Goal: Task Accomplishment & Management: Manage account settings

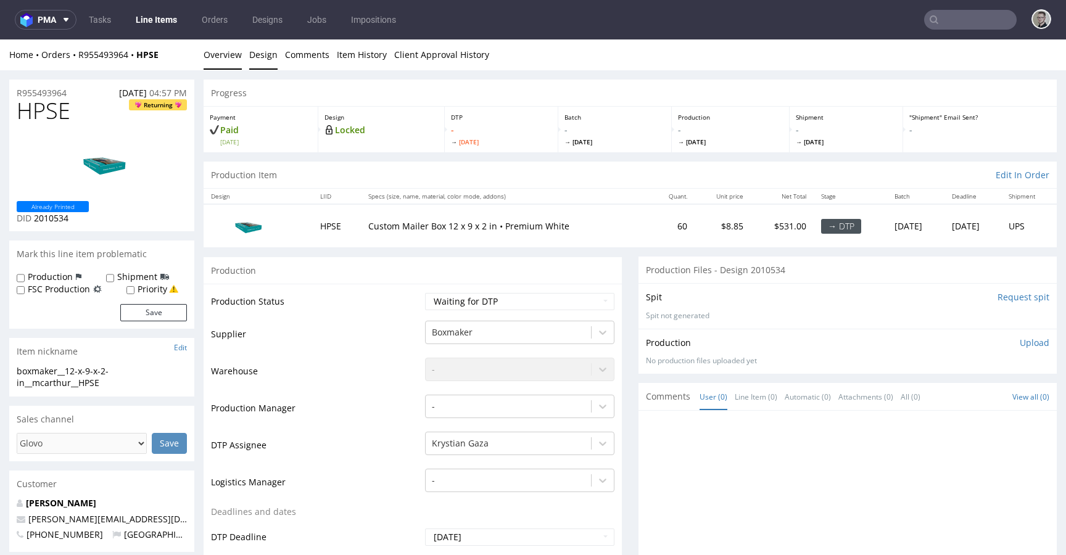
click at [262, 64] on link "Design" at bounding box center [263, 54] width 28 height 30
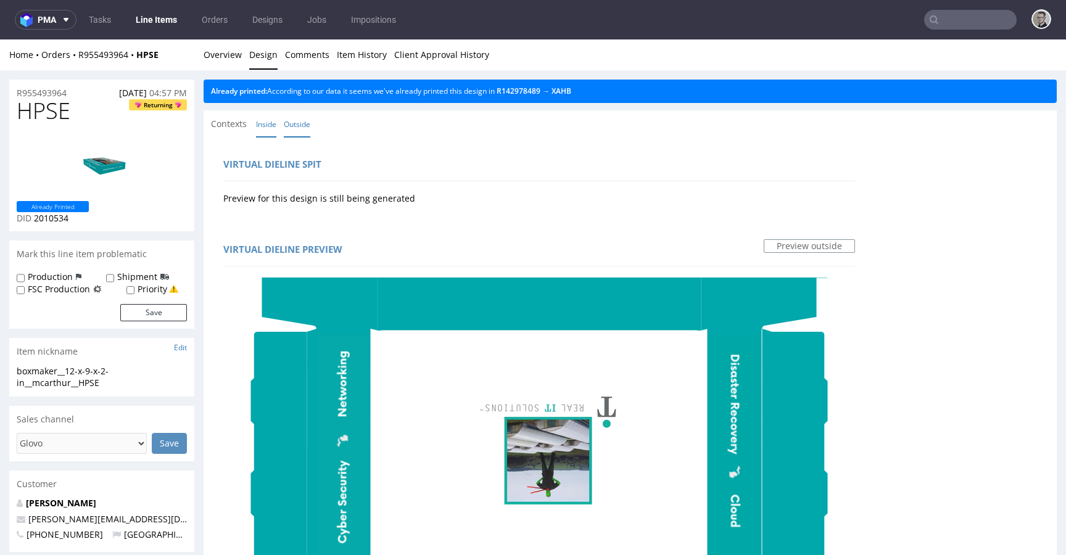
click at [269, 127] on link "Inside" at bounding box center [266, 124] width 20 height 27
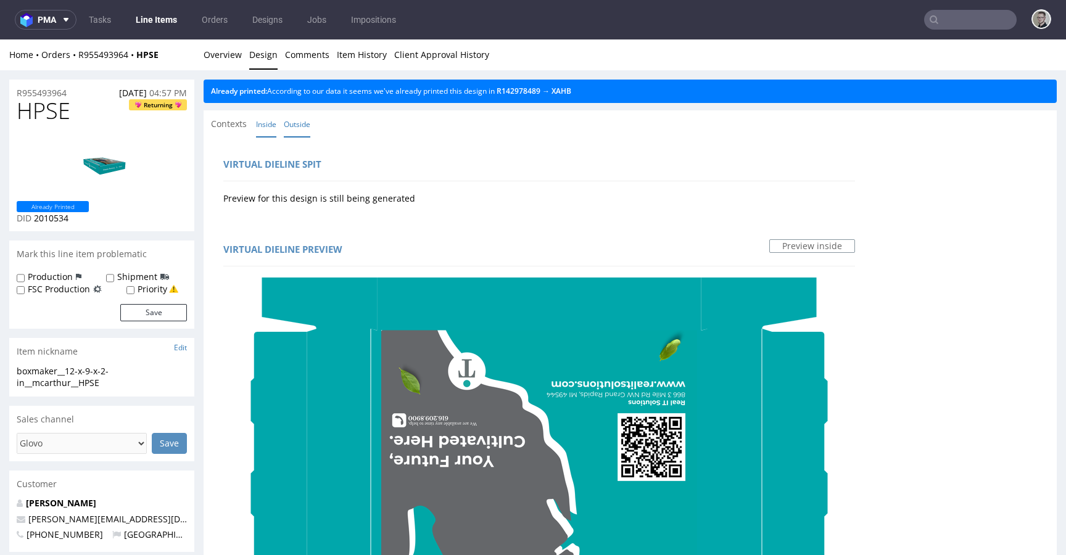
click at [294, 123] on link "Outside" at bounding box center [297, 124] width 27 height 27
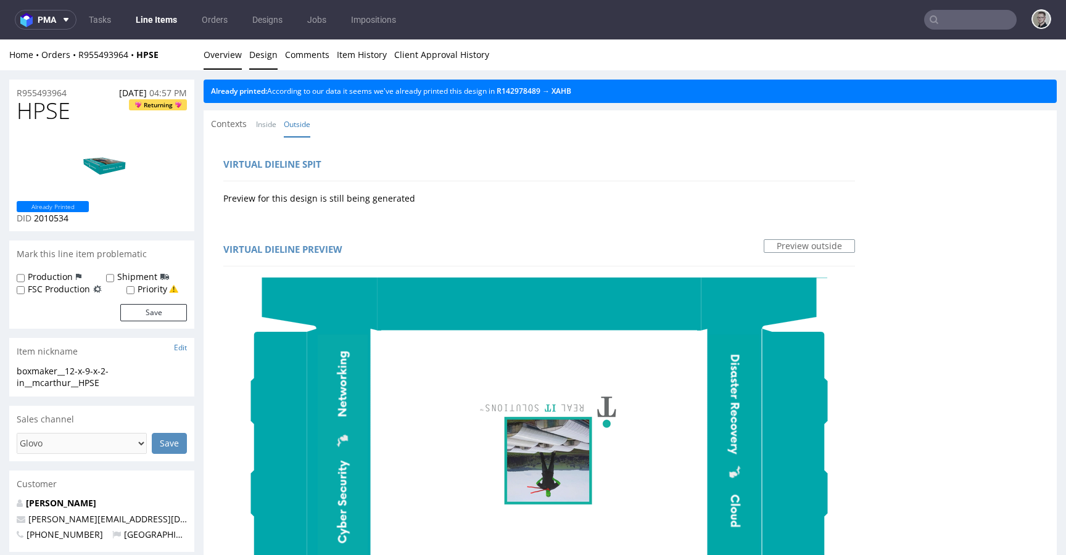
click at [223, 55] on link "Overview" at bounding box center [223, 54] width 38 height 30
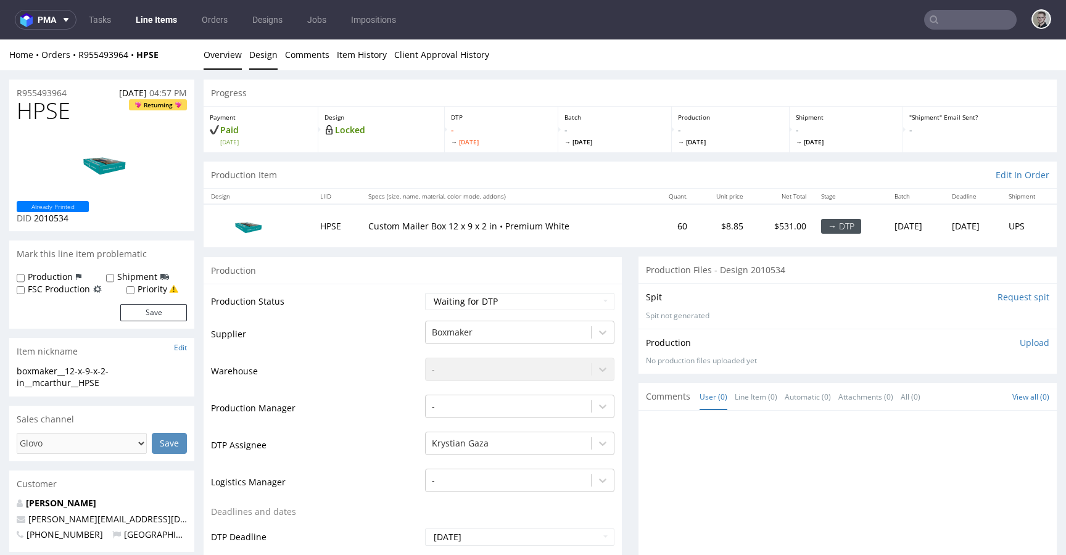
click at [258, 47] on link "Design" at bounding box center [263, 54] width 28 height 30
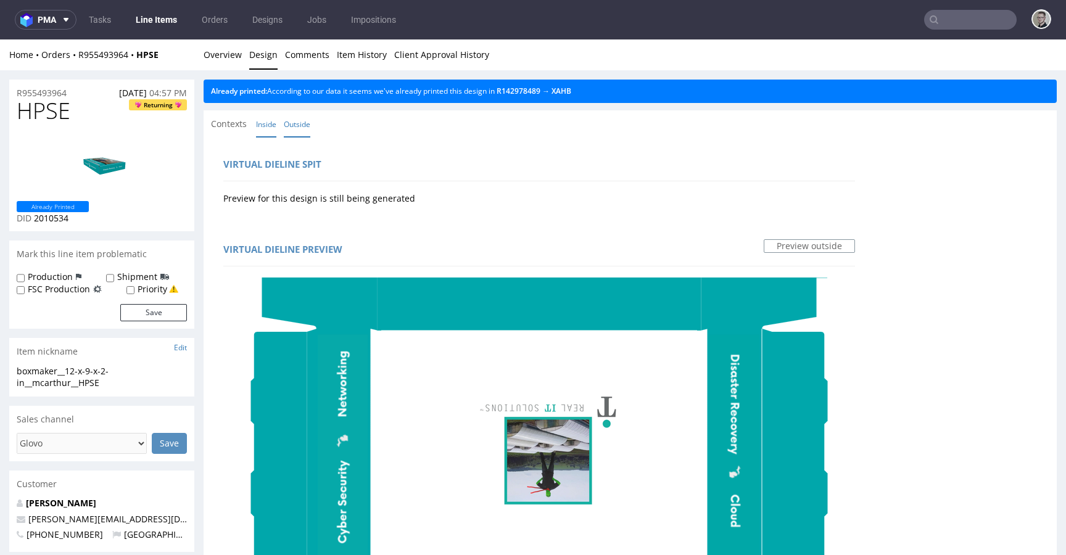
click at [261, 125] on link "Inside" at bounding box center [266, 124] width 20 height 27
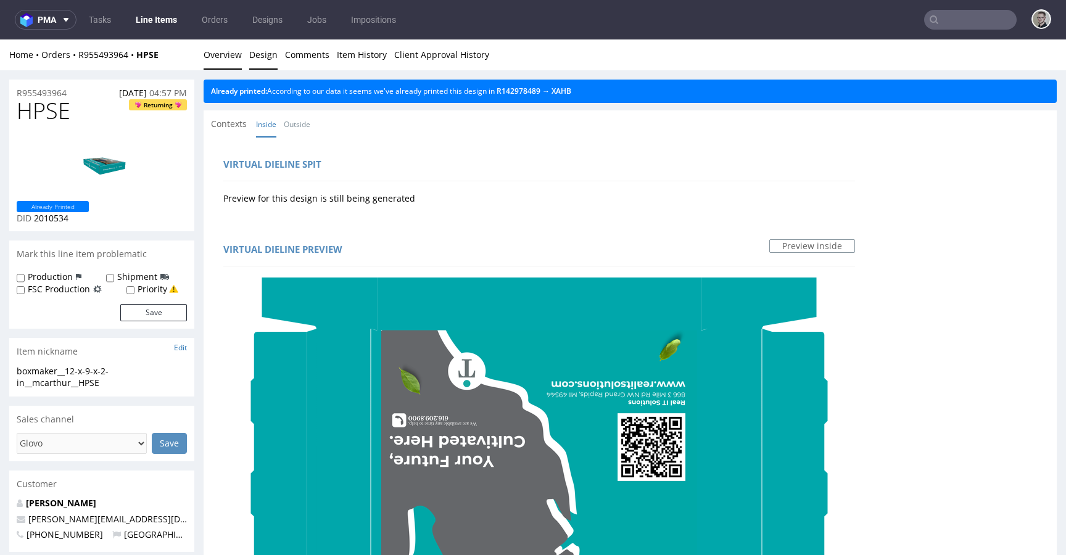
click at [233, 61] on link "Overview" at bounding box center [223, 54] width 38 height 30
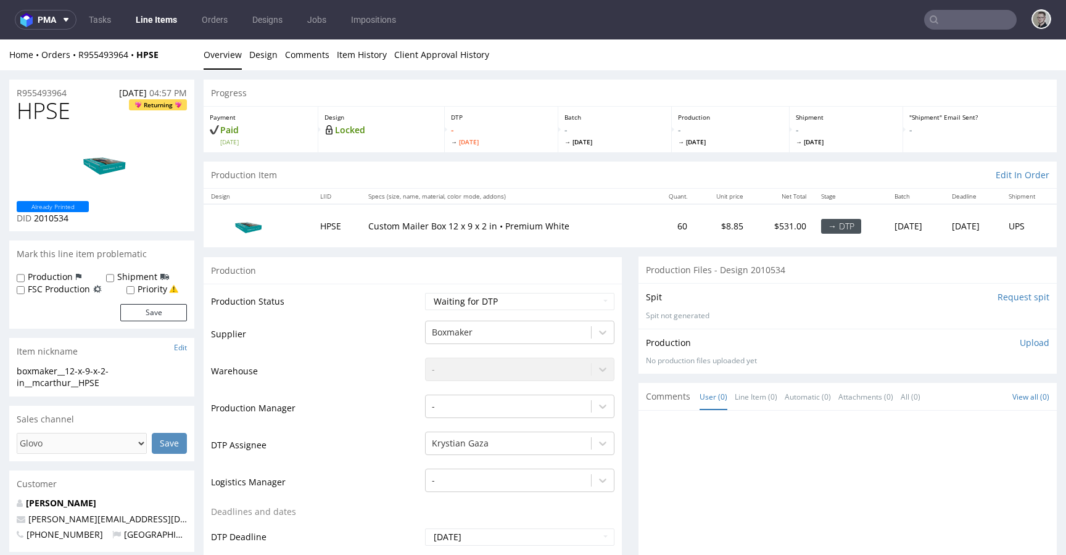
click at [90, 377] on div "boxmaker__12-x-9-x-2-in__mcarthur__HPSE" at bounding box center [102, 377] width 170 height 24
click at [91, 377] on div "boxmaker__12-x-9-x-2-in__mcarthur__HPSE" at bounding box center [102, 377] width 170 height 24
click at [91, 378] on div "boxmaker__12-x-9-x-2-in__mcarthur__HPSE" at bounding box center [102, 377] width 170 height 24
click at [93, 381] on div "boxmaker__12-x-9-x-2-in__mcarthur__HPSE" at bounding box center [102, 377] width 170 height 24
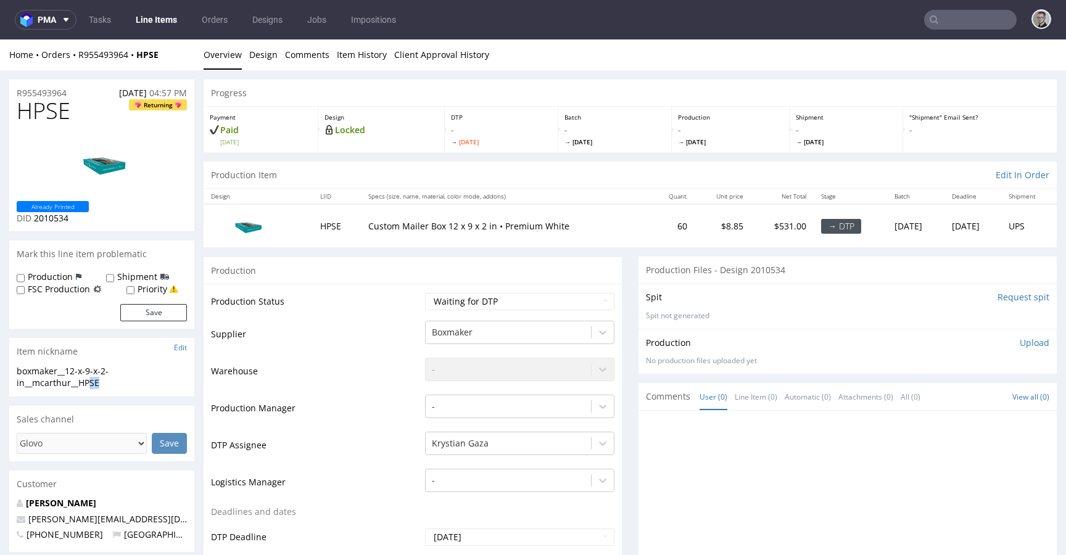
click at [93, 381] on div "boxmaker__12-x-9-x-2-in__mcarthur__HPSE" at bounding box center [102, 377] width 170 height 24
click at [93, 380] on div "boxmaker__12-x-9-x-2-in__mcarthur__HPSE" at bounding box center [102, 377] width 170 height 24
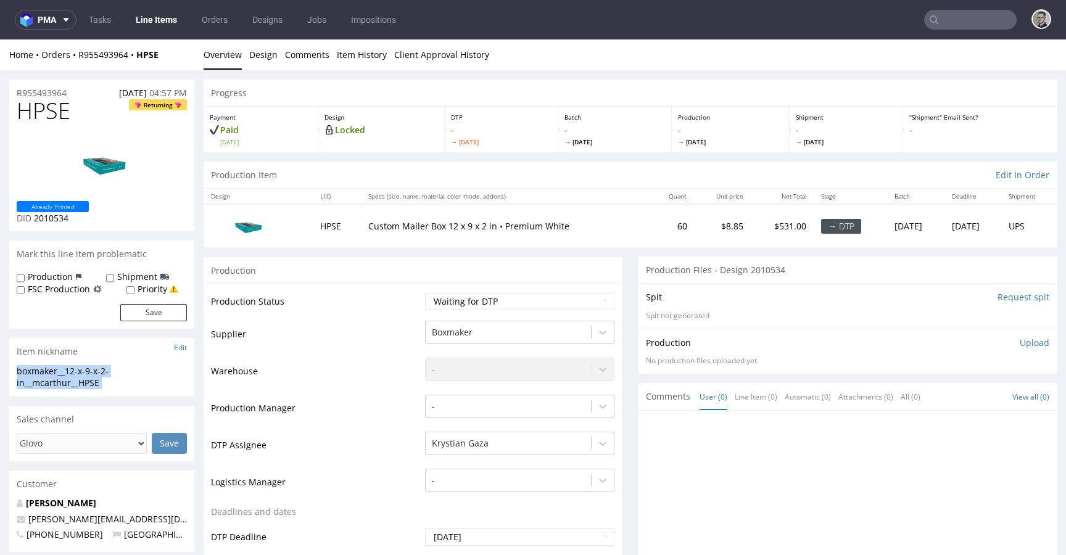
copy div "boxmaker__12-x-9-x-2-in__mcarthur__HPSE Update"
drag, startPoint x: 68, startPoint y: 93, endPoint x: 0, endPoint y: 93, distance: 67.9
copy p "R955493964"
click at [559, 307] on select "Waiting for Artwork Waiting for Diecut Waiting for Mockup Waiting for DTP Waiti…" at bounding box center [519, 301] width 189 height 17
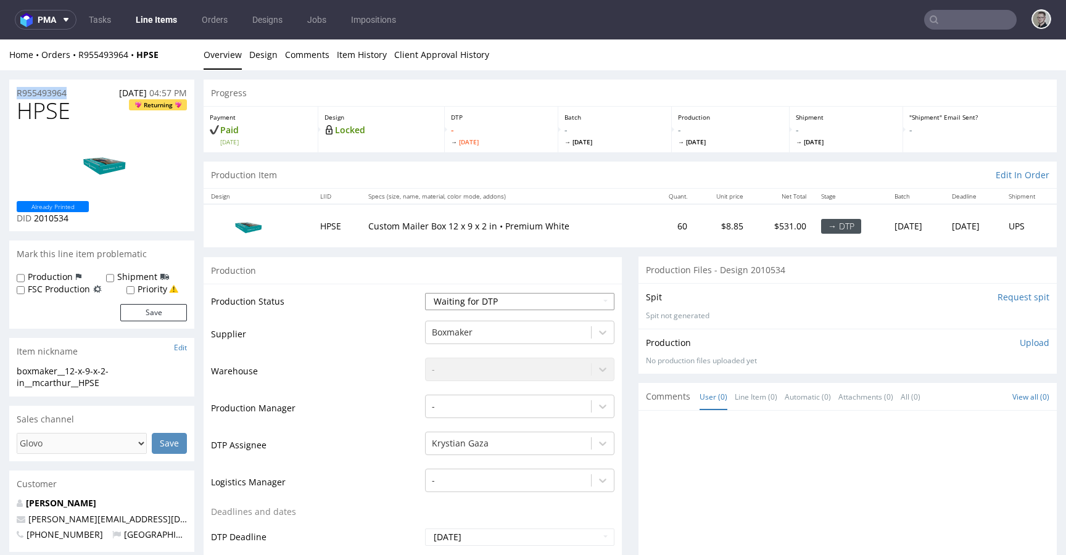
select select "dtp_in_process"
click at [425, 293] on select "Waiting for Artwork Waiting for Diecut Waiting for Mockup Waiting for DTP Waiti…" at bounding box center [519, 301] width 189 height 17
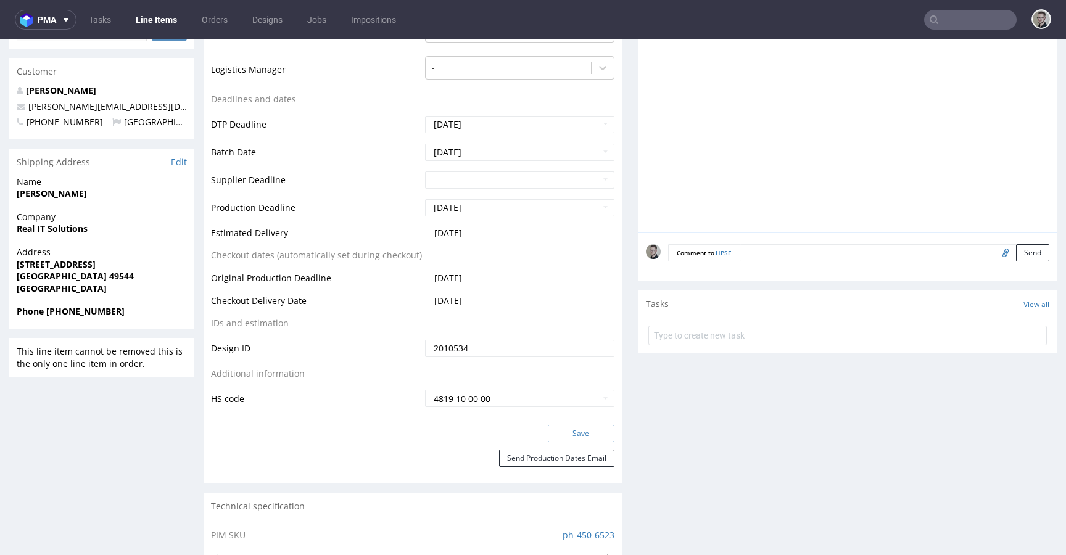
click at [595, 434] on button "Save" at bounding box center [581, 433] width 67 height 17
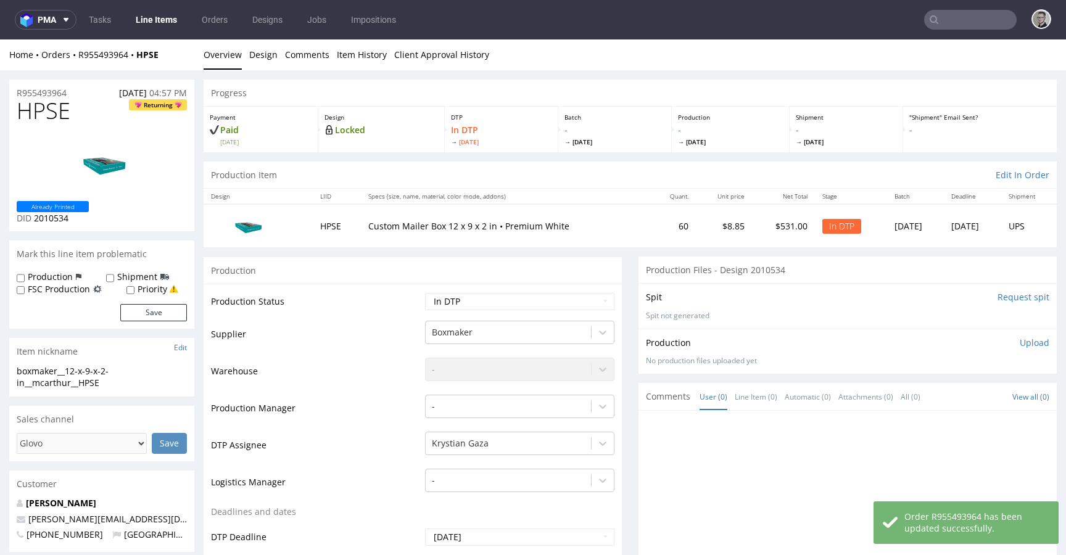
click at [1020, 340] on p "Upload" at bounding box center [1035, 343] width 30 height 12
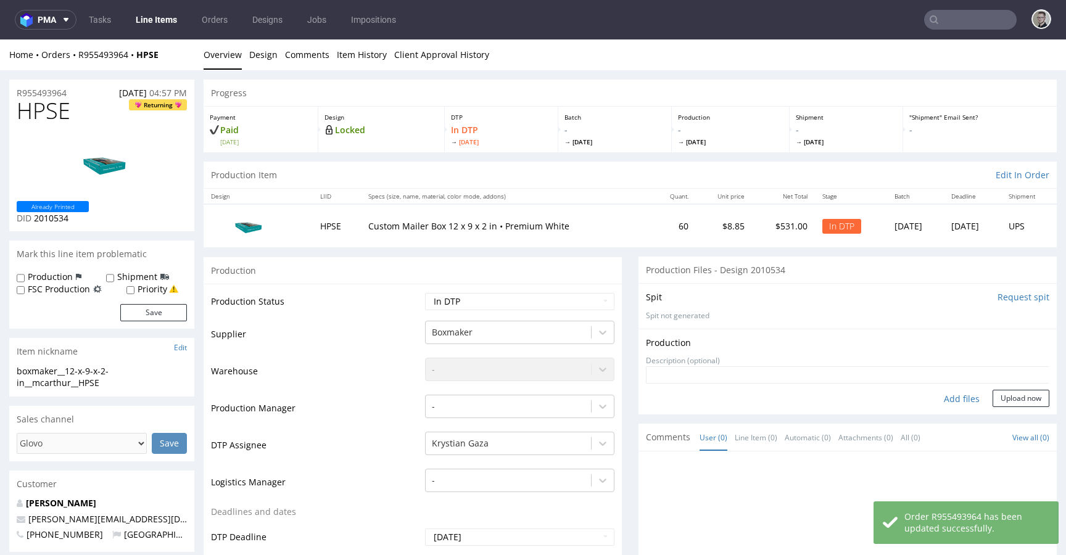
click at [957, 392] on div "Add files" at bounding box center [962, 399] width 62 height 19
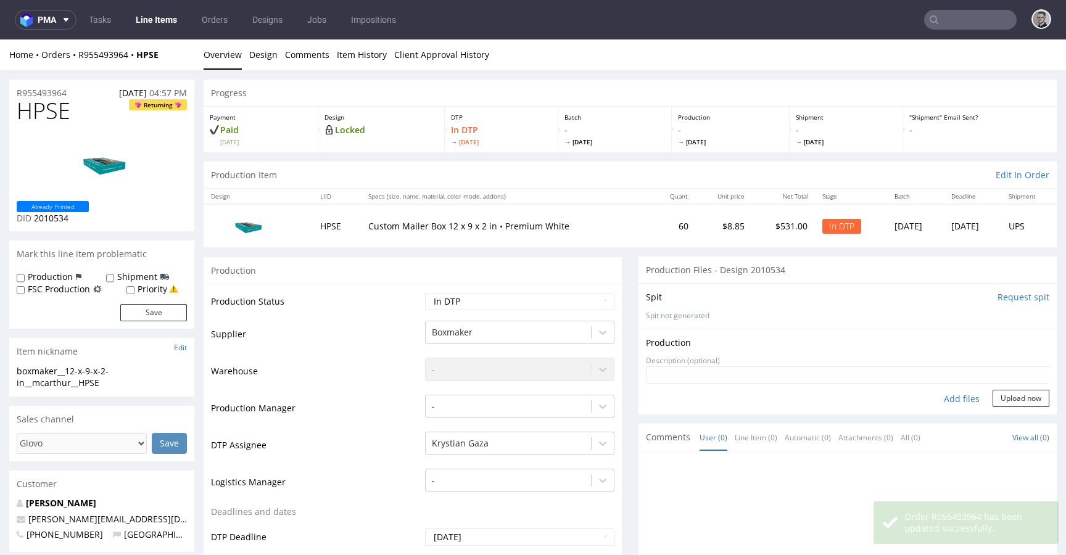
type input "C:\fakepath\boxmaker__12-x-9-x-2-in__mcarthur__HPSE__d2010534__oR955493964__out…"
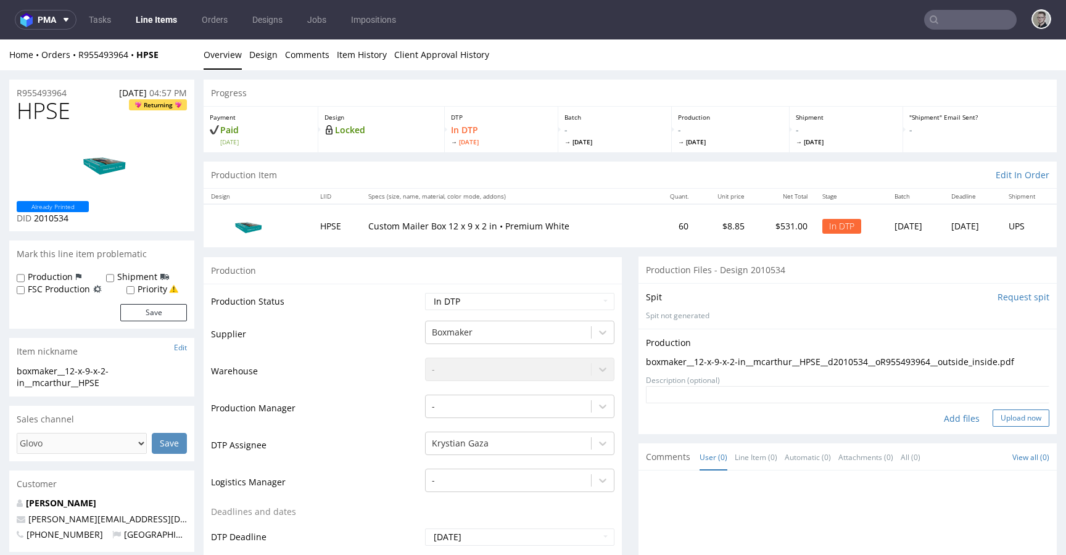
click at [1004, 419] on button "Upload now" at bounding box center [1020, 418] width 57 height 17
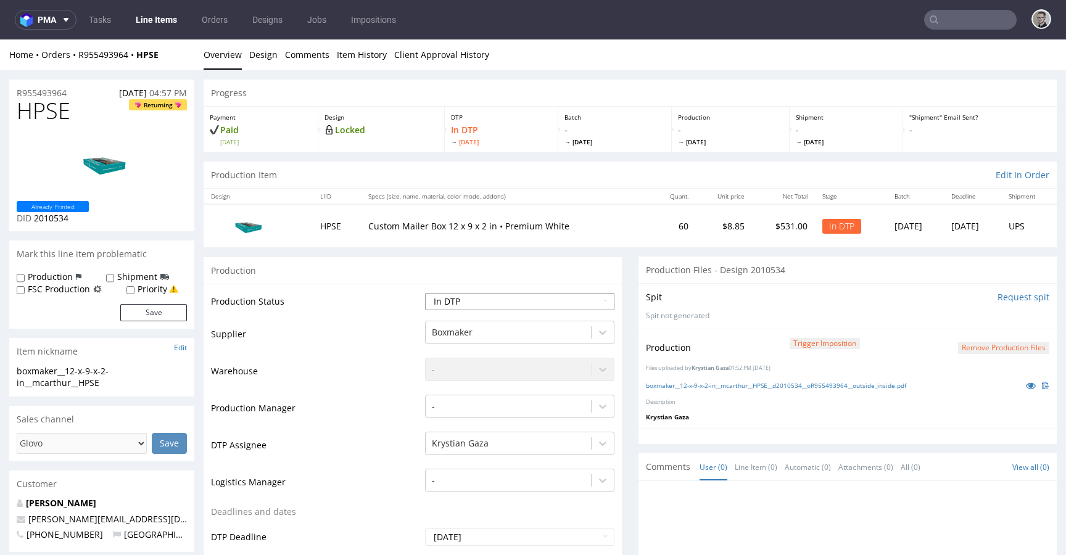
click at [513, 302] on select "Waiting for Artwork Waiting for Diecut Waiting for Mockup Waiting for DTP Waiti…" at bounding box center [519, 301] width 189 height 17
select select "dtp_production_ready"
click at [425, 293] on select "Waiting for Artwork Waiting for Diecut Waiting for Mockup Waiting for DTP Waiti…" at bounding box center [519, 301] width 189 height 17
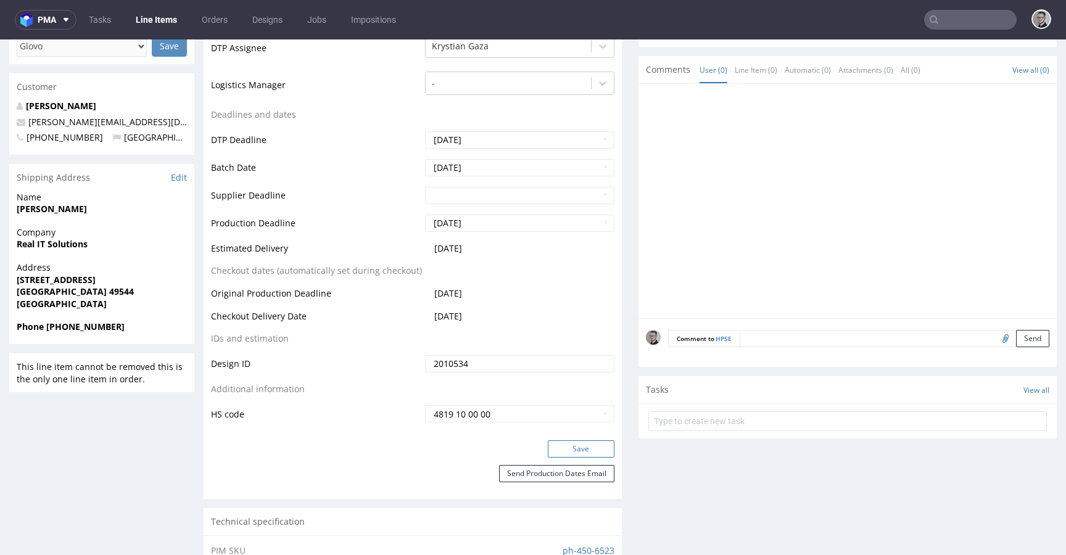
click at [588, 444] on button "Save" at bounding box center [581, 448] width 67 height 17
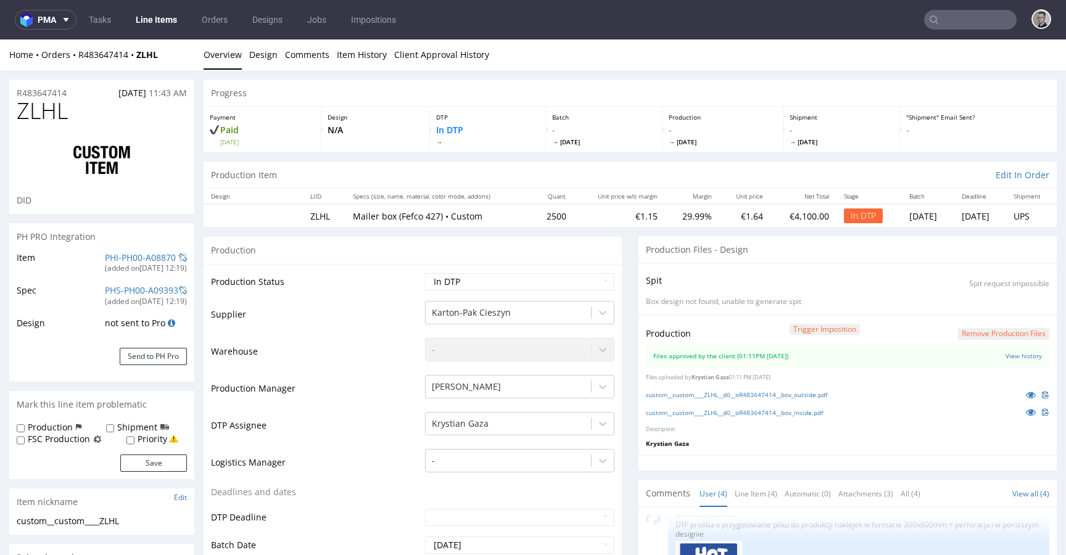
click at [670, 300] on p "Box design not found, unable to generate spit" at bounding box center [847, 302] width 403 height 10
click at [591, 276] on select "Waiting for Artwork Waiting for Diecut Waiting for Mockup Waiting for DTP Waiti…" at bounding box center [519, 281] width 189 height 17
select select "dtp_waiting_for_double_check"
click at [425, 273] on select "Waiting for Artwork Waiting for Diecut Waiting for Mockup Waiting for DTP Waiti…" at bounding box center [519, 281] width 189 height 17
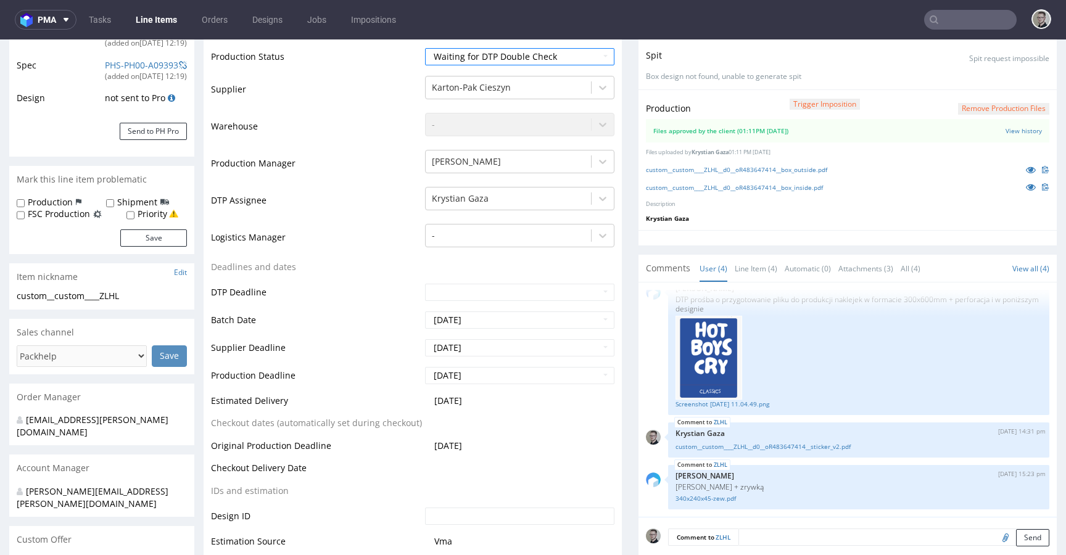
scroll to position [472, 0]
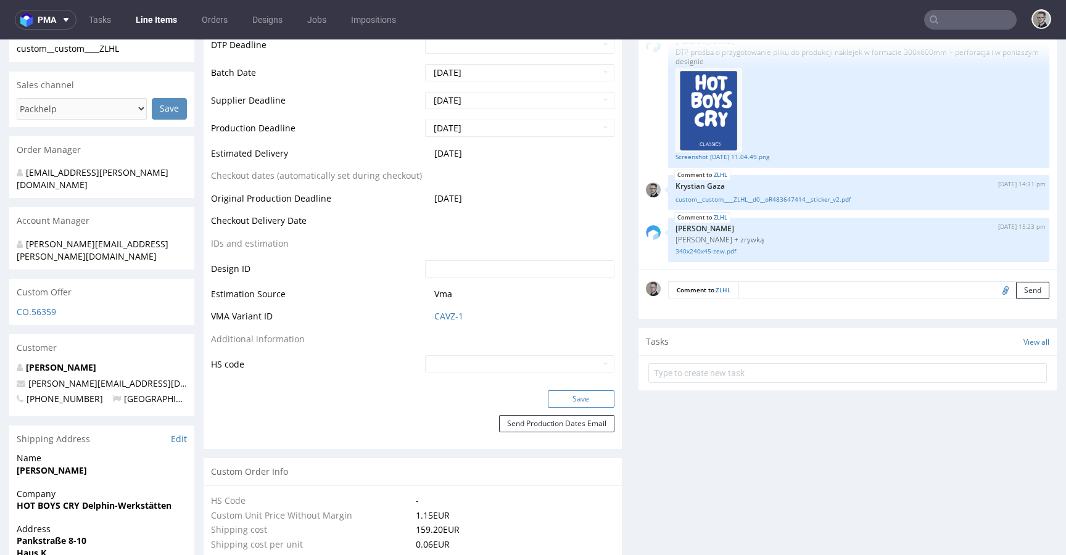
click at [604, 405] on button "Save" at bounding box center [581, 398] width 67 height 17
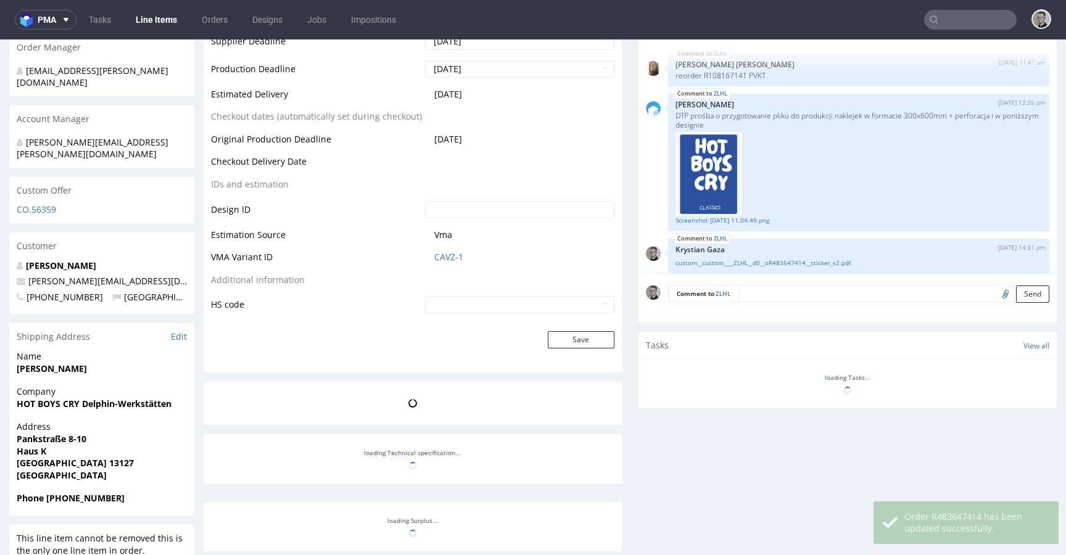
scroll to position [60, 0]
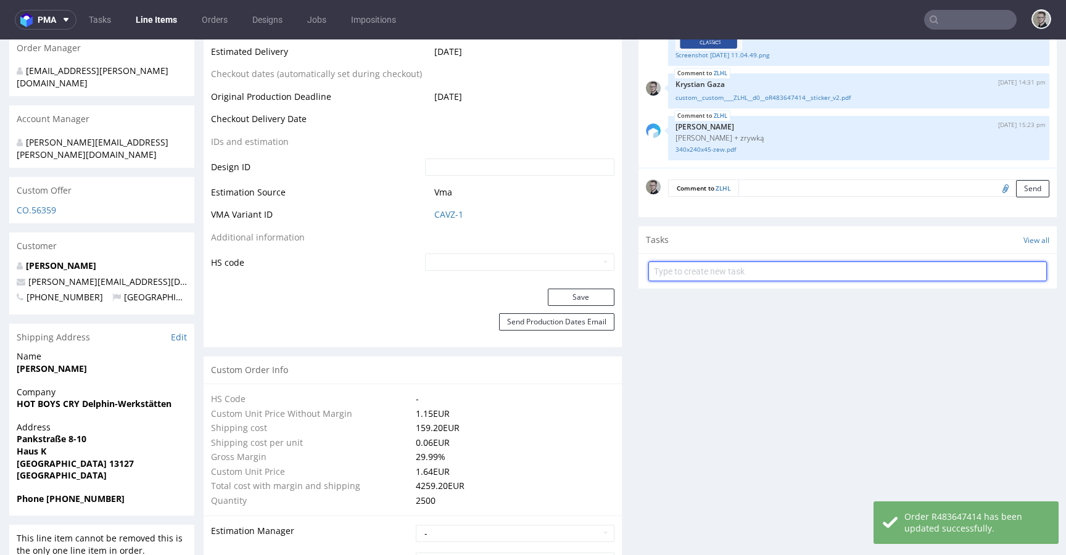
click at [802, 267] on input "text" at bounding box center [847, 272] width 398 height 20
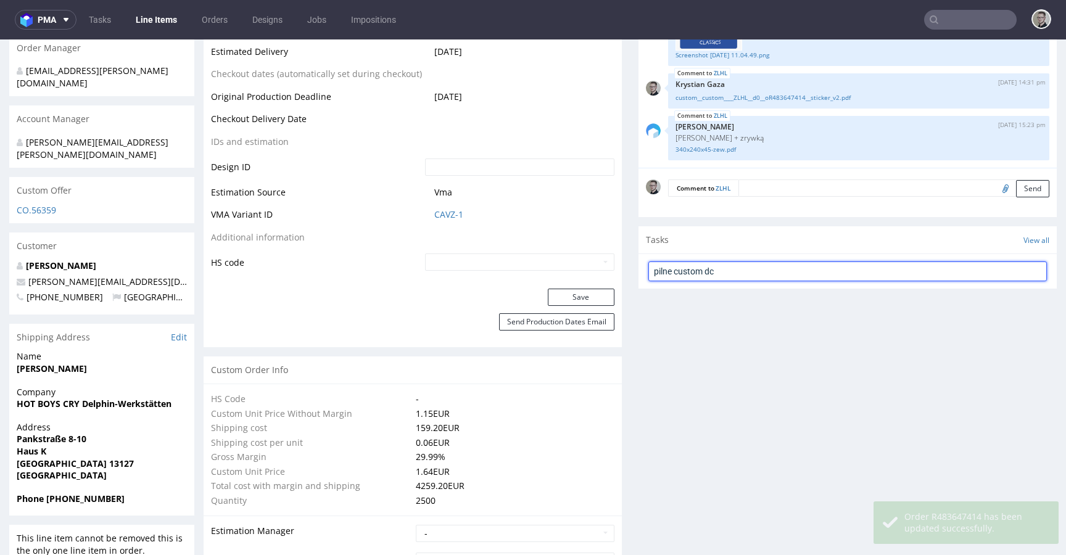
type input "pilne custom dc"
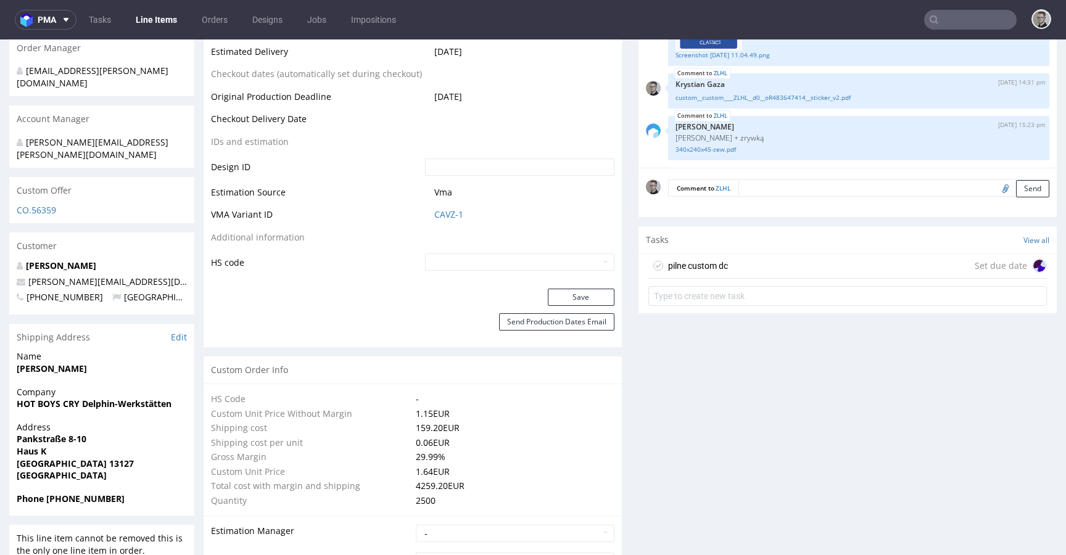
click at [827, 266] on div "pilne custom dc Set due date" at bounding box center [847, 266] width 398 height 25
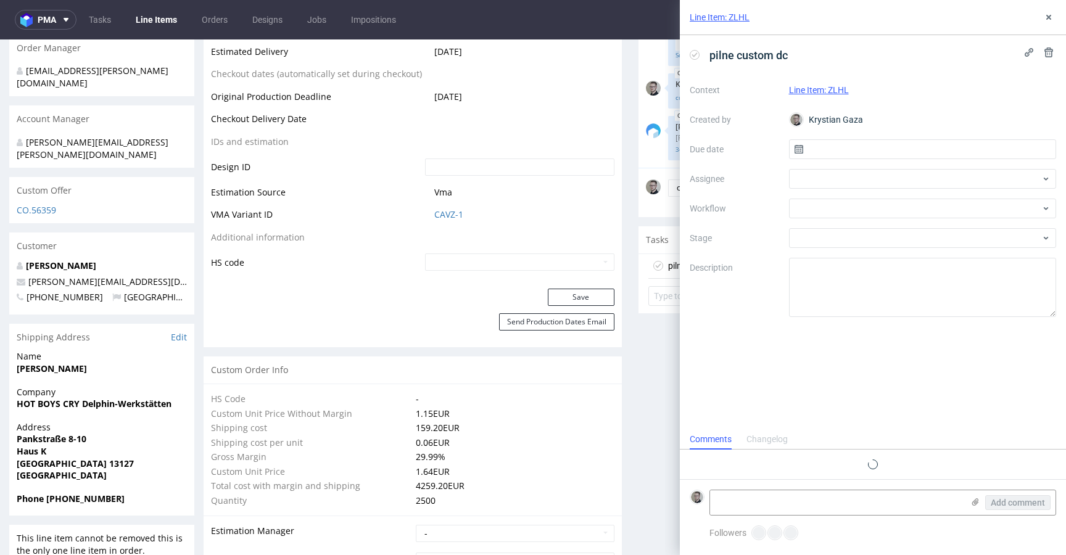
scroll to position [10, 0]
click at [918, 147] on input "text" at bounding box center [923, 149] width 268 height 20
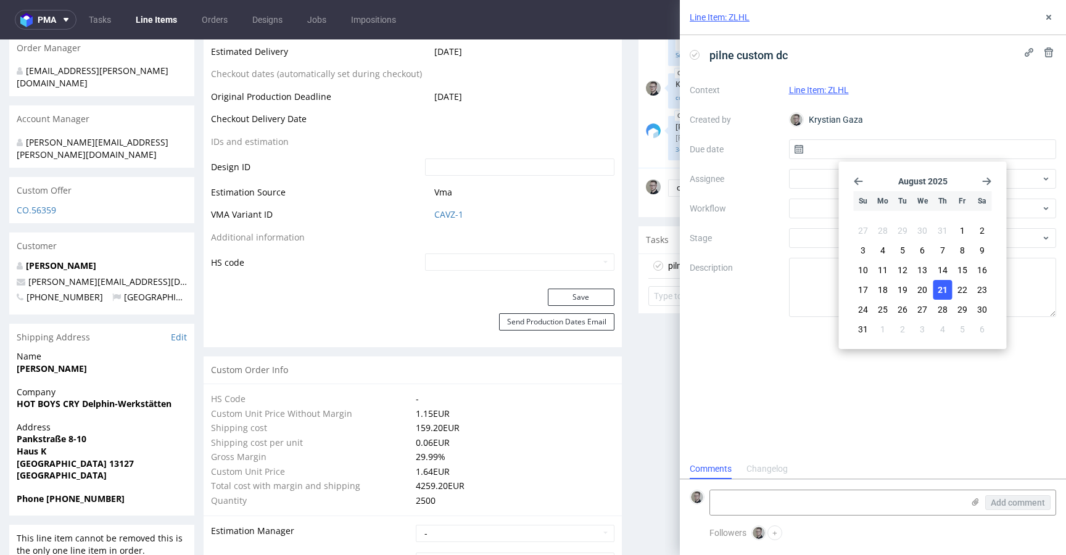
click at [947, 294] on span "21" at bounding box center [943, 290] width 10 height 12
type input "21/08/2025"
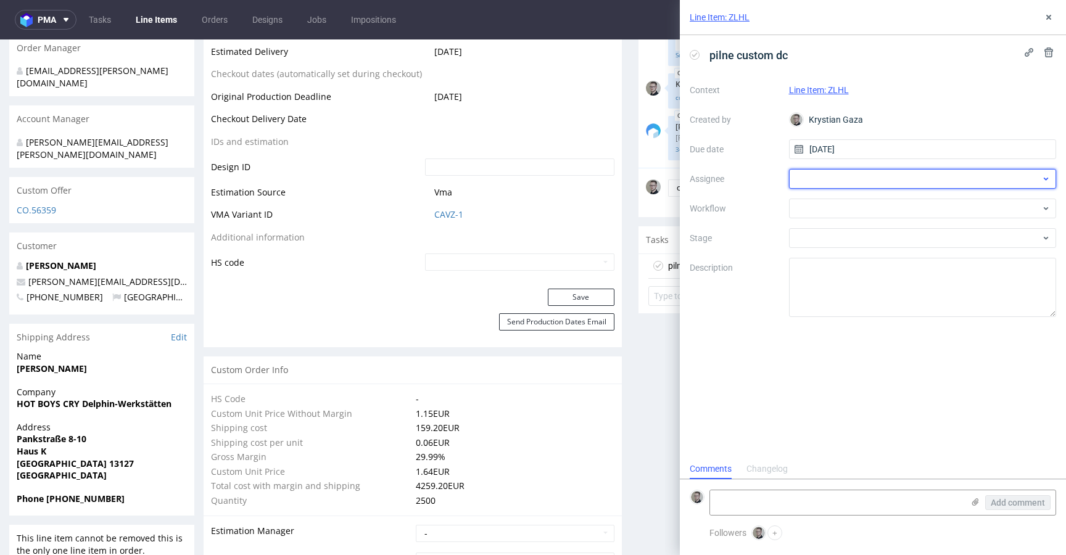
click at [913, 183] on div at bounding box center [923, 179] width 268 height 20
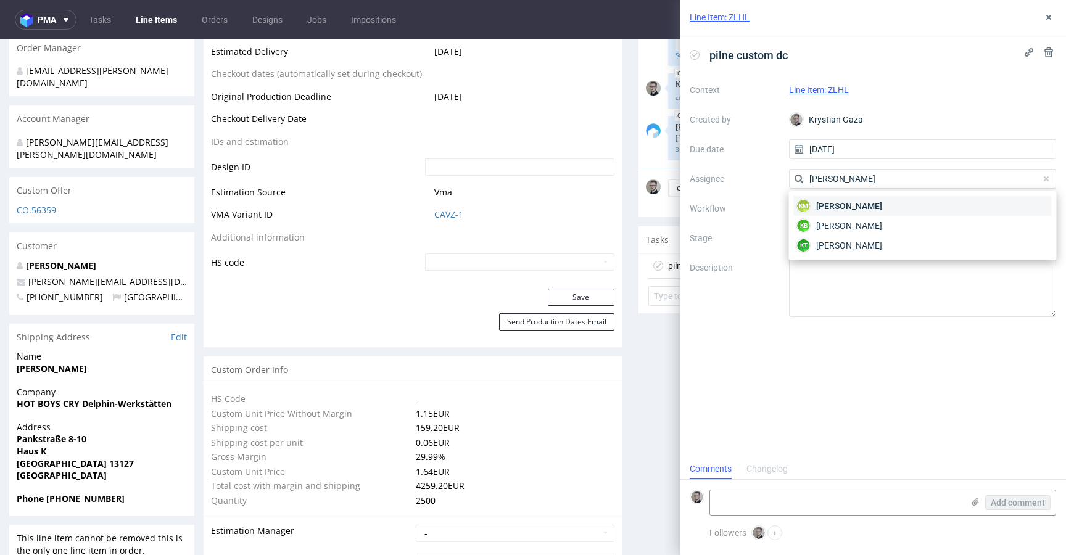
type input "karol"
click at [928, 205] on div "KM Karol Markowski" at bounding box center [923, 206] width 258 height 20
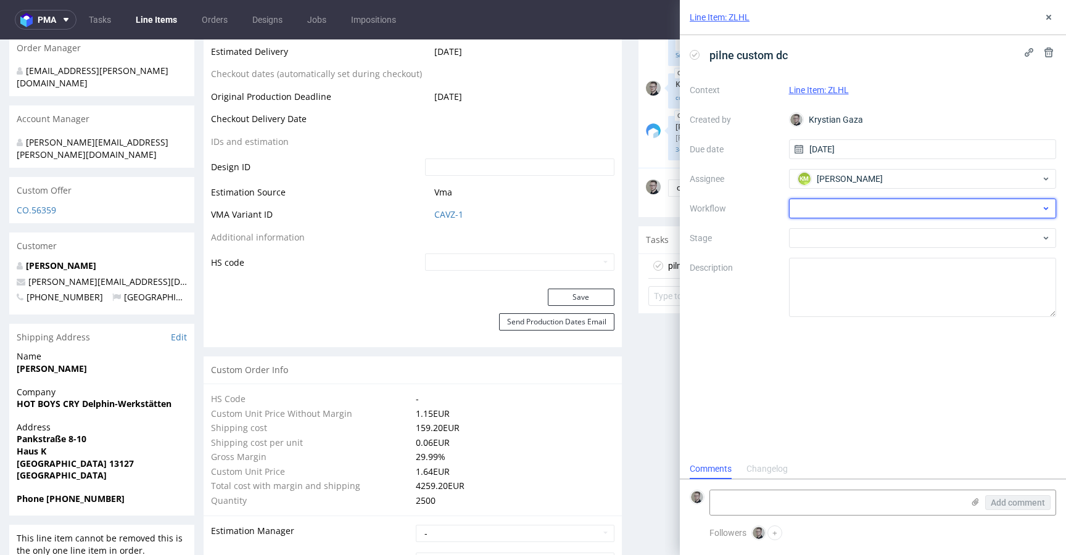
click at [922, 209] on div at bounding box center [923, 209] width 268 height 20
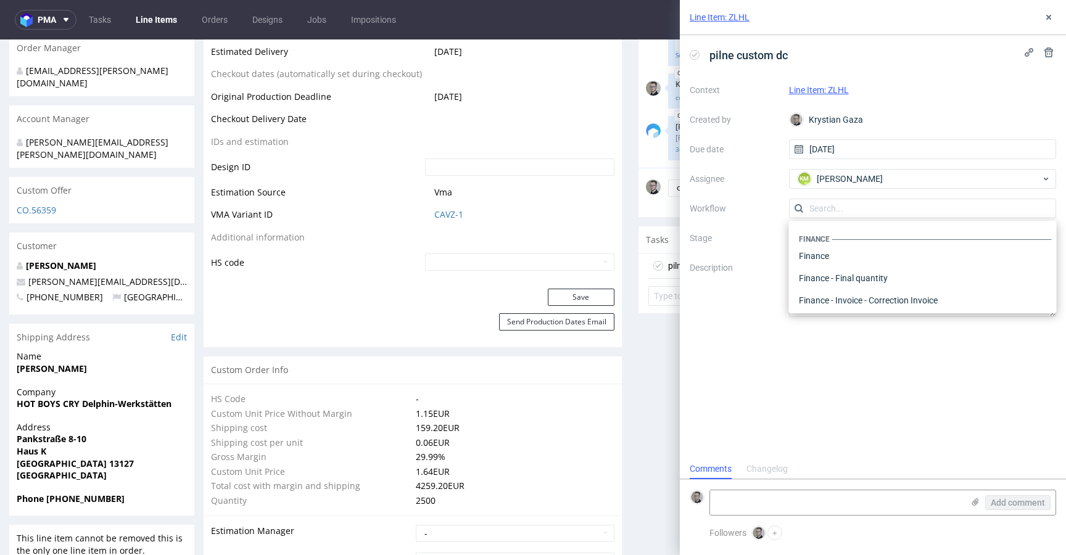
scroll to position [0, 0]
click at [920, 253] on div "DTP - Double Check" at bounding box center [923, 253] width 258 height 22
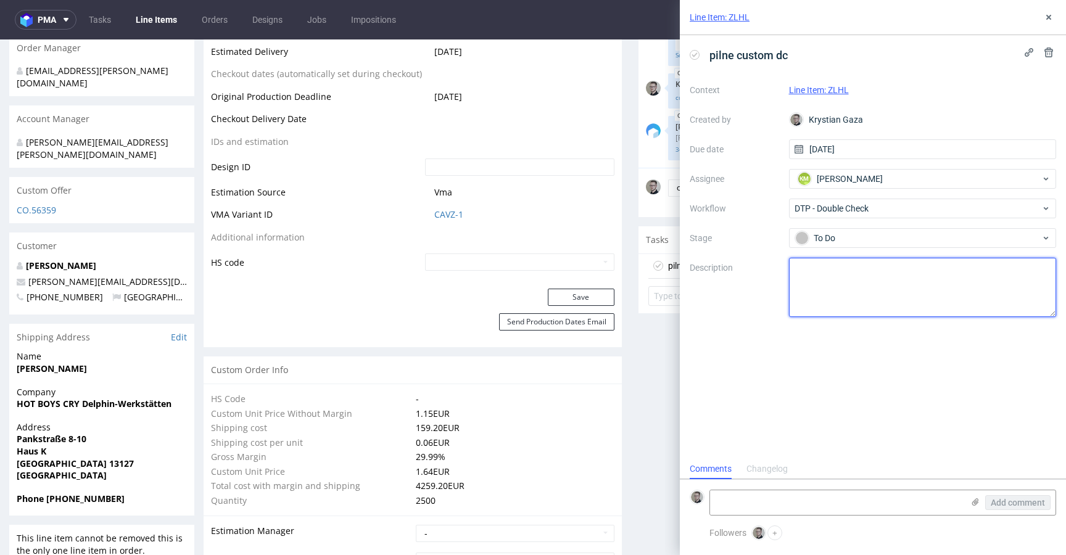
click at [912, 284] on textarea at bounding box center [923, 287] width 268 height 59
type textarea "zmiana siatki"
click at [912, 353] on div "pilne custom dc Context Line Item: ZLHL Created by Krystian Gaza Due date 21/08…" at bounding box center [873, 247] width 386 height 424
click at [1050, 11] on button at bounding box center [1048, 17] width 15 height 15
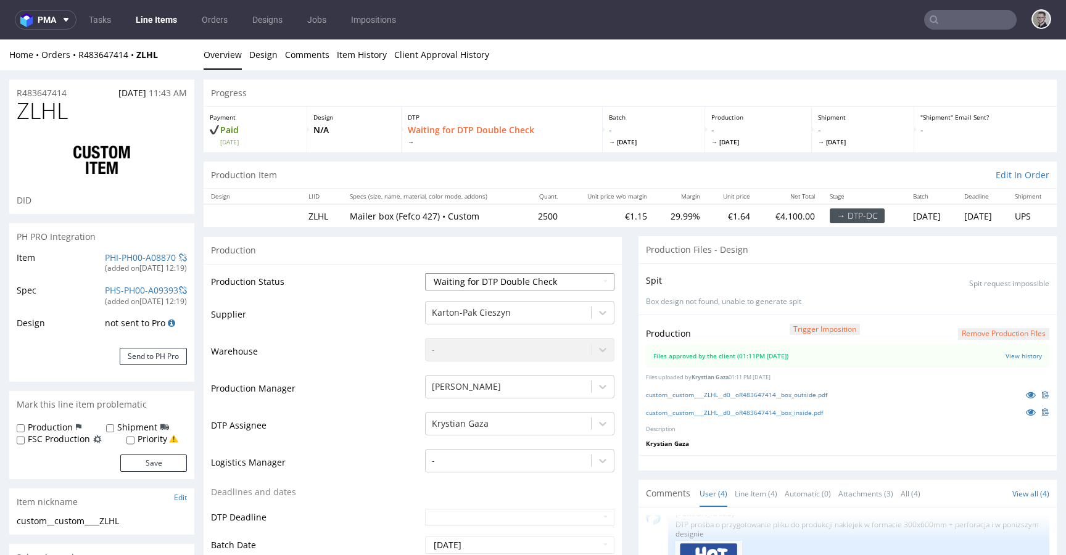
click at [580, 279] on select "Waiting for Artwork Waiting for Diecut Waiting for Mockup Waiting for DTP Waiti…" at bounding box center [519, 281] width 189 height 17
click at [425, 273] on select "Waiting for Artwork Waiting for Diecut Waiting for Mockup Waiting for DTP Waiti…" at bounding box center [519, 281] width 189 height 17
click at [556, 279] on select "Waiting for Artwork Waiting for Diecut Waiting for Mockup Waiting for DTP Waiti…" at bounding box center [519, 281] width 189 height 17
select select "dtp_waiting_for_double_check"
click at [425, 273] on select "Waiting for Artwork Waiting for Diecut Waiting for Mockup Waiting for DTP Waiti…" at bounding box center [519, 281] width 189 height 17
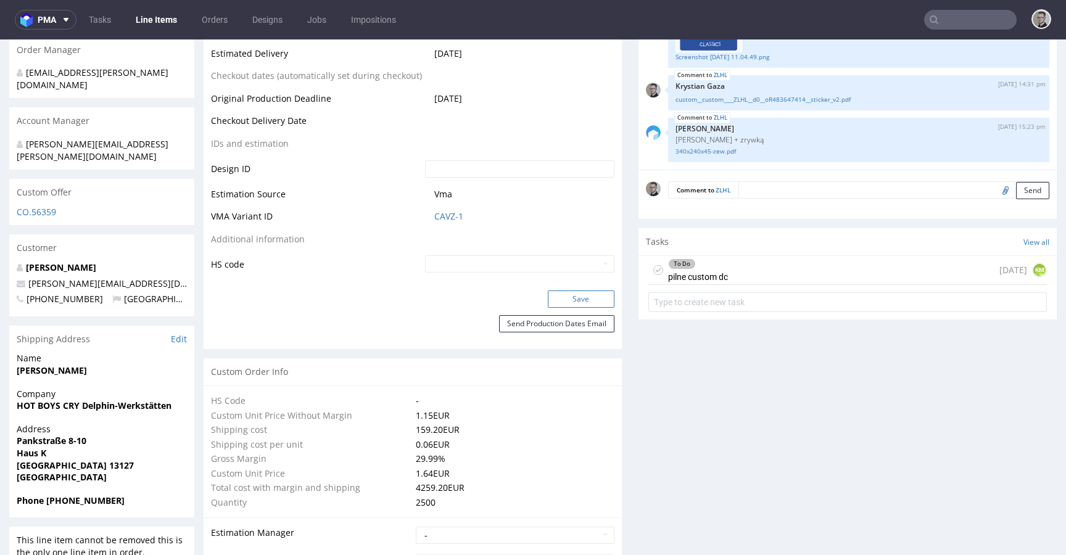
click at [595, 295] on button "Save" at bounding box center [581, 299] width 67 height 17
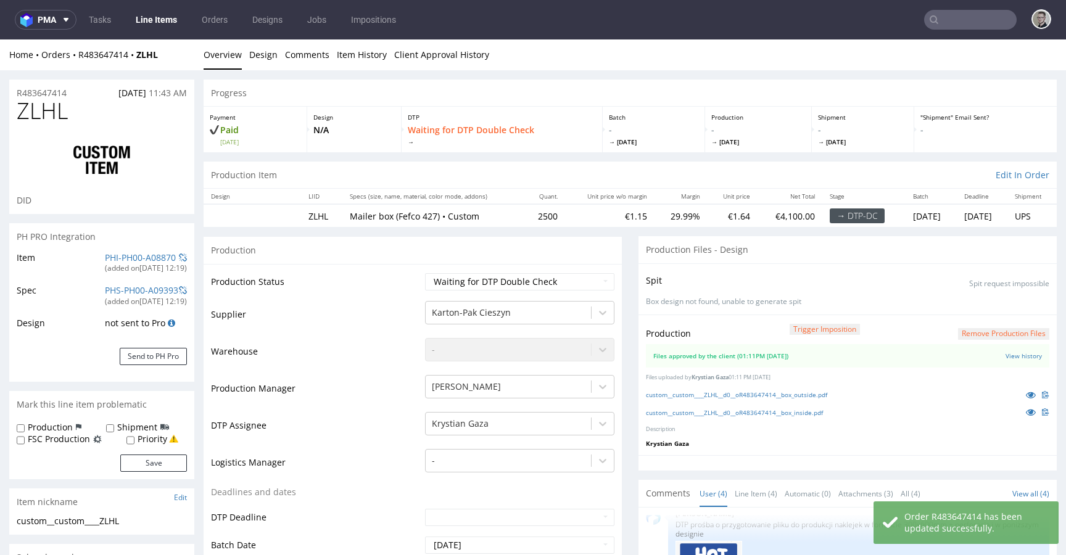
click at [638, 291] on div "Spit Spit request impossible Box design not found, unable to generate spit" at bounding box center [847, 288] width 418 height 51
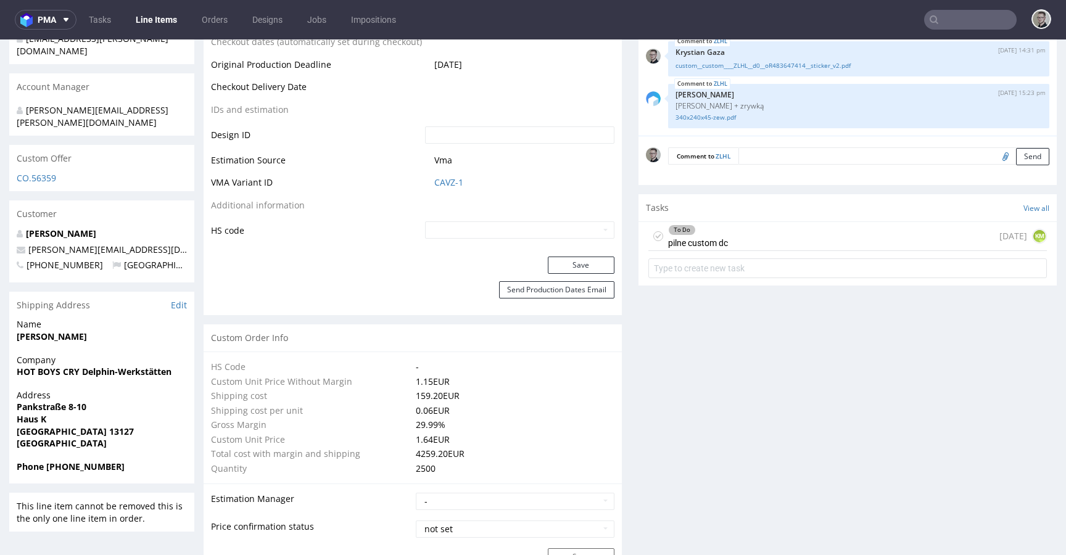
click at [724, 236] on div "To Do pilne custom dc today KM" at bounding box center [847, 236] width 398 height 29
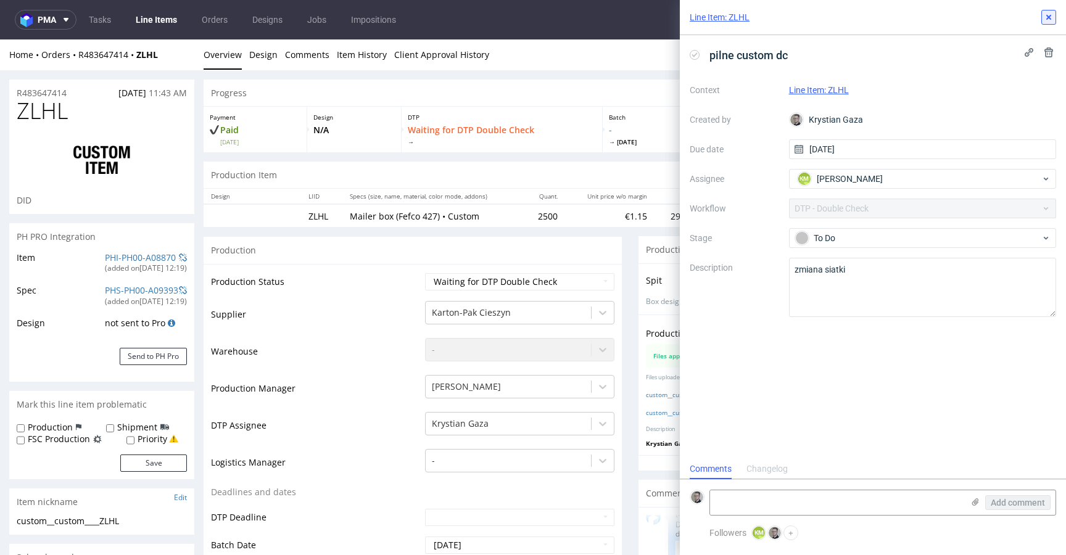
click at [1048, 11] on button at bounding box center [1048, 17] width 15 height 15
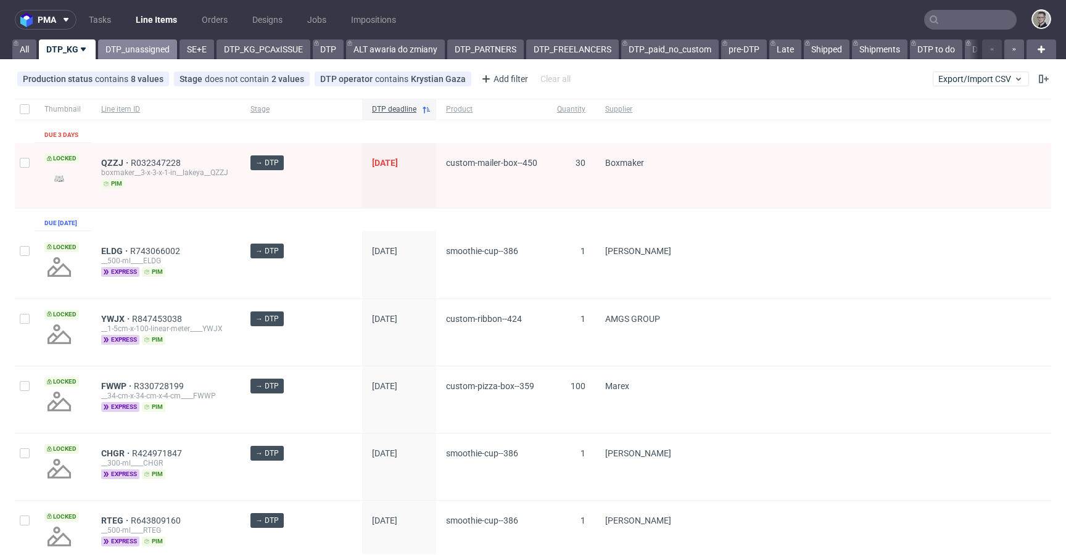
click at [131, 42] on link "DTP_unassigned" at bounding box center [137, 49] width 79 height 20
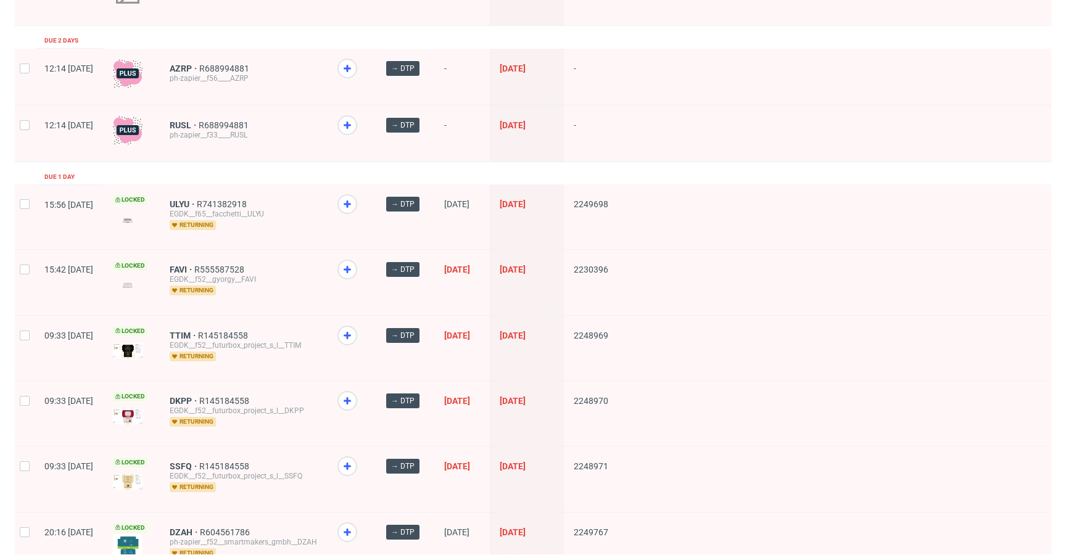
scroll to position [72, 0]
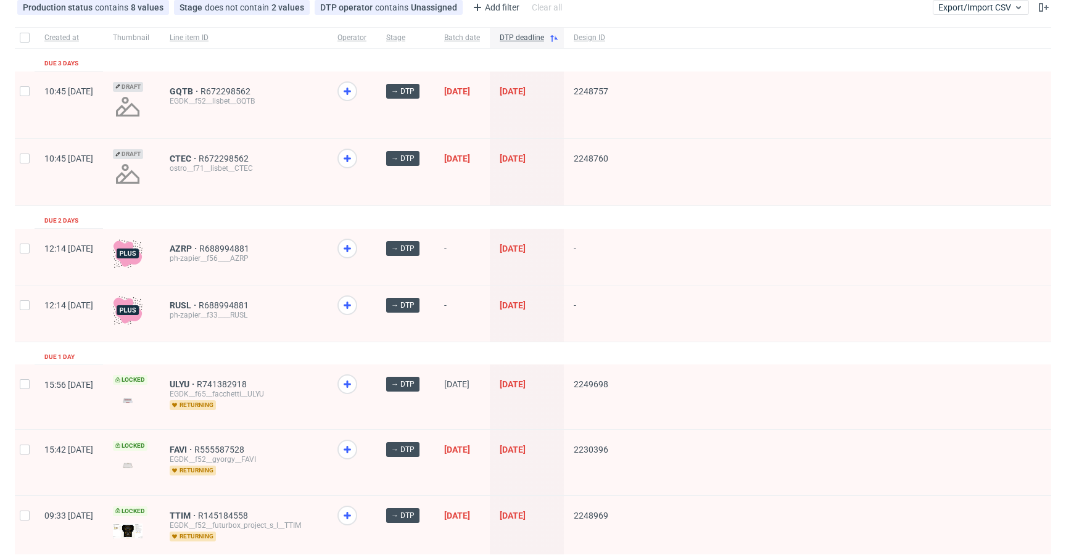
drag, startPoint x: 390, startPoint y: 300, endPoint x: 392, endPoint y: 274, distance: 26.0
click at [355, 300] on icon at bounding box center [347, 305] width 15 height 15
click at [355, 245] on icon at bounding box center [347, 248] width 15 height 15
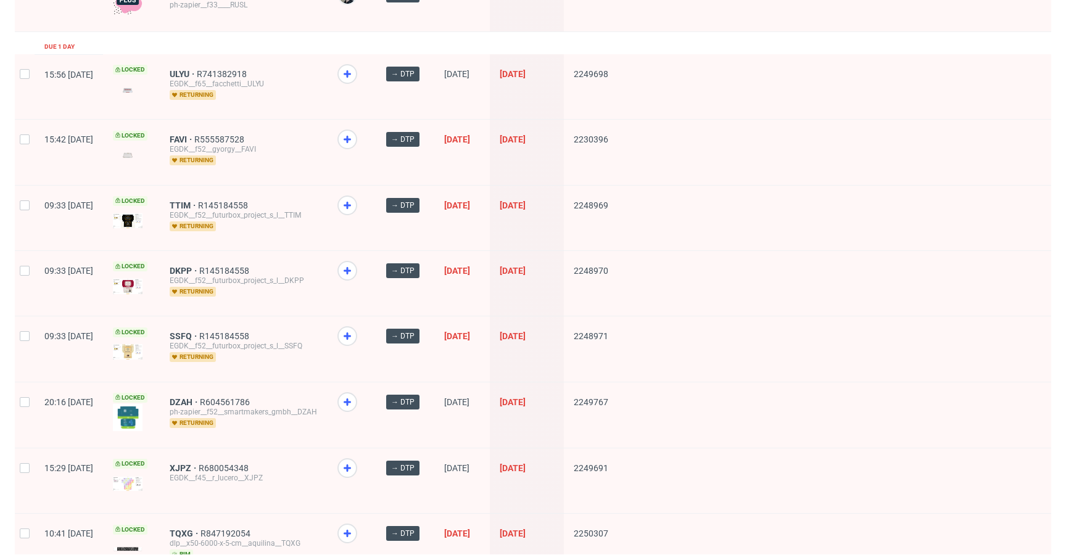
scroll to position [0, 0]
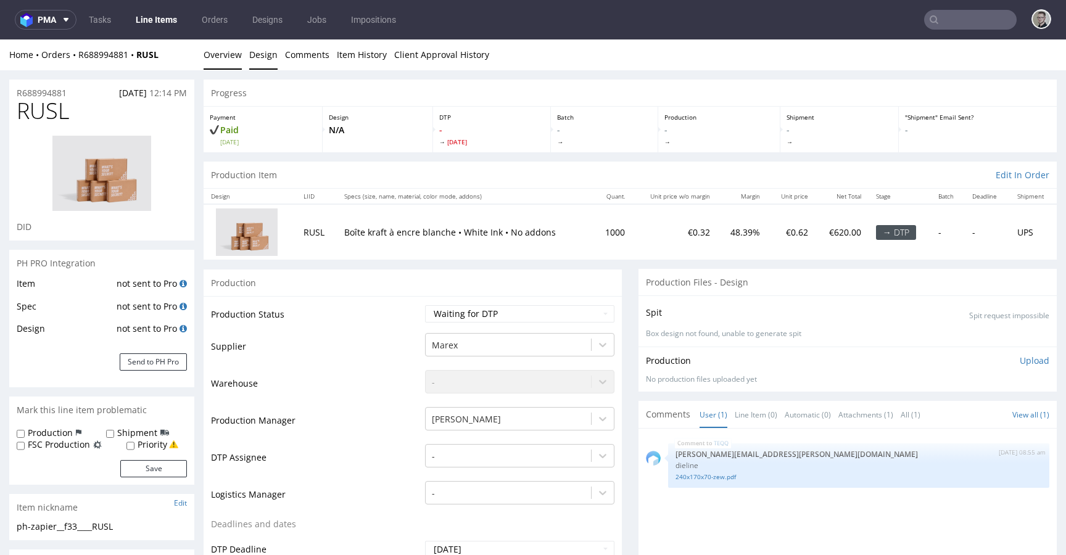
click at [249, 55] on link "Design" at bounding box center [263, 54] width 28 height 30
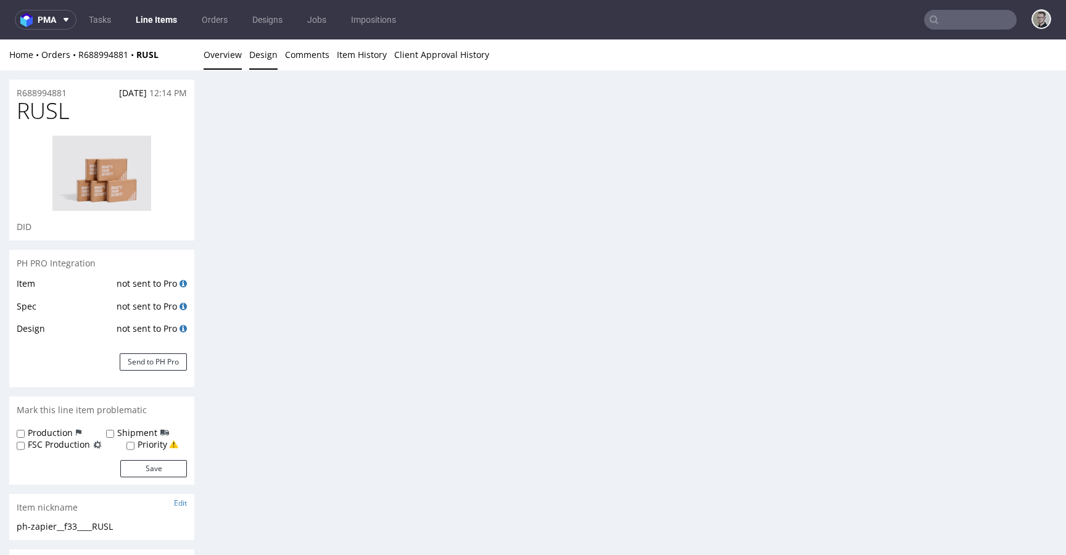
click at [234, 52] on link "Overview" at bounding box center [223, 54] width 38 height 30
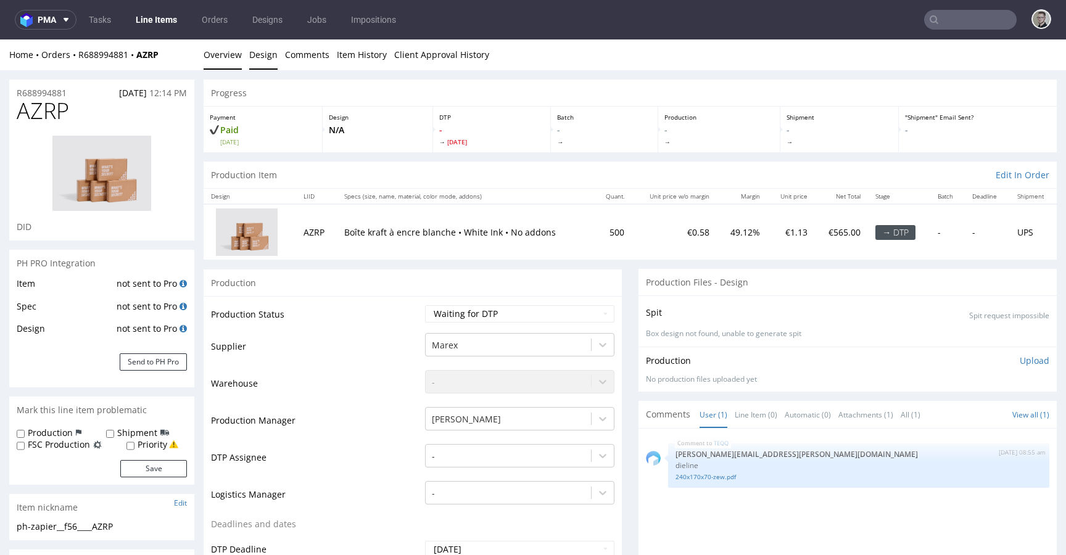
click at [261, 52] on link "Design" at bounding box center [263, 54] width 28 height 30
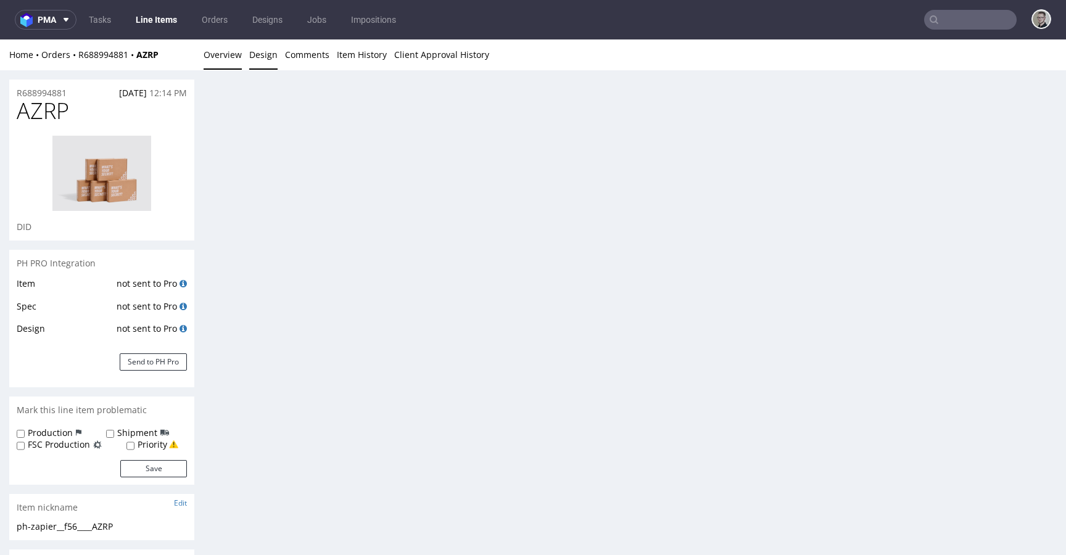
click at [229, 60] on link "Overview" at bounding box center [223, 54] width 38 height 30
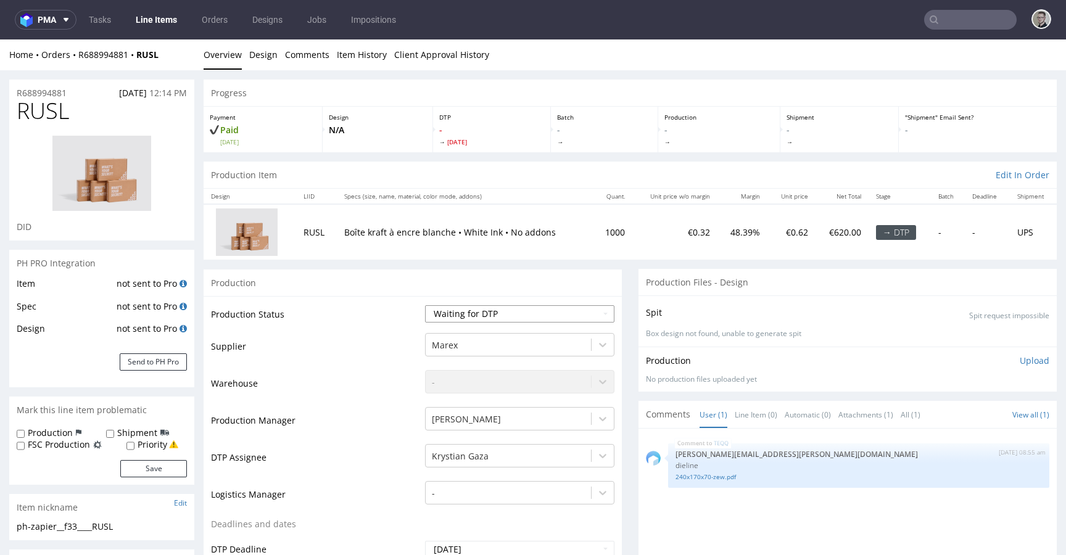
click at [487, 310] on select "Waiting for Artwork Waiting for Diecut Waiting for Mockup Waiting for DTP Waiti…" at bounding box center [519, 313] width 189 height 17
select select "dtp_issue"
click at [425, 305] on select "Waiting for Artwork Waiting for Diecut Waiting for Mockup Waiting for DTP Waiti…" at bounding box center [519, 313] width 189 height 17
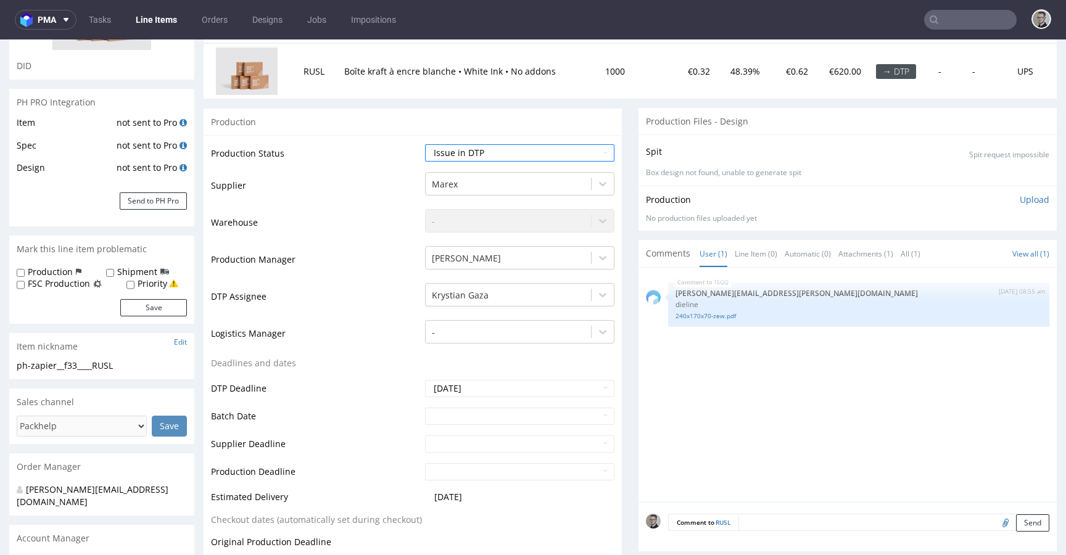
scroll to position [565, 0]
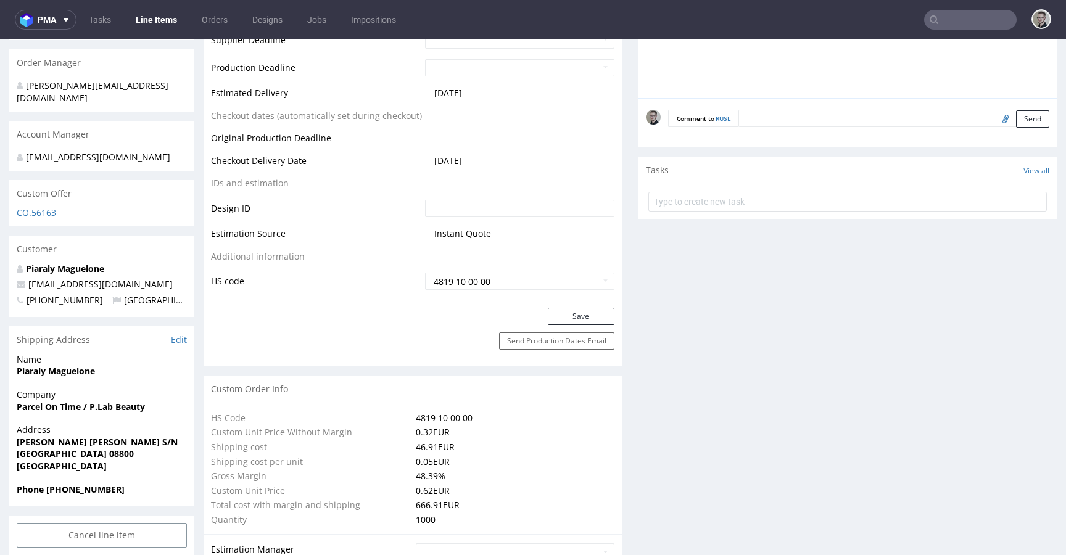
click at [586, 305] on div "Production Status Waiting for Artwork Waiting for Diecut Waiting for Mockup Wai…" at bounding box center [413, 19] width 418 height 577
click at [588, 310] on button "Save" at bounding box center [581, 316] width 67 height 17
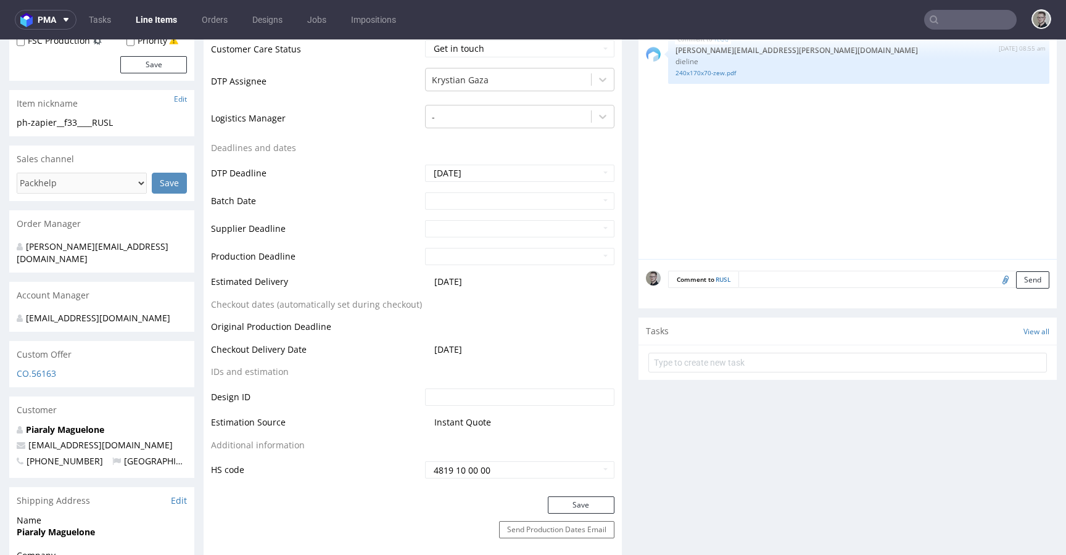
scroll to position [0, 0]
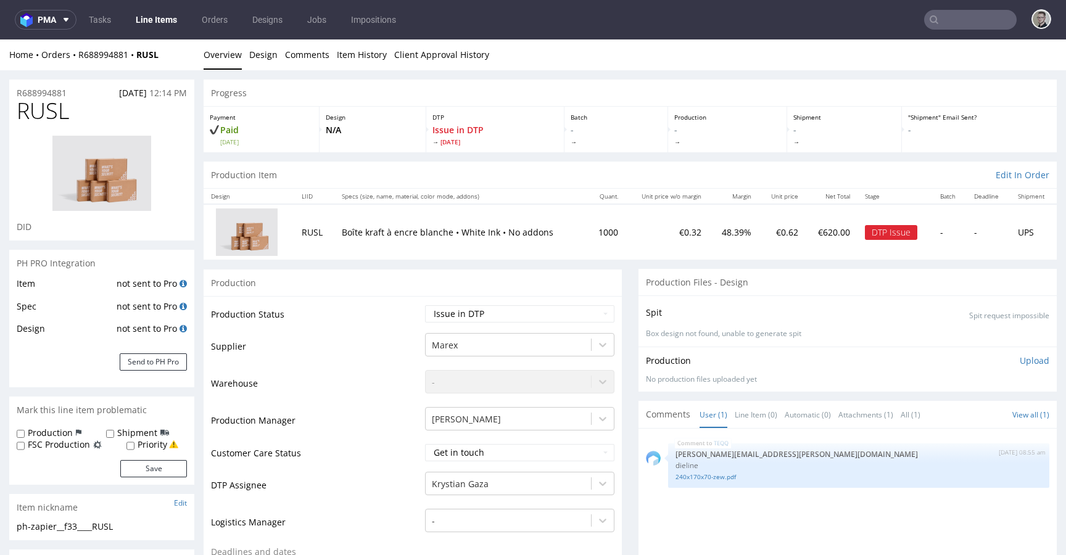
click at [28, 104] on span "RUSL" at bounding box center [43, 111] width 52 height 25
copy span "RUSL"
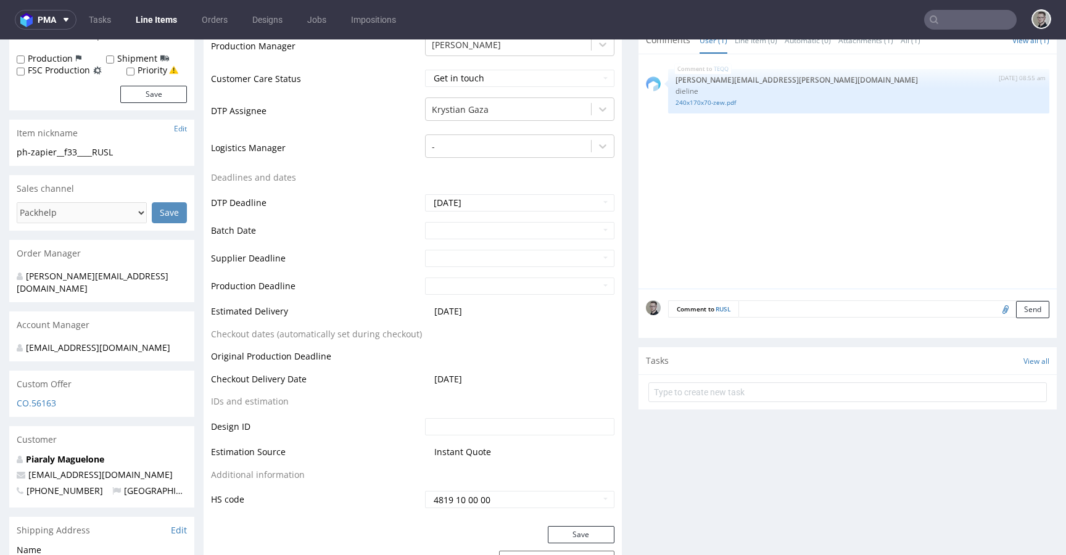
scroll to position [387, 0]
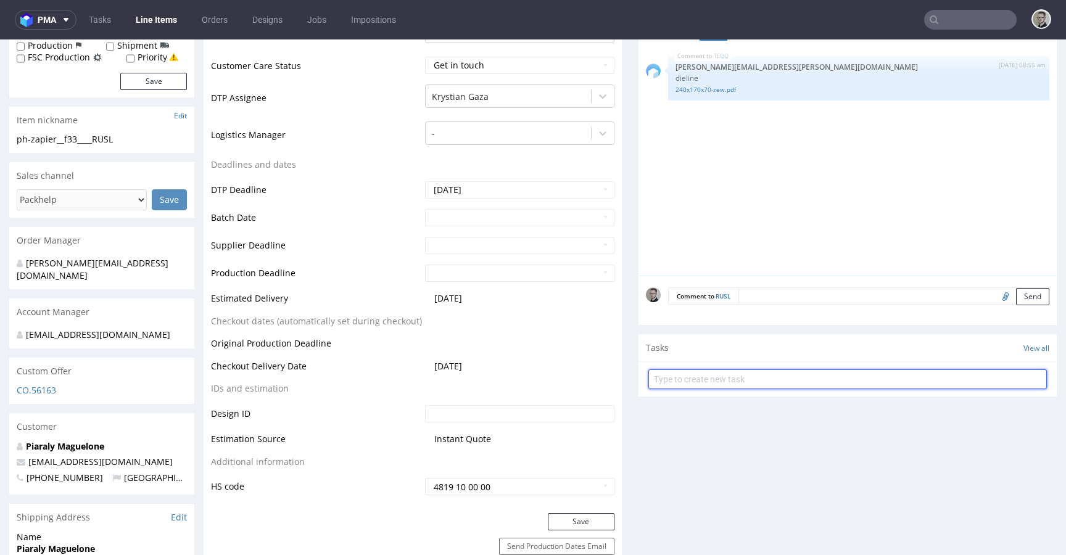
click at [737, 380] on input "text" at bounding box center [847, 379] width 398 height 20
type input "issue"
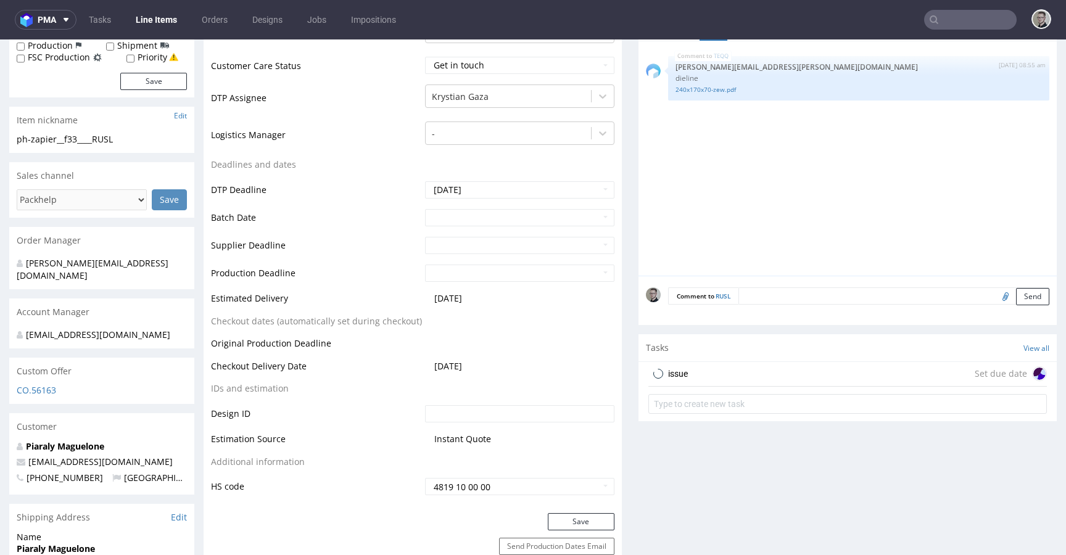
click at [749, 372] on div "issue Set due date" at bounding box center [847, 374] width 398 height 25
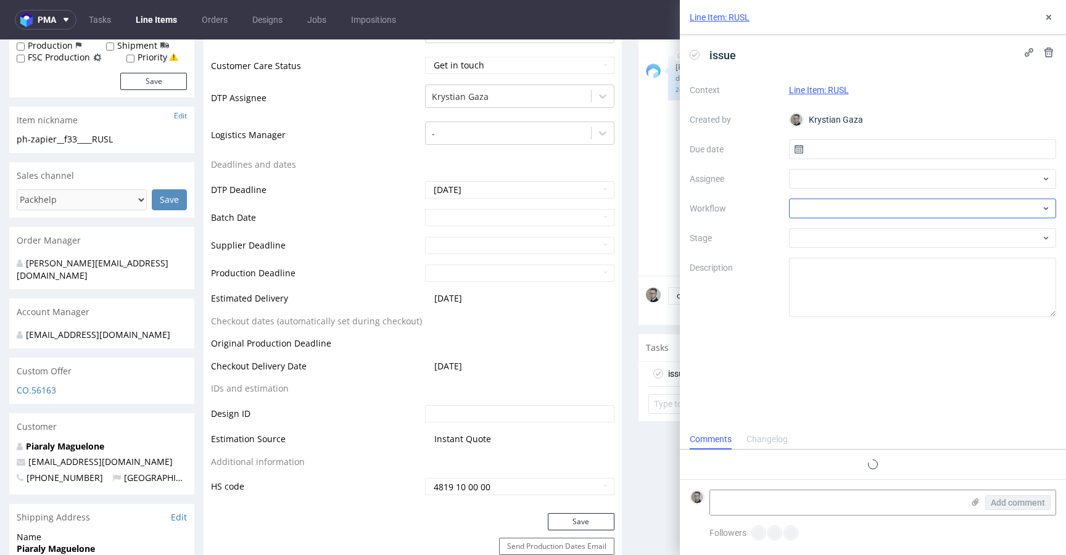
scroll to position [10, 0]
click at [846, 151] on input "text" at bounding box center [923, 149] width 268 height 20
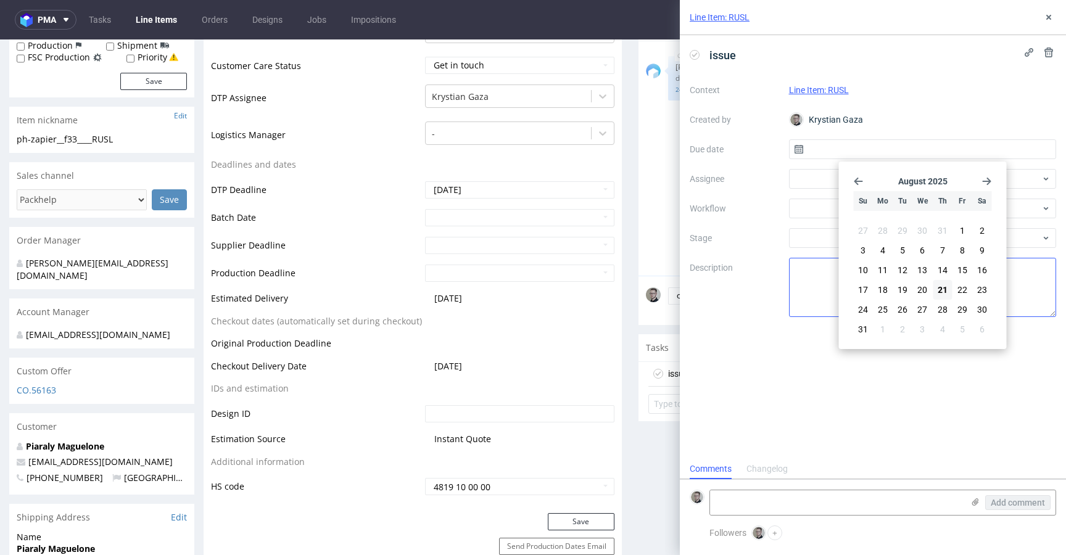
click at [946, 284] on span "21" at bounding box center [943, 290] width 10 height 12
type input "21/08/2025"
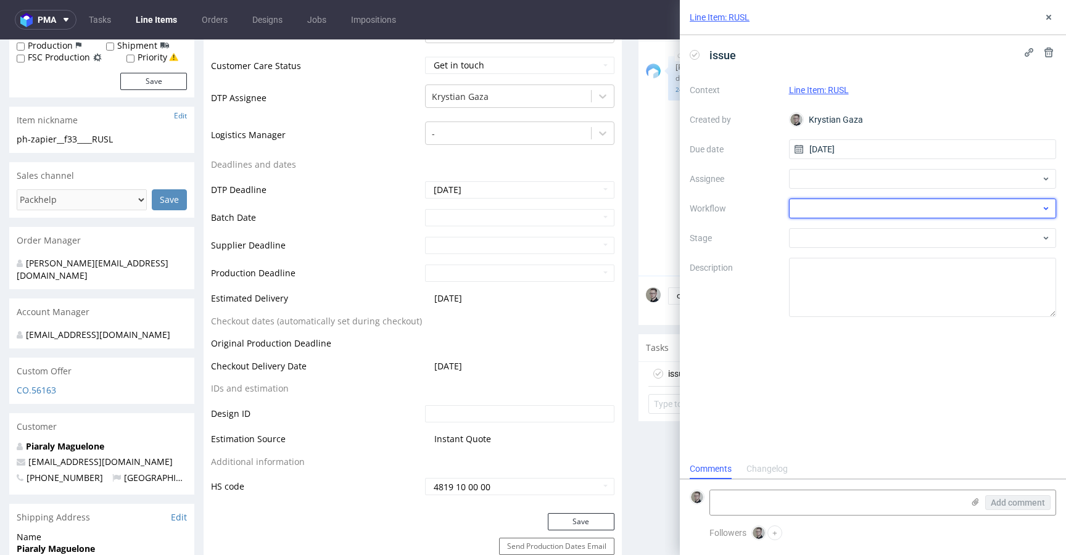
click at [904, 213] on div at bounding box center [923, 209] width 268 height 20
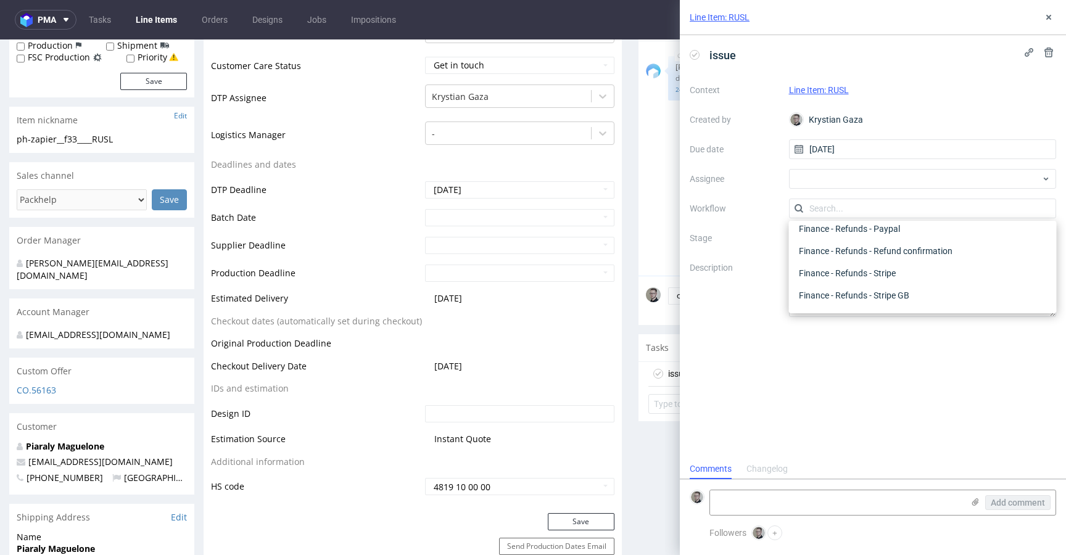
scroll to position [0, 0]
click at [853, 274] on div "DTP - Issue" at bounding box center [923, 275] width 258 height 22
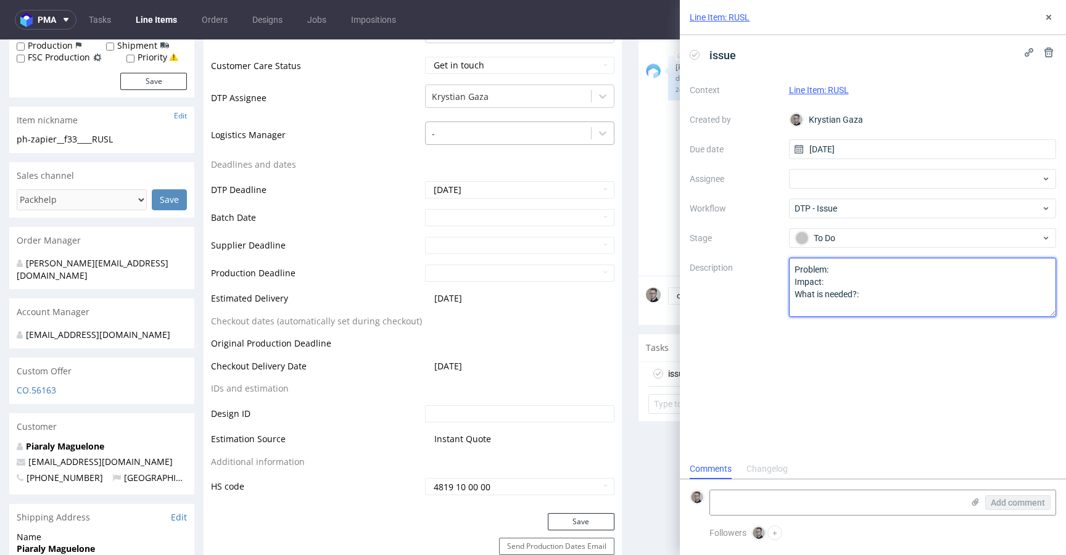
drag, startPoint x: 934, startPoint y: 336, endPoint x: 502, endPoint y: 125, distance: 480.8
paste textarea "There is no design uploaded"
type textarea "There is no design uploaded"
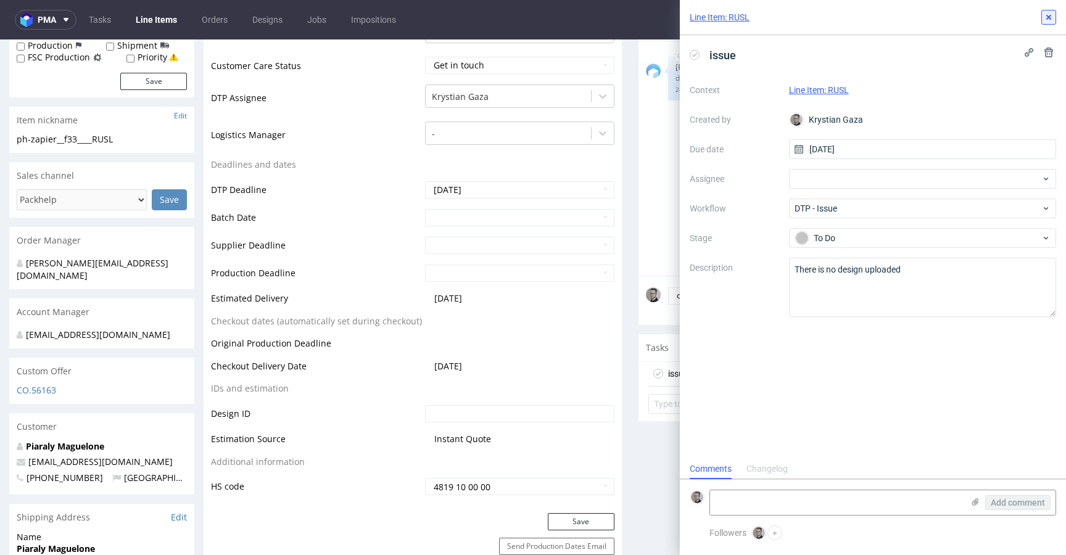
click at [1050, 15] on use at bounding box center [1048, 17] width 5 height 5
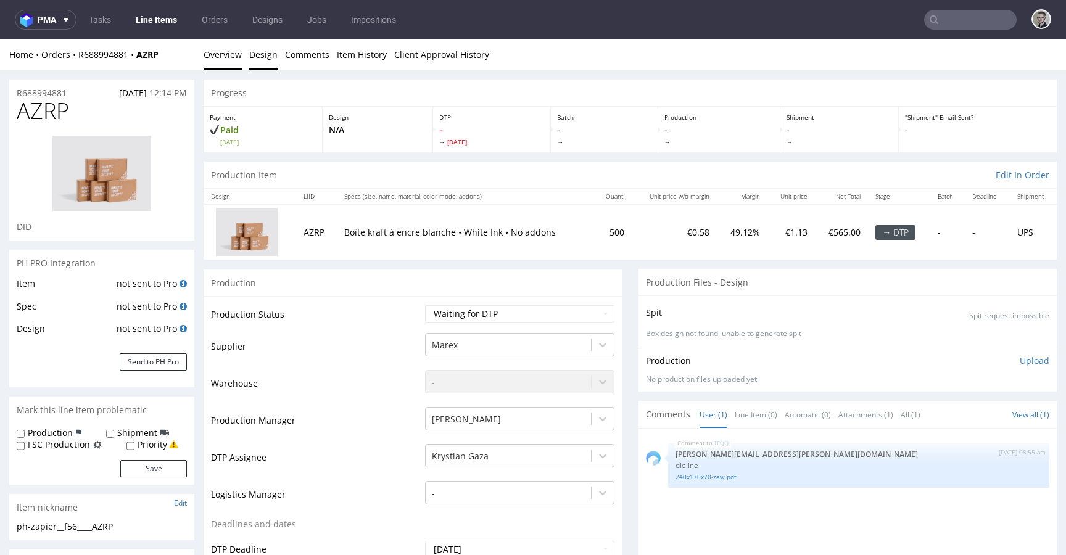
click at [260, 49] on link "Design" at bounding box center [263, 54] width 28 height 30
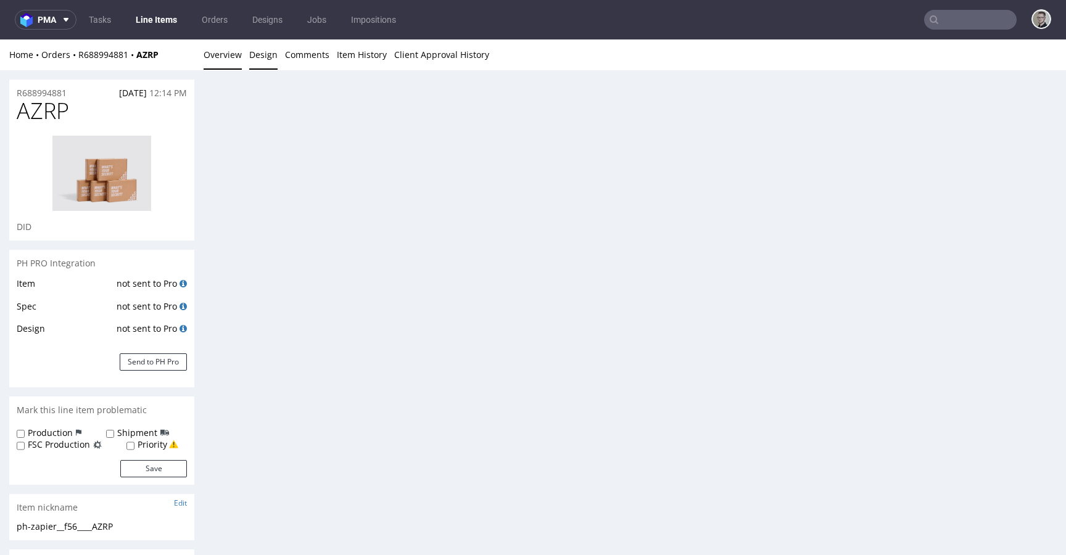
click at [230, 59] on link "Overview" at bounding box center [223, 54] width 38 height 30
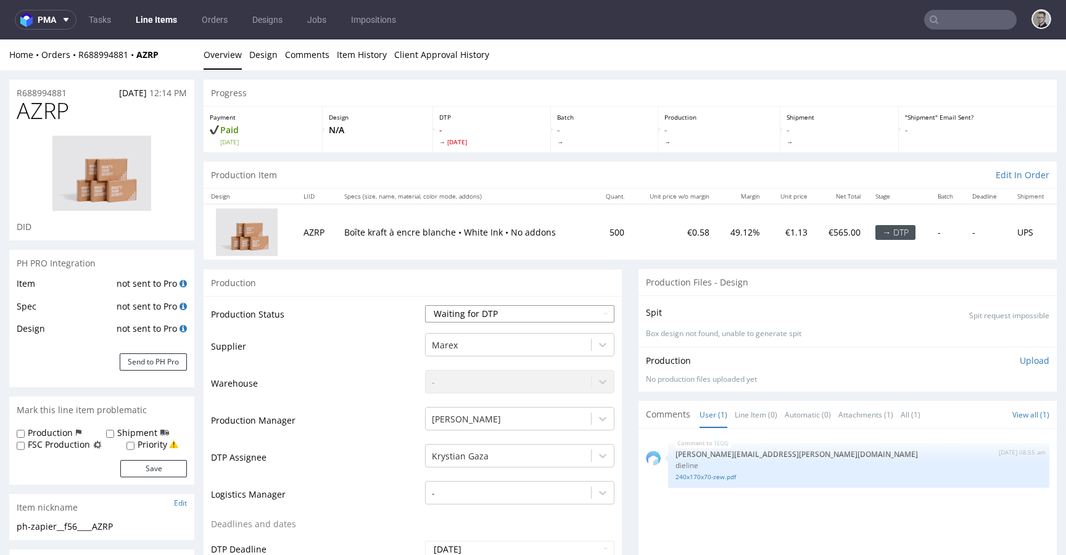
click at [534, 310] on select "Waiting for Artwork Waiting for Diecut Waiting for Mockup Waiting for DTP Waiti…" at bounding box center [519, 313] width 189 height 17
select select "dtp_issue"
click at [425, 305] on select "Waiting for Artwork Waiting for Diecut Waiting for Mockup Waiting for DTP Waiti…" at bounding box center [519, 313] width 189 height 17
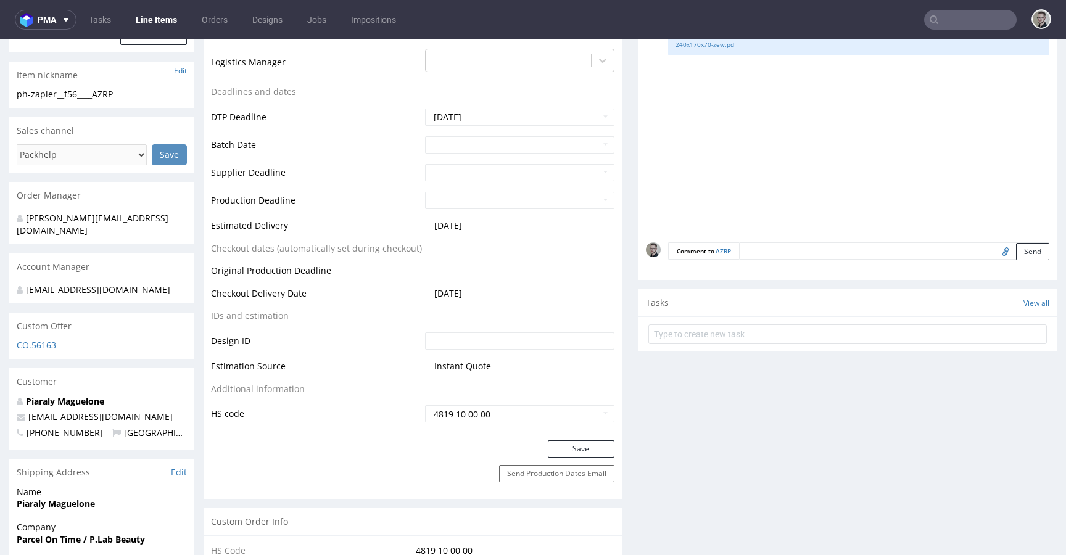
scroll to position [551, 0]
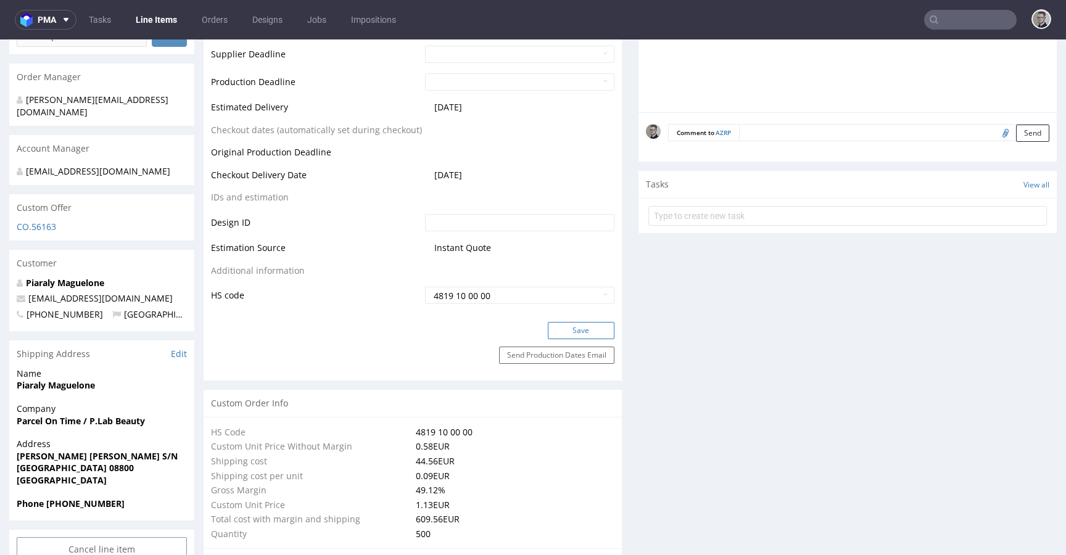
click at [595, 328] on button "Save" at bounding box center [581, 330] width 67 height 17
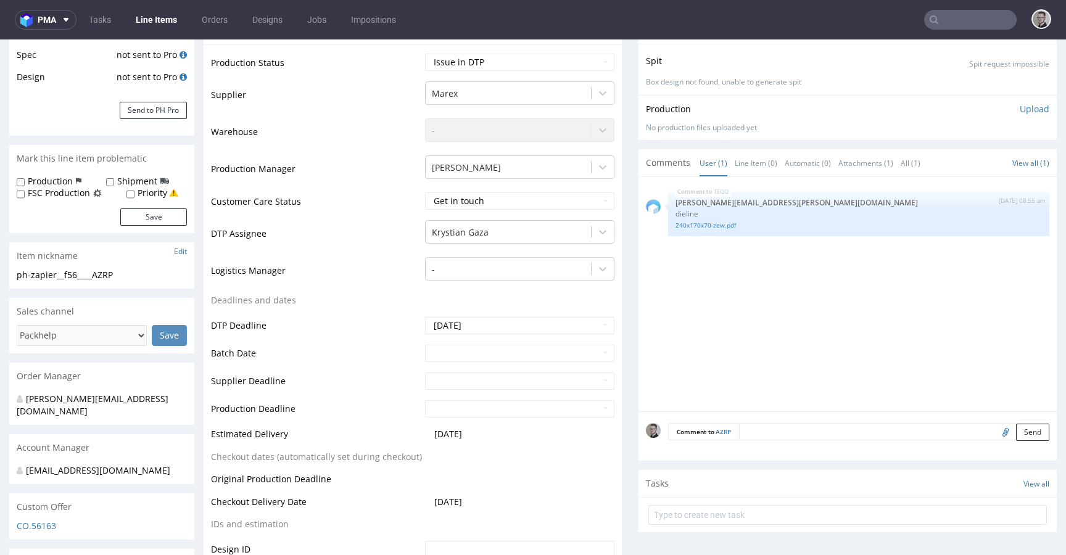
scroll to position [0, 0]
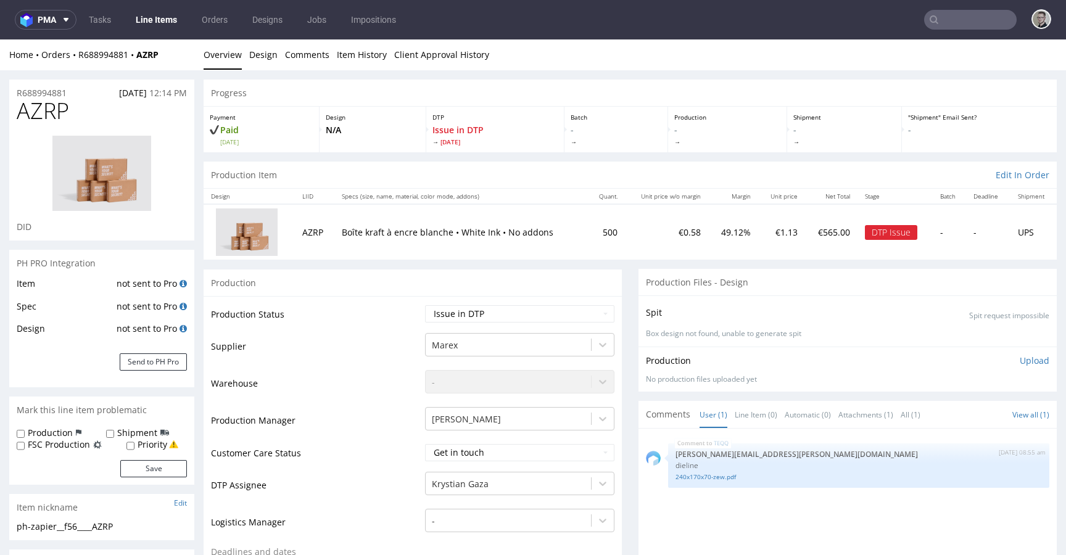
click at [30, 107] on span "AZRP" at bounding box center [43, 111] width 52 height 25
copy span "AZRP"
click at [840, 382] on div "No production files uploaded yet" at bounding box center [847, 379] width 403 height 10
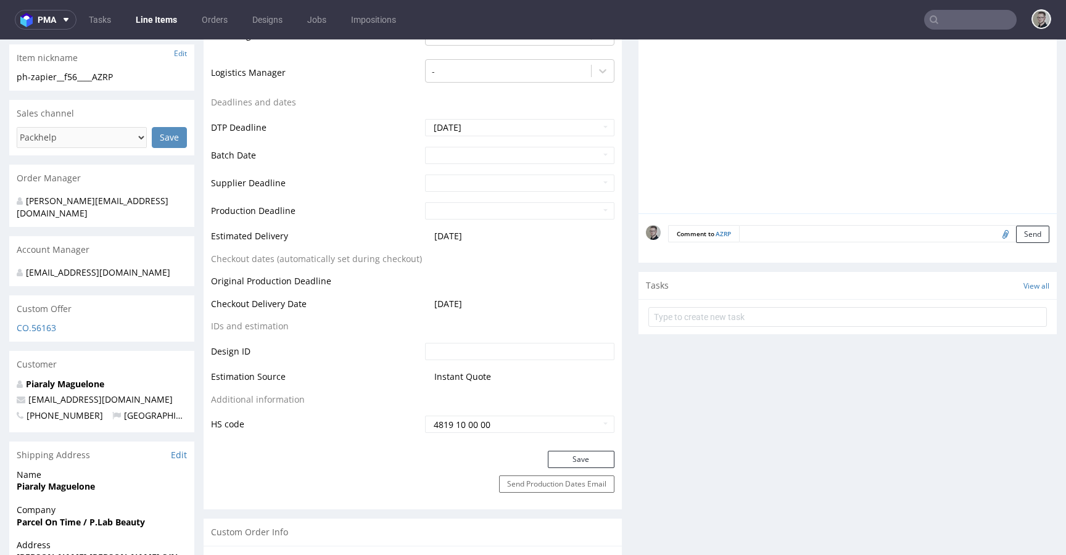
scroll to position [451, 0]
click at [778, 285] on div "Tasks View all" at bounding box center [847, 284] width 418 height 27
click at [773, 304] on form at bounding box center [847, 316] width 398 height 30
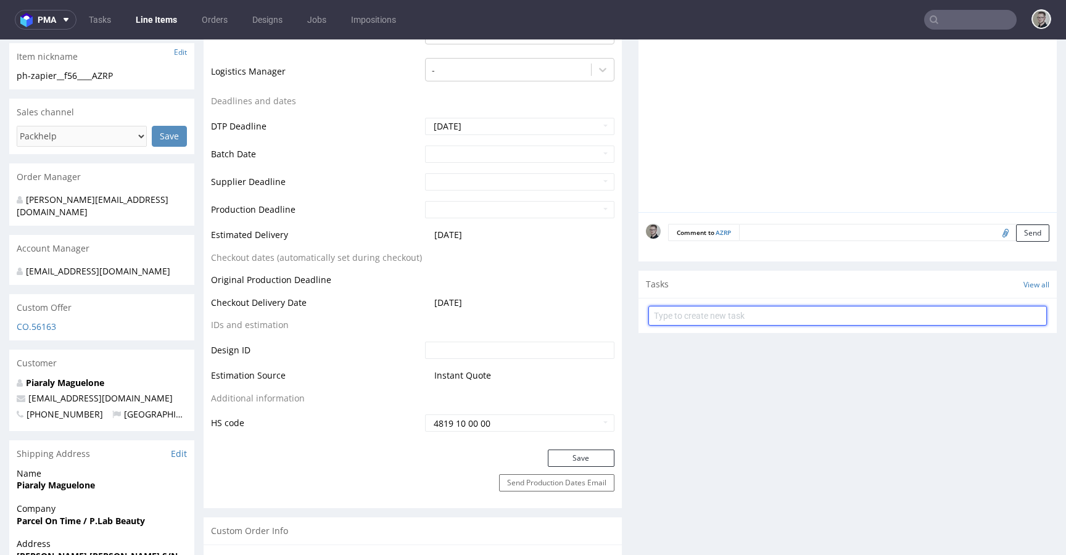
click at [762, 311] on input "text" at bounding box center [847, 316] width 398 height 20
type input "issue"
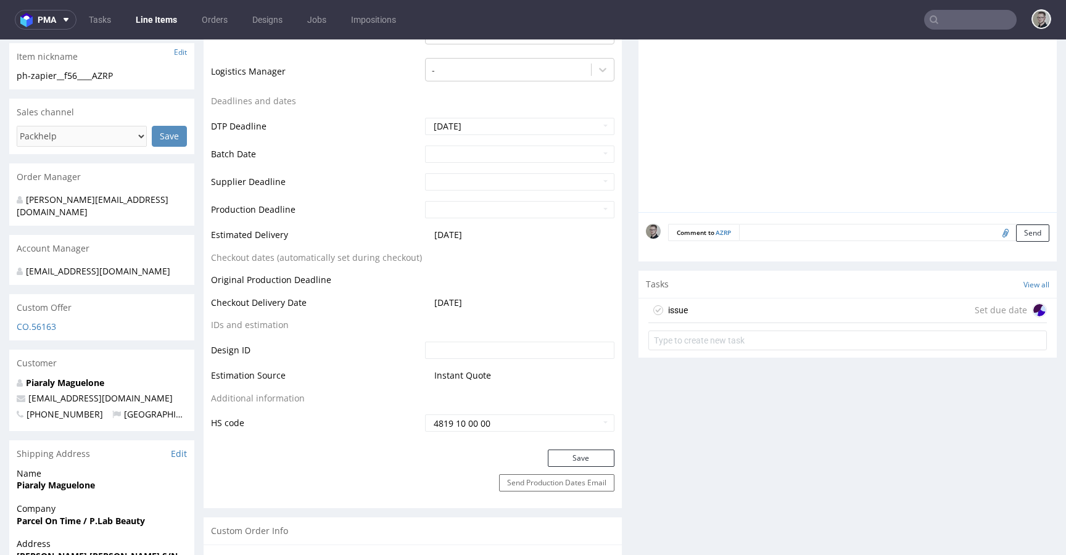
click at [800, 305] on div "issue Set due date" at bounding box center [847, 311] width 398 height 25
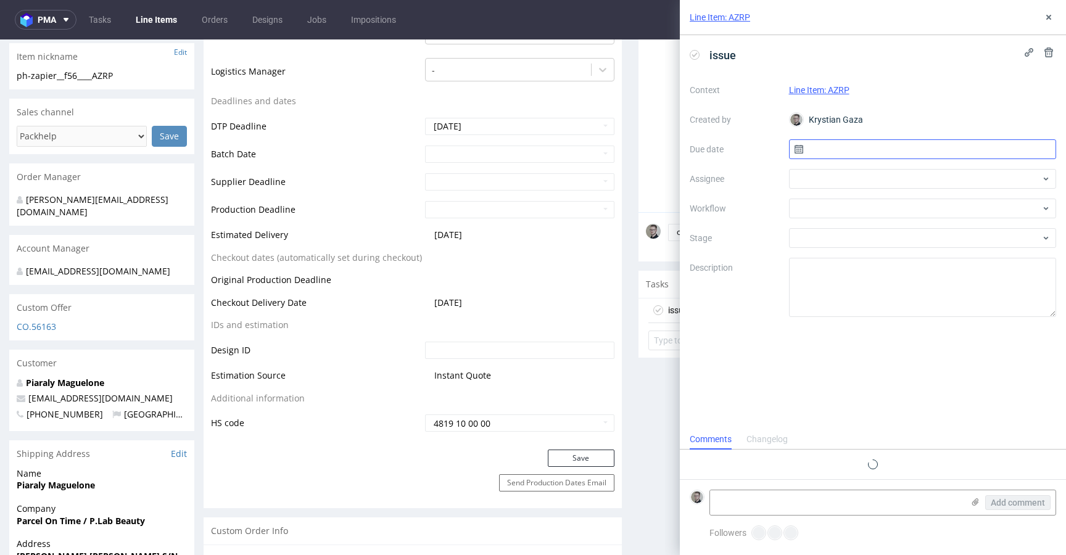
scroll to position [10, 0]
click at [894, 146] on input "text" at bounding box center [923, 149] width 268 height 20
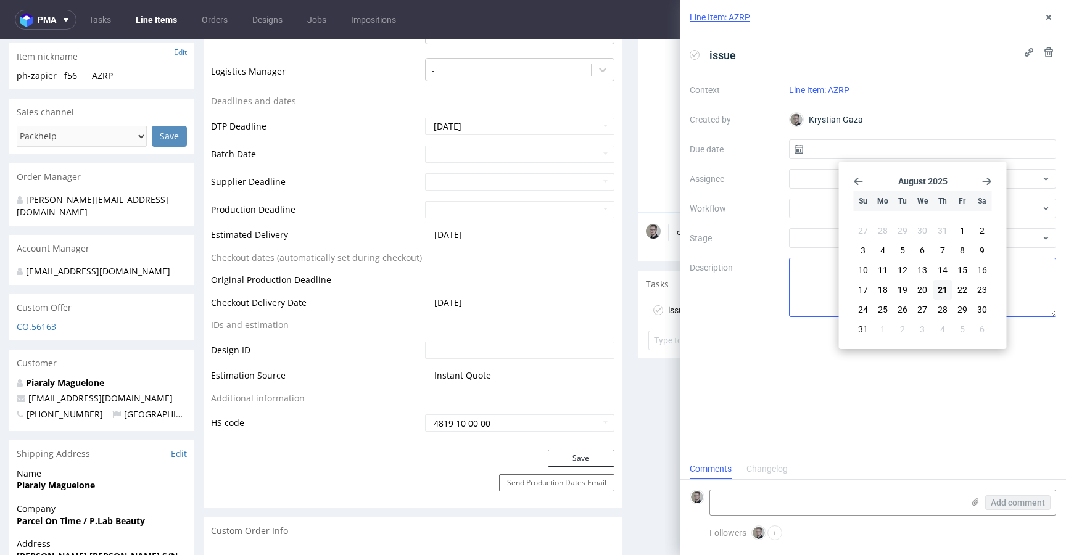
click at [936, 290] on button "21" at bounding box center [942, 290] width 19 height 20
type input "[DATE]"
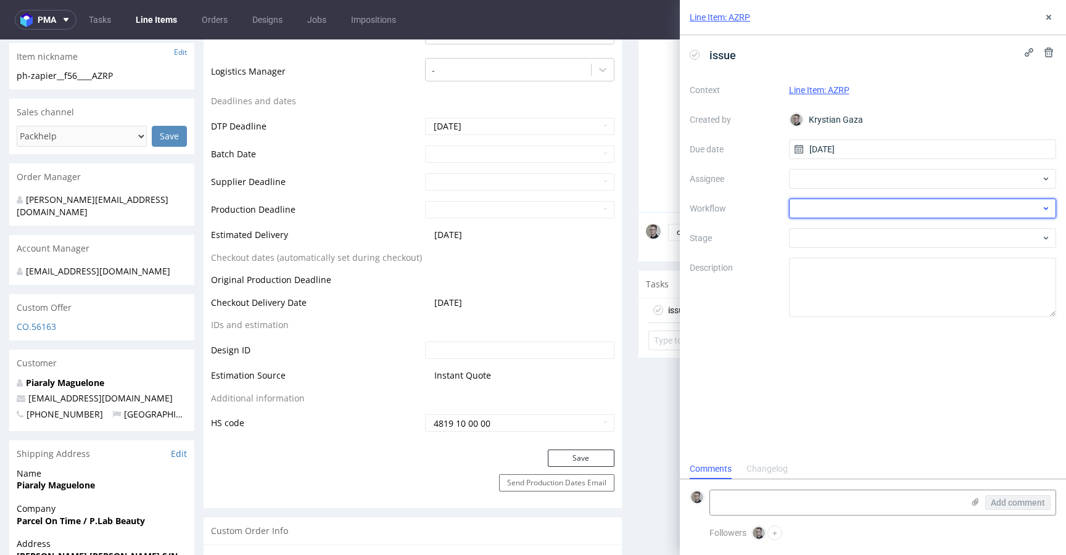
click at [875, 216] on div at bounding box center [923, 209] width 268 height 20
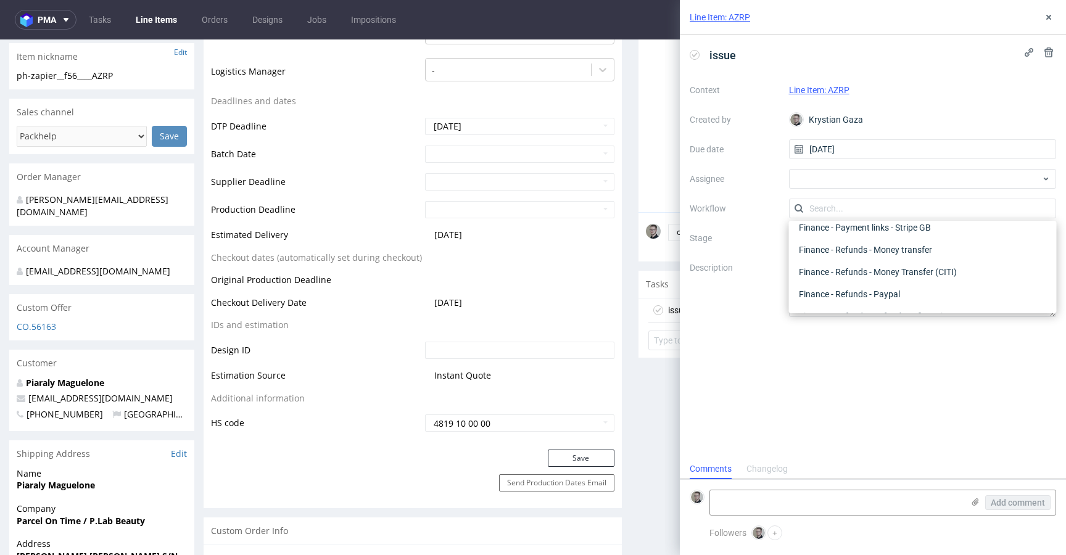
scroll to position [0, 0]
click at [873, 271] on div "DTP - Issue" at bounding box center [923, 275] width 258 height 22
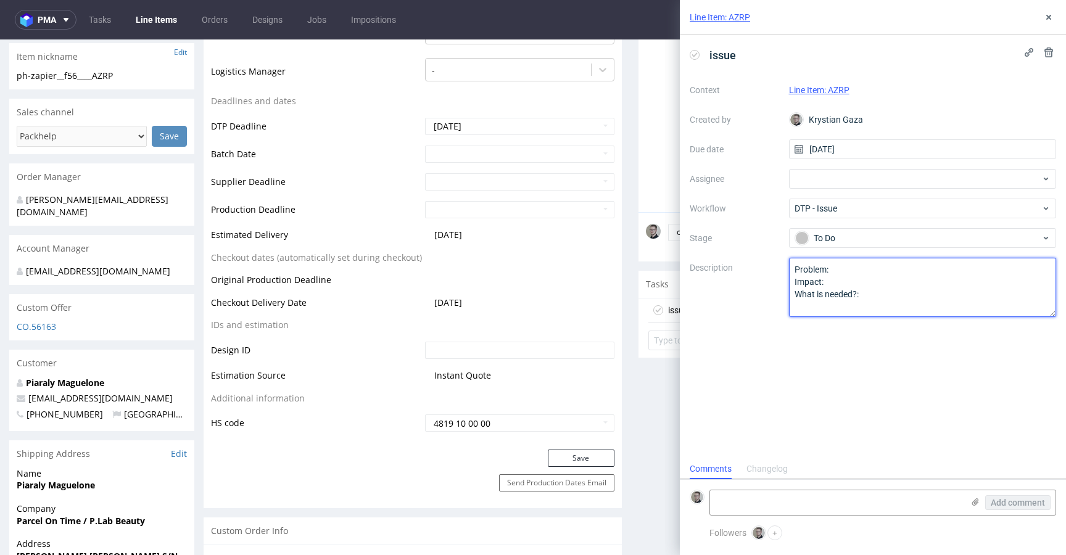
drag, startPoint x: 797, startPoint y: 307, endPoint x: 381, endPoint y: 183, distance: 434.2
type textarea "N"
type textarea "There is no design uploaded"
click at [944, 414] on div "issue Context Line Item: AZRP Created by Krystian Gaza Due date 21/08/2025 Assi…" at bounding box center [873, 247] width 386 height 424
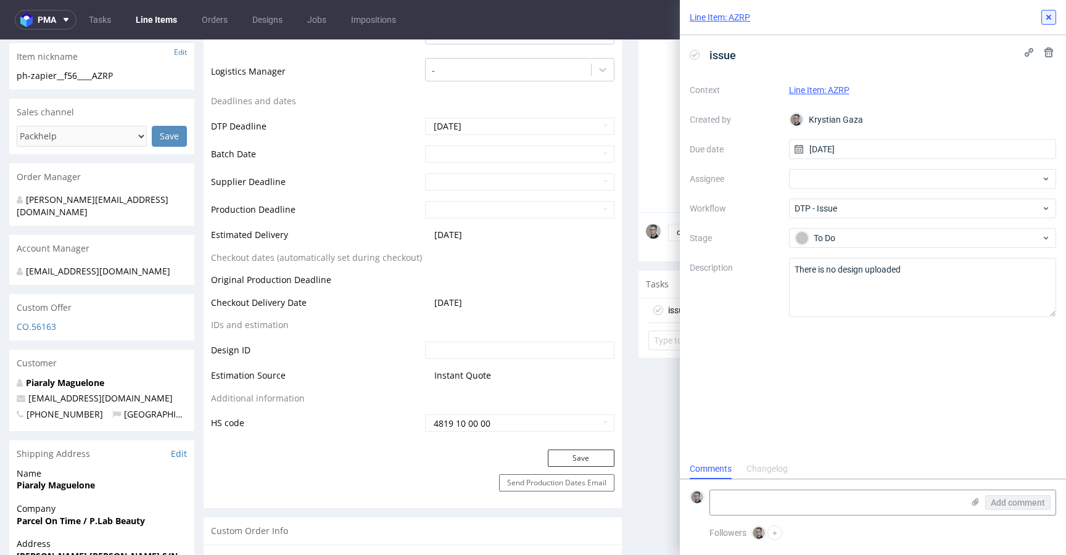
click at [1052, 14] on icon at bounding box center [1049, 17] width 10 height 10
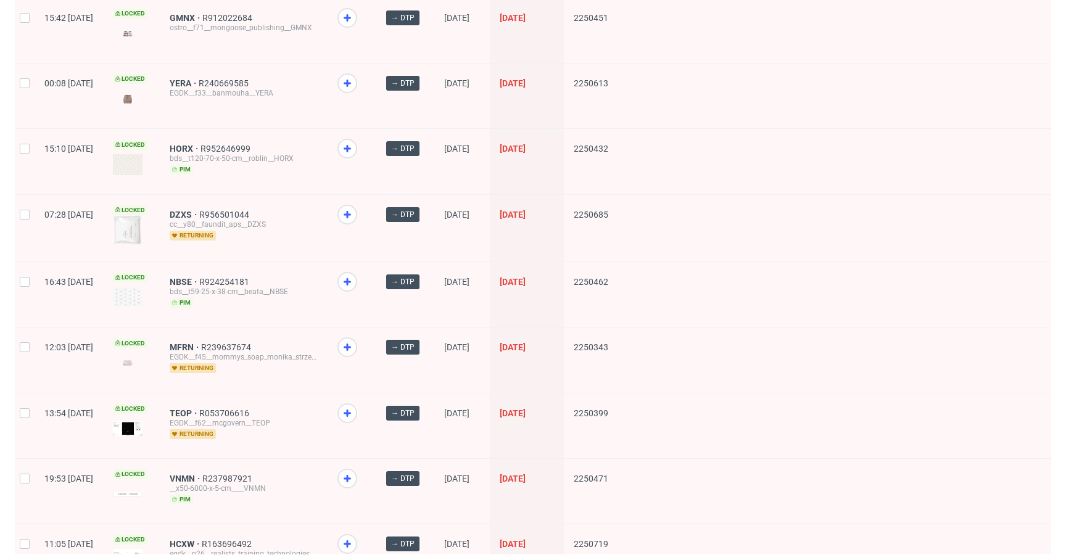
scroll to position [1643, 0]
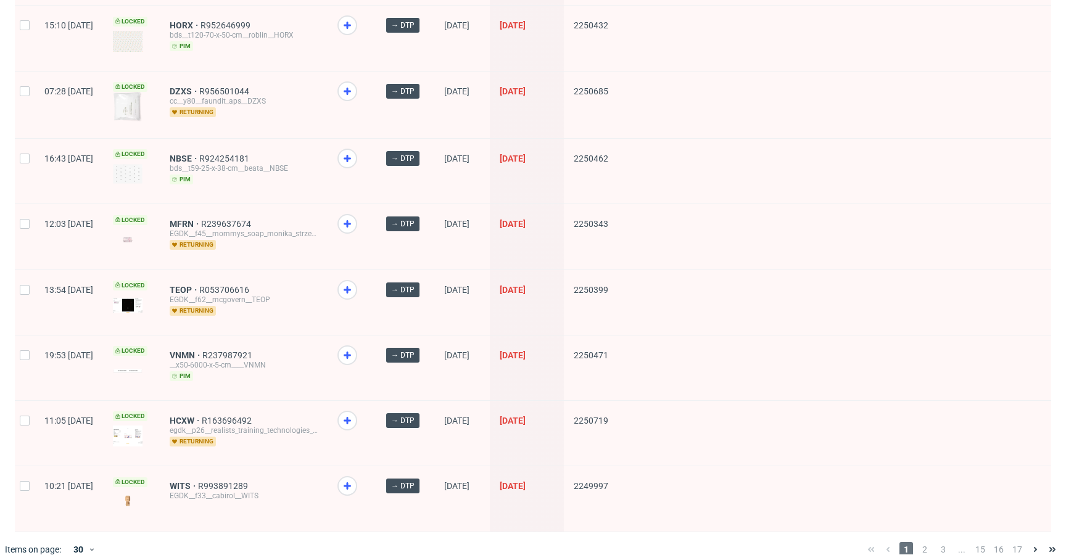
click at [917, 532] on div "1 2 3 ... 15 16 17" at bounding box center [961, 549] width 208 height 35
click at [918, 542] on span "2" at bounding box center [925, 549] width 14 height 15
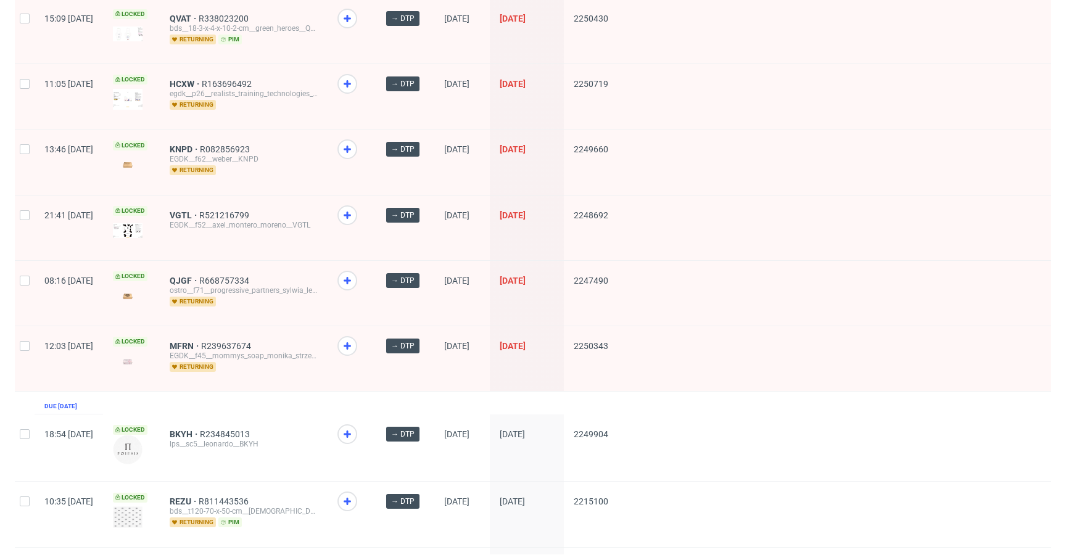
scroll to position [1584, 0]
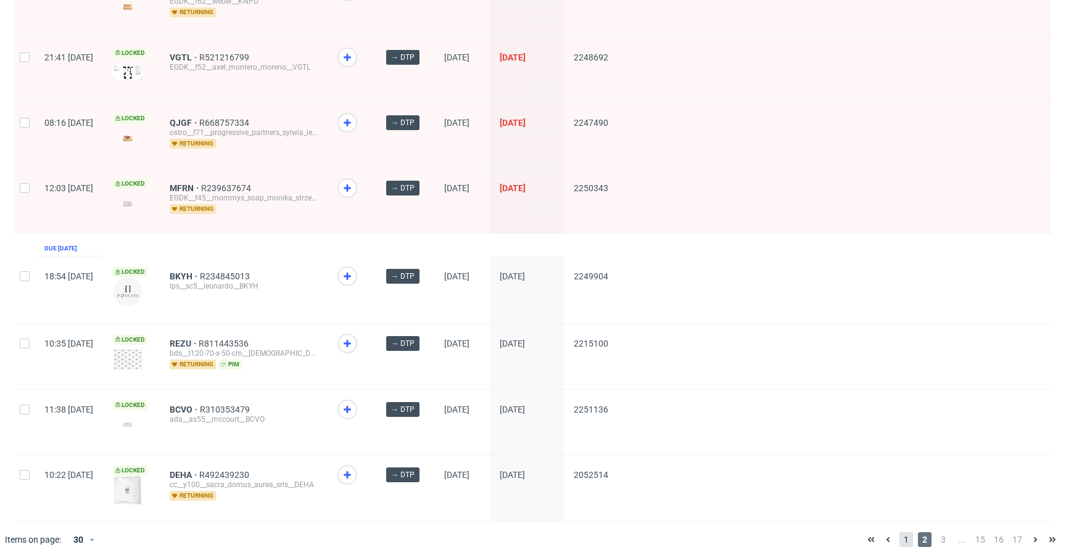
click at [899, 532] on span "1" at bounding box center [906, 539] width 14 height 15
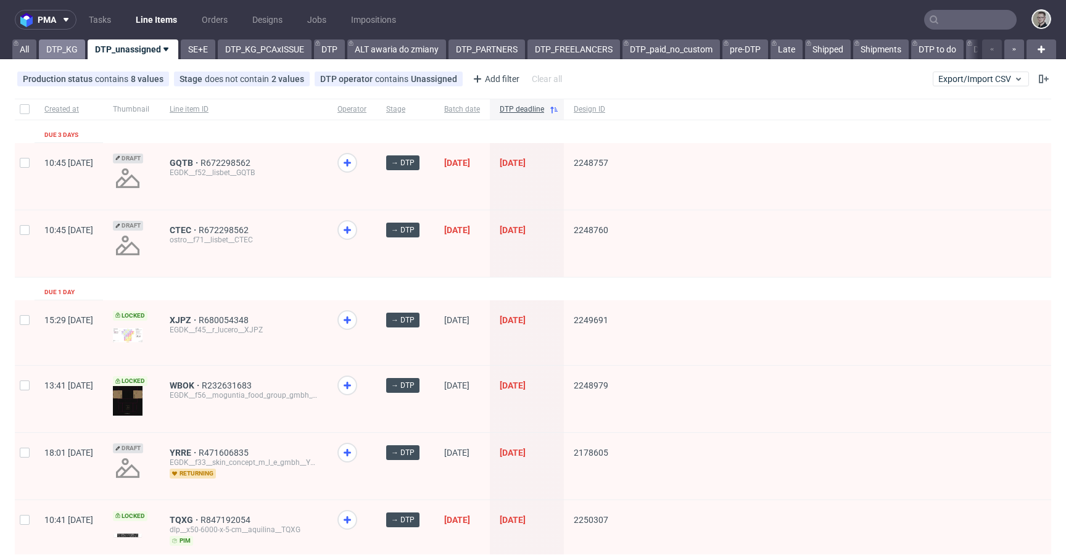
drag, startPoint x: 56, startPoint y: 45, endPoint x: 60, endPoint y: 56, distance: 11.7
click at [57, 45] on link "DTP_KG" at bounding box center [62, 49] width 46 height 20
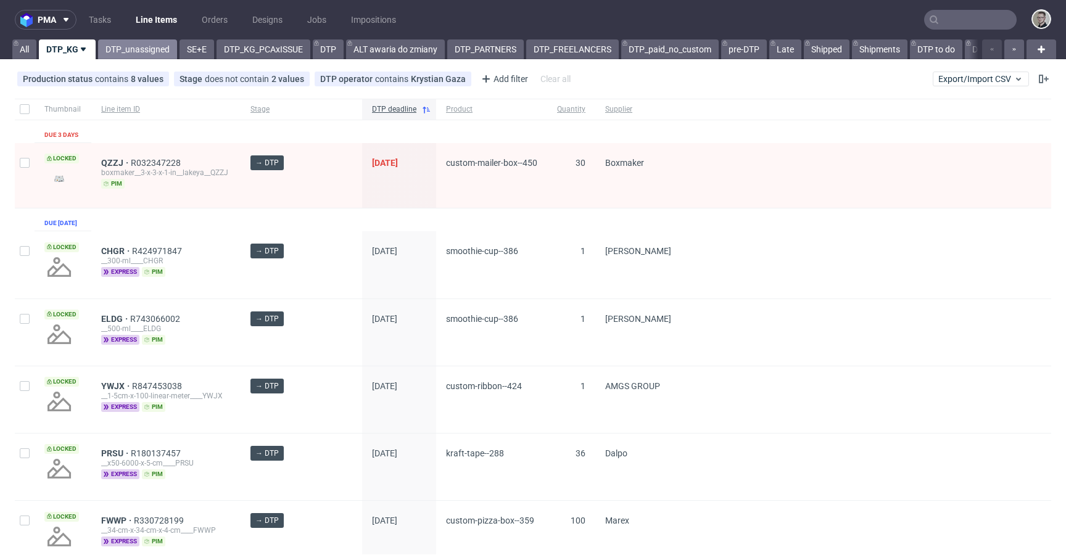
click at [149, 49] on link "DTP_unassigned" at bounding box center [137, 49] width 79 height 20
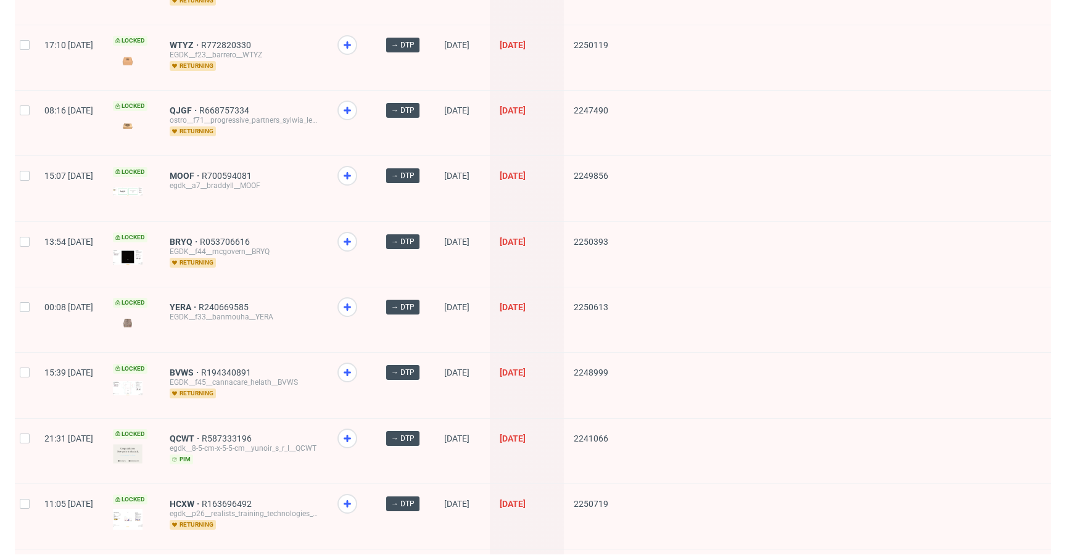
scroll to position [1640, 0]
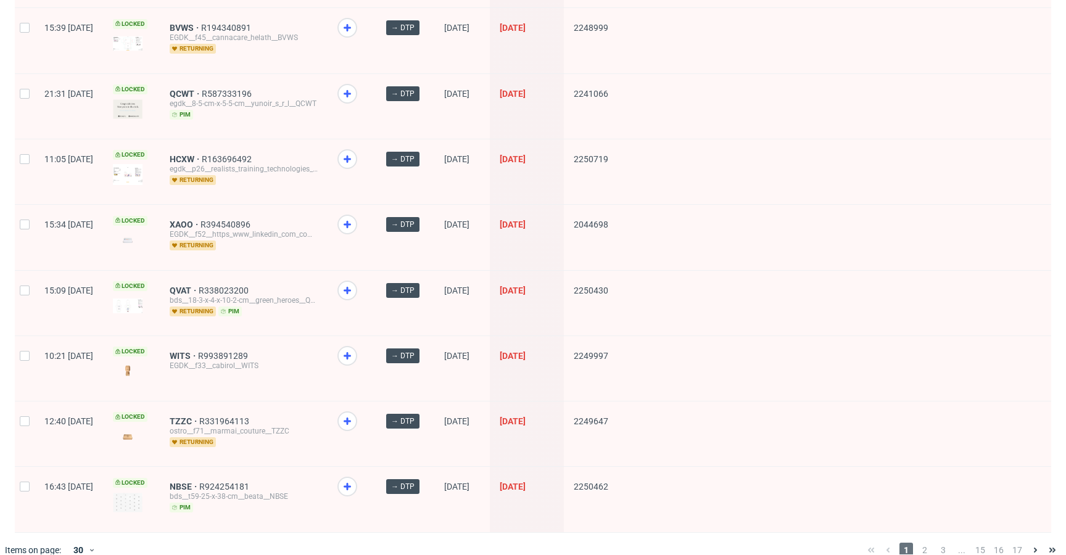
click at [907, 543] on div "1 2 3 ... 15 16 17" at bounding box center [961, 550] width 199 height 15
click at [918, 543] on span "2" at bounding box center [925, 550] width 14 height 15
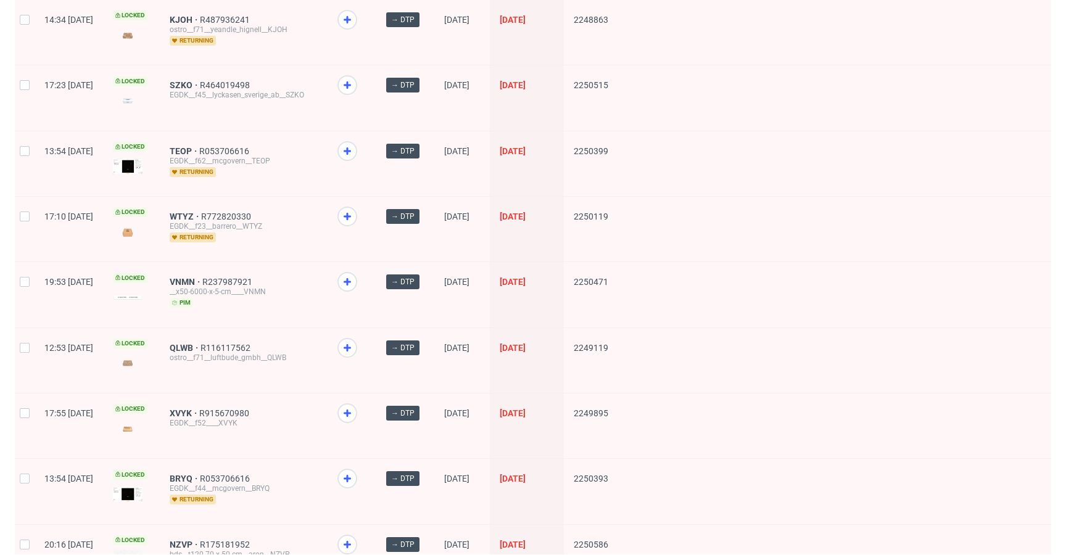
scroll to position [1590, 0]
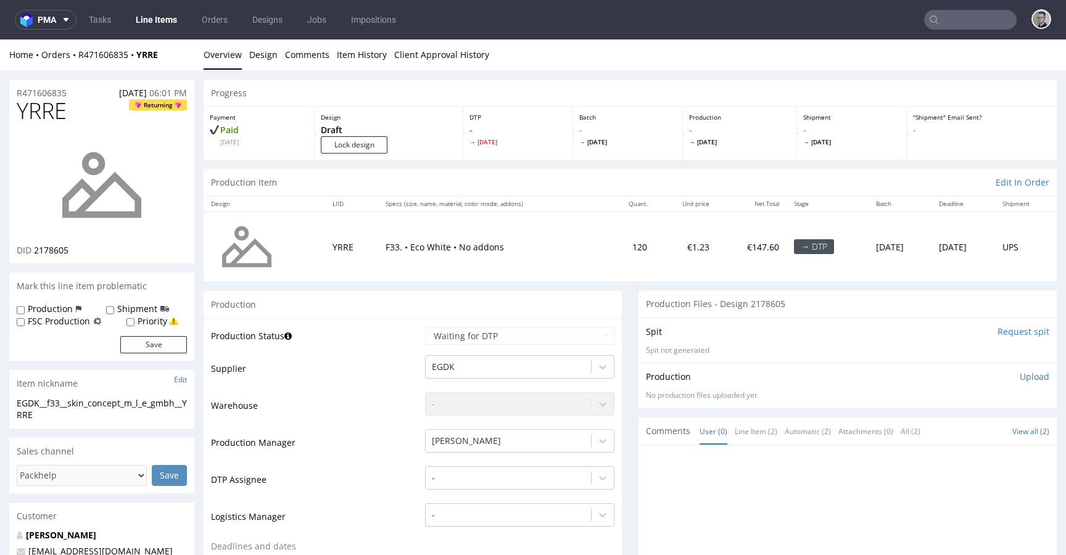
click at [63, 112] on span "YRRE" at bounding box center [42, 111] width 50 height 25
click at [59, 105] on span "YRRE" at bounding box center [42, 111] width 50 height 25
copy span "YRRE"
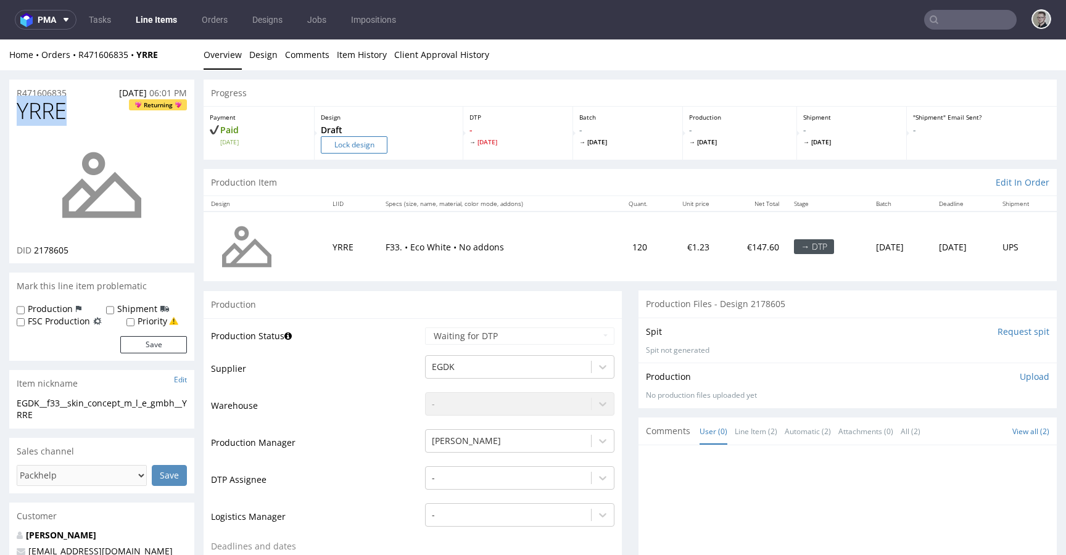
click at [377, 142] on input "Lock design" at bounding box center [354, 144] width 67 height 17
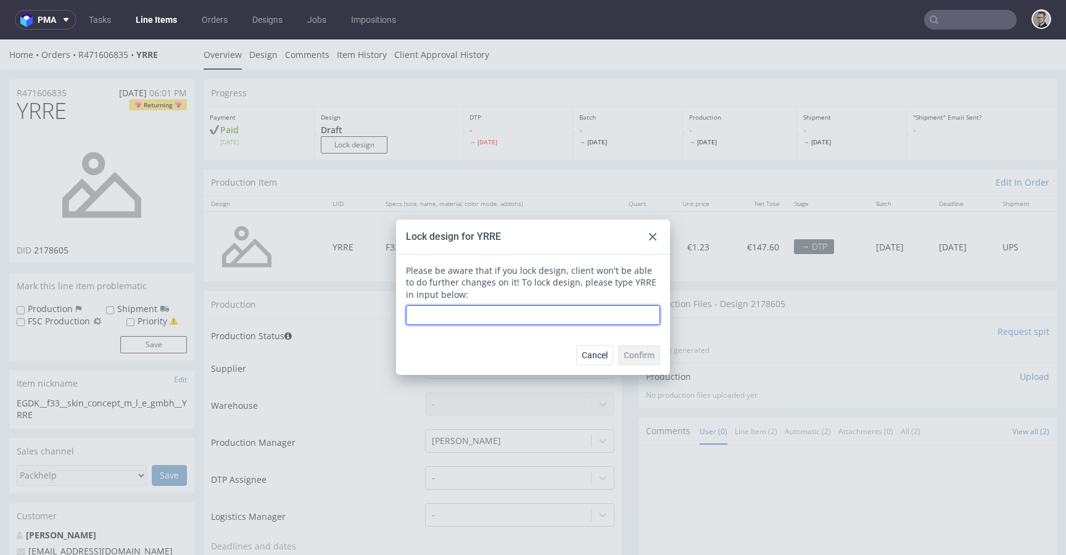
click at [524, 318] on input "text" at bounding box center [533, 315] width 254 height 20
paste input "YRRE"
type input "YRRE"
click at [643, 353] on span "Confirm" at bounding box center [639, 355] width 31 height 9
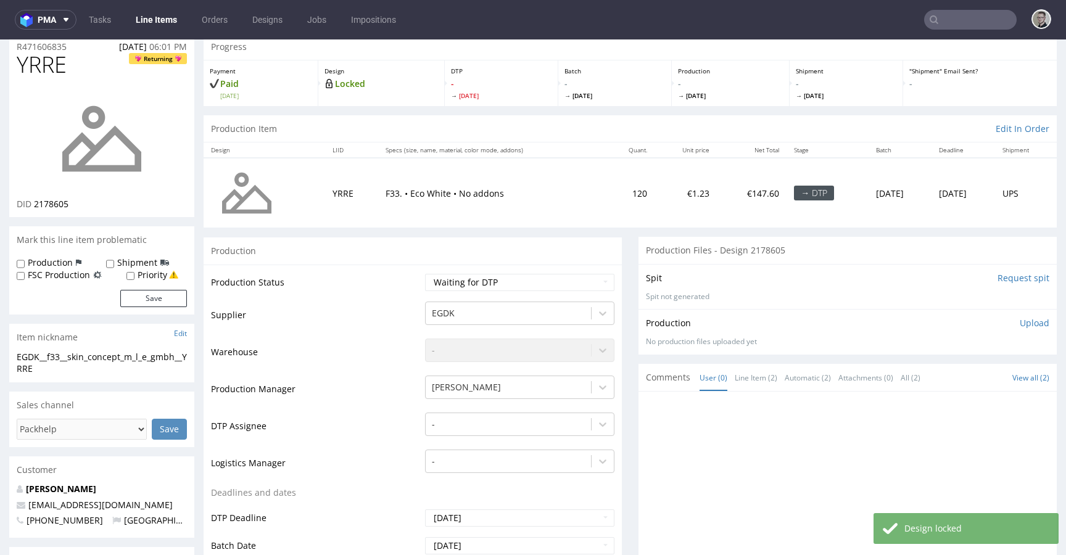
scroll to position [110, 0]
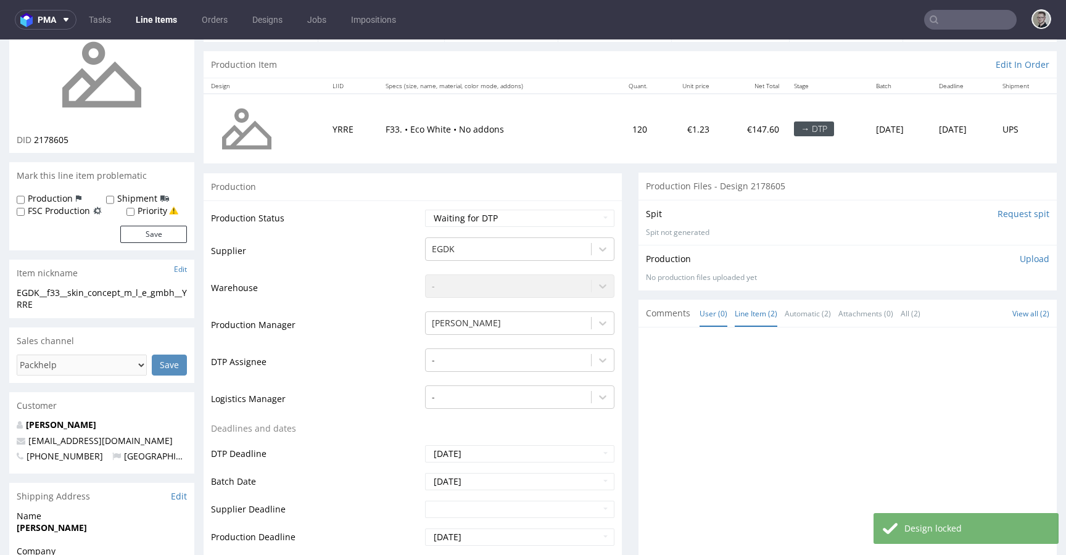
click at [753, 316] on link "Line Item (2)" at bounding box center [756, 313] width 43 height 27
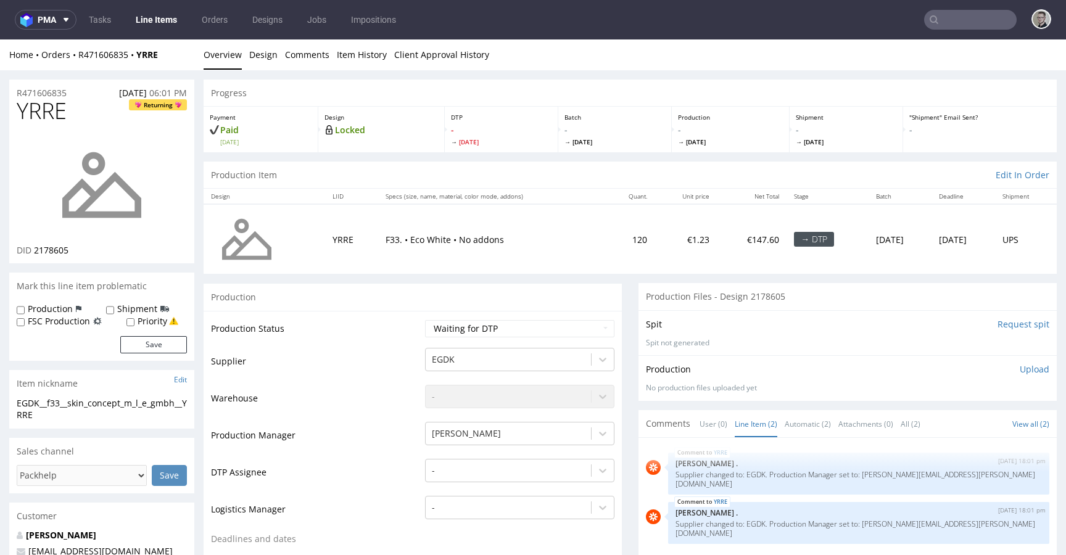
scroll to position [246, 0]
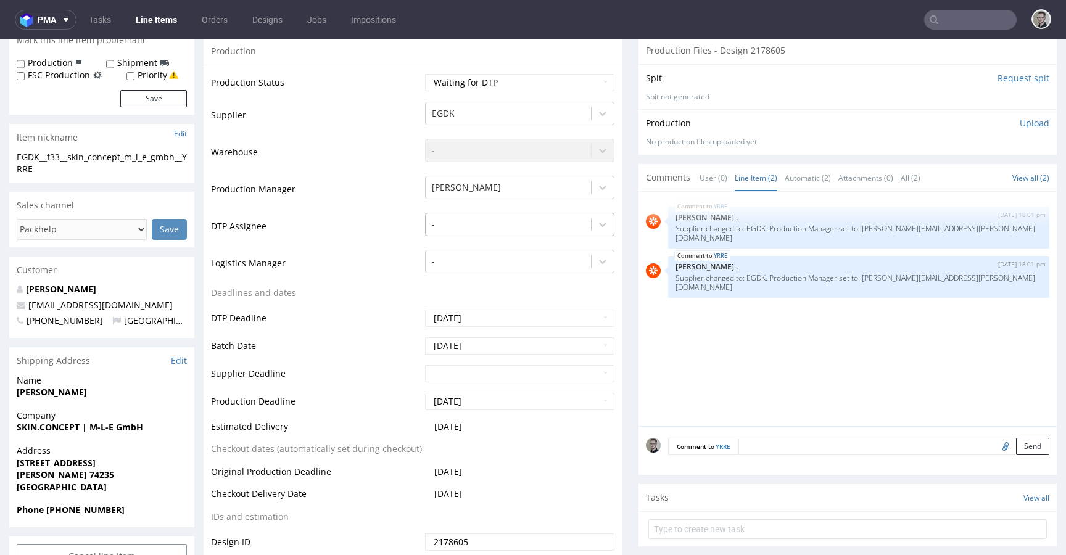
click at [474, 221] on div at bounding box center [508, 224] width 153 height 15
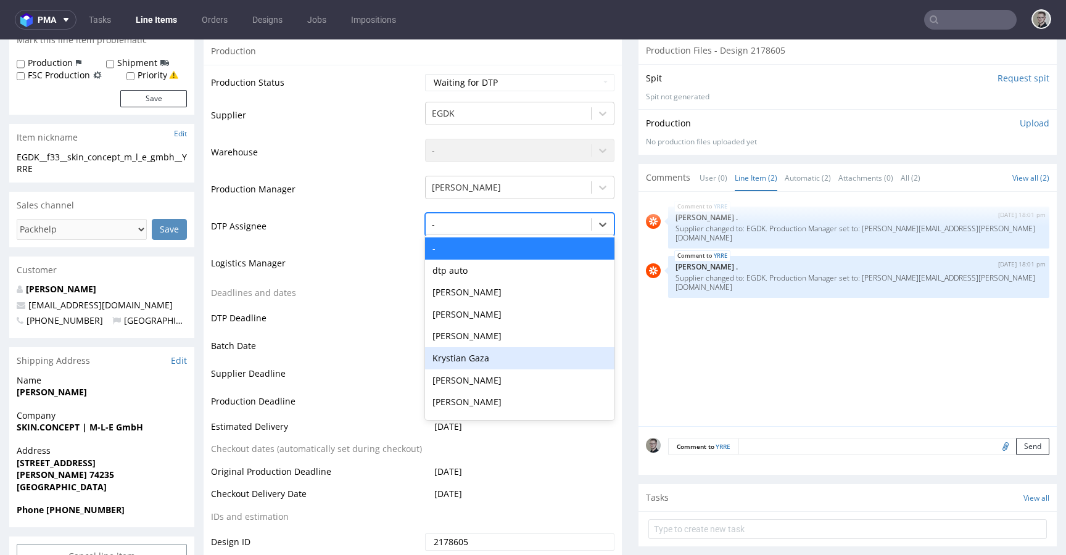
click at [472, 357] on div "Krystian Gaza" at bounding box center [519, 358] width 189 height 22
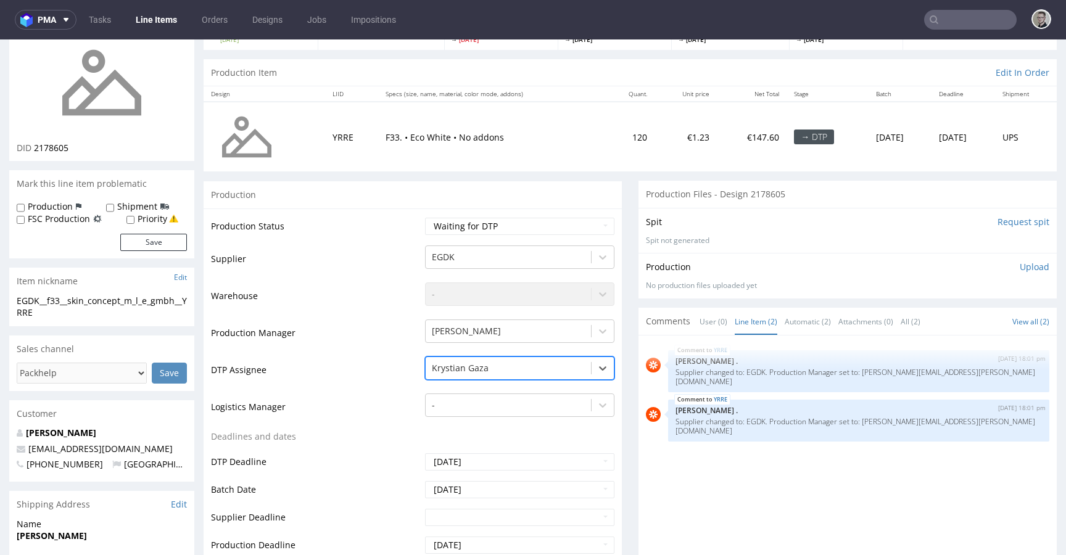
scroll to position [0, 0]
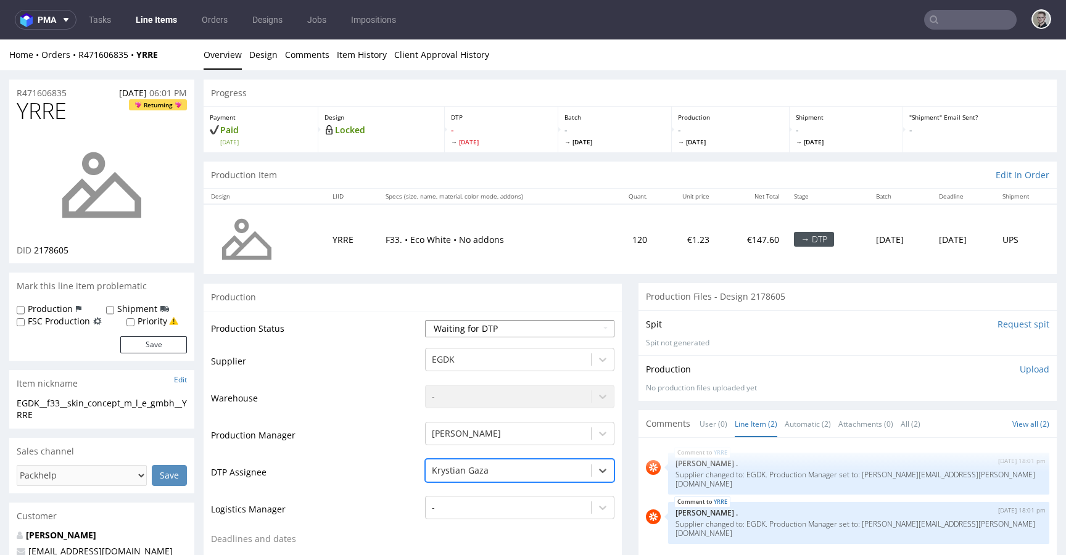
click at [488, 326] on select "Waiting for Artwork Waiting for Diecut Waiting for Mockup Waiting for DTP Waiti…" at bounding box center [519, 328] width 189 height 17
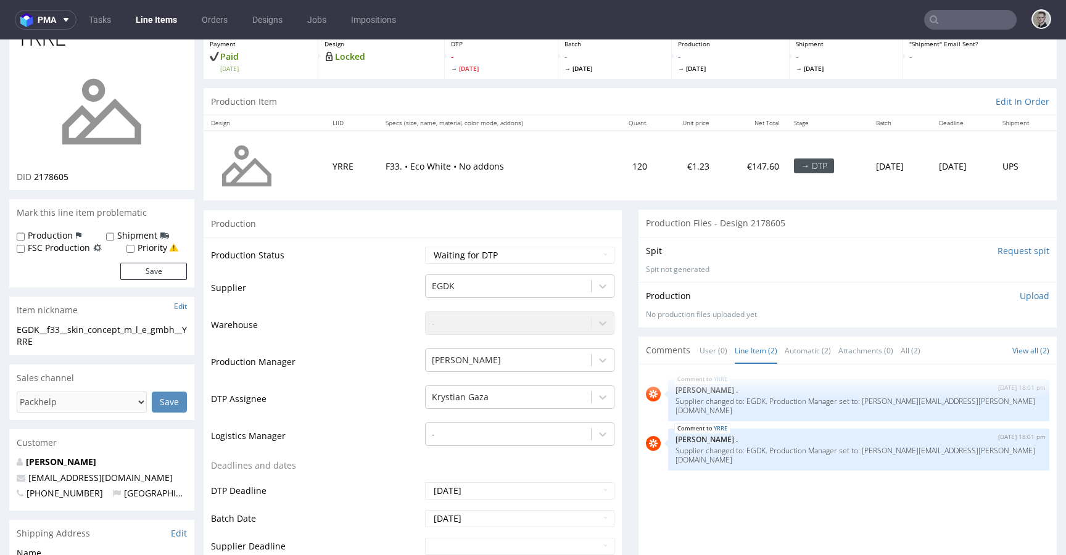
scroll to position [86, 0]
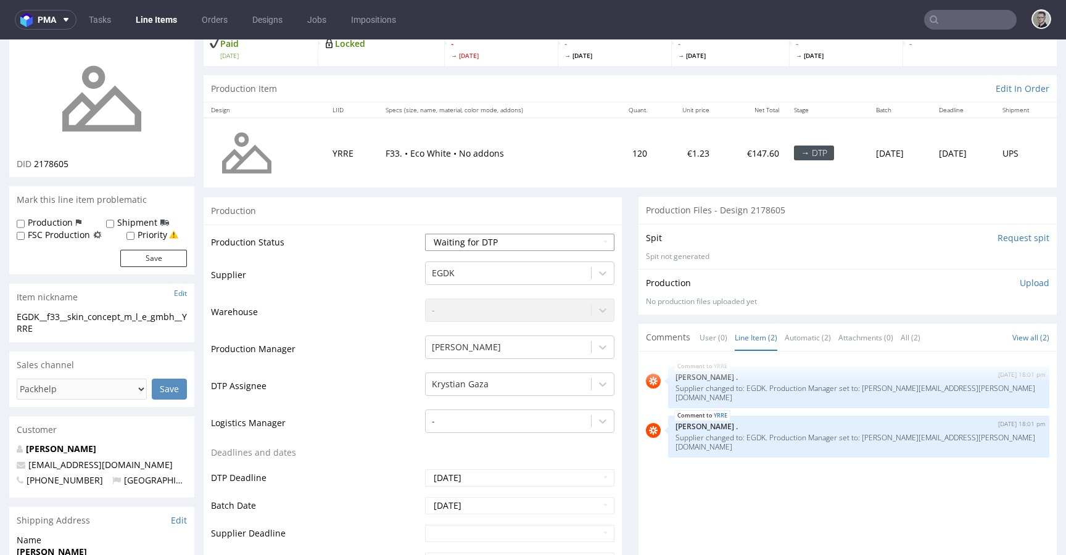
click at [505, 242] on select "Waiting for Artwork Waiting for Diecut Waiting for Mockup Waiting for DTP Waiti…" at bounding box center [519, 242] width 189 height 17
select select "dtp_issue"
click at [425, 234] on select "Waiting for Artwork Waiting for Diecut Waiting for Mockup Waiting for DTP Waiti…" at bounding box center [519, 242] width 189 height 17
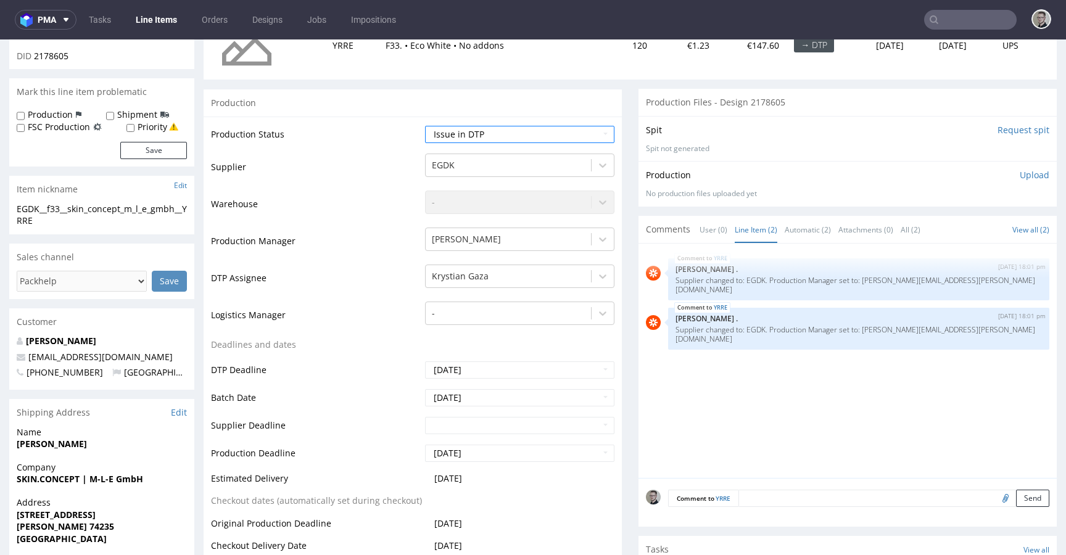
scroll to position [480, 0]
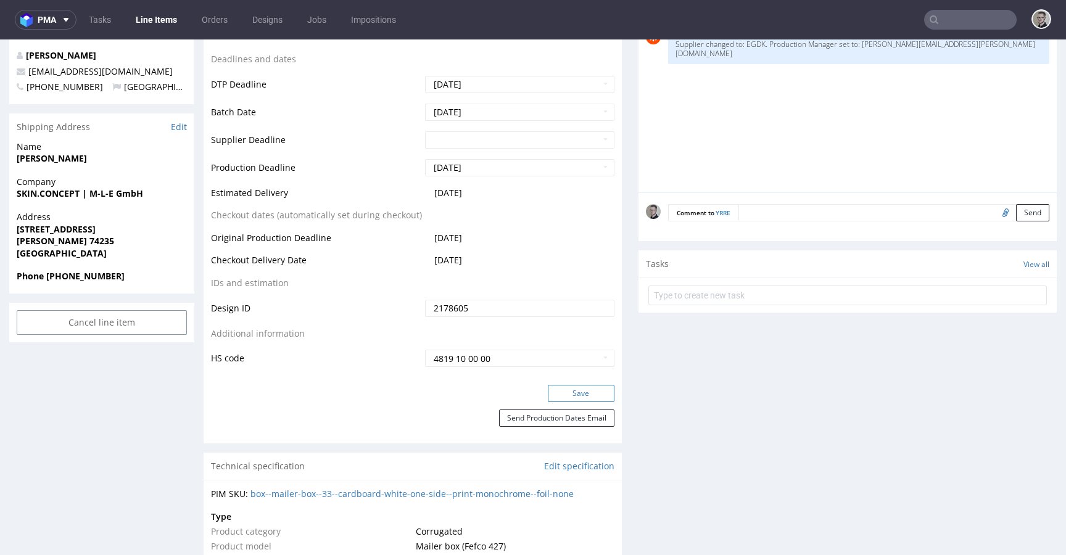
click at [579, 387] on button "Save" at bounding box center [581, 393] width 67 height 17
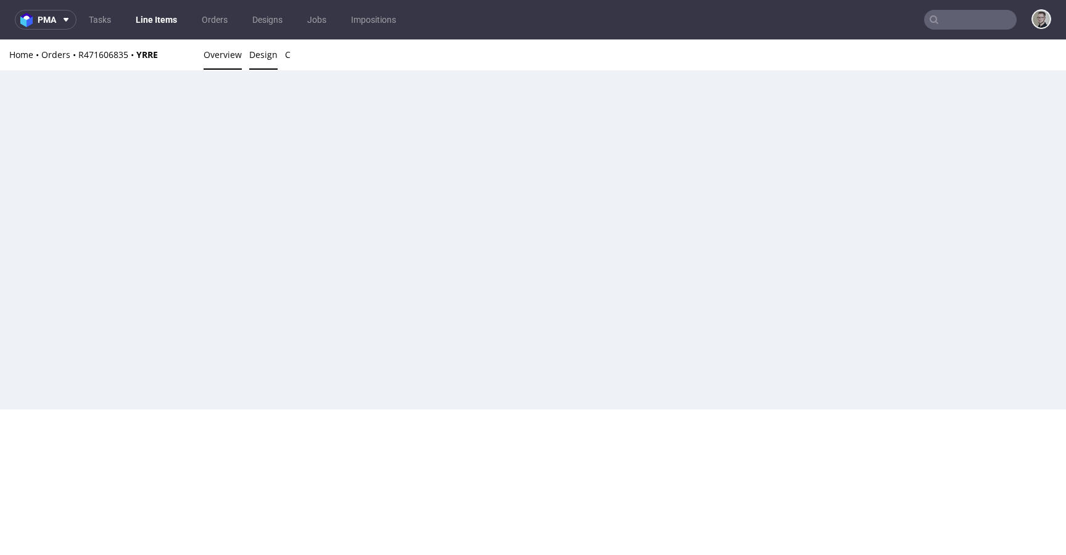
scroll to position [0, 0]
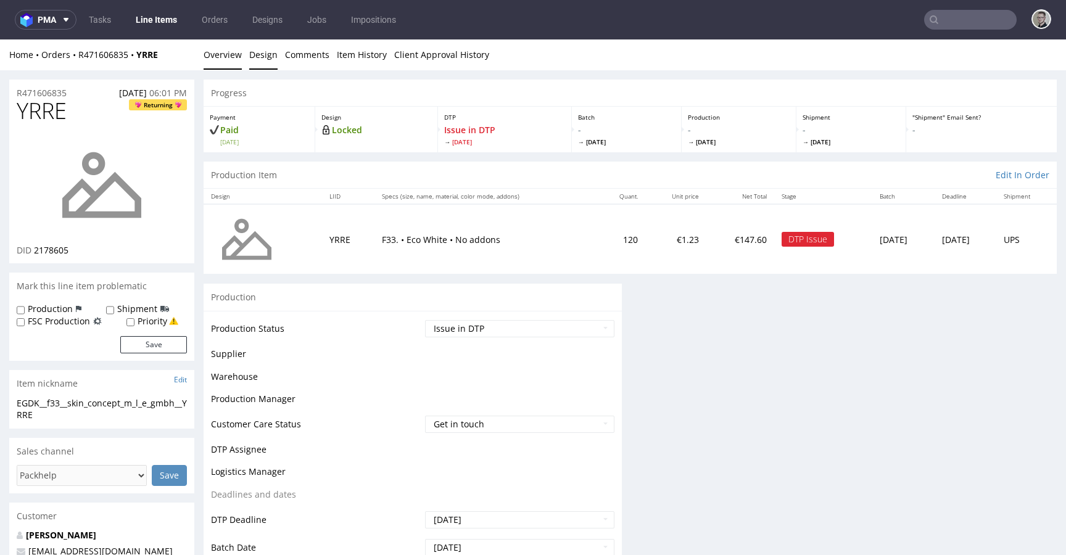
click at [260, 60] on link "Design" at bounding box center [263, 54] width 28 height 30
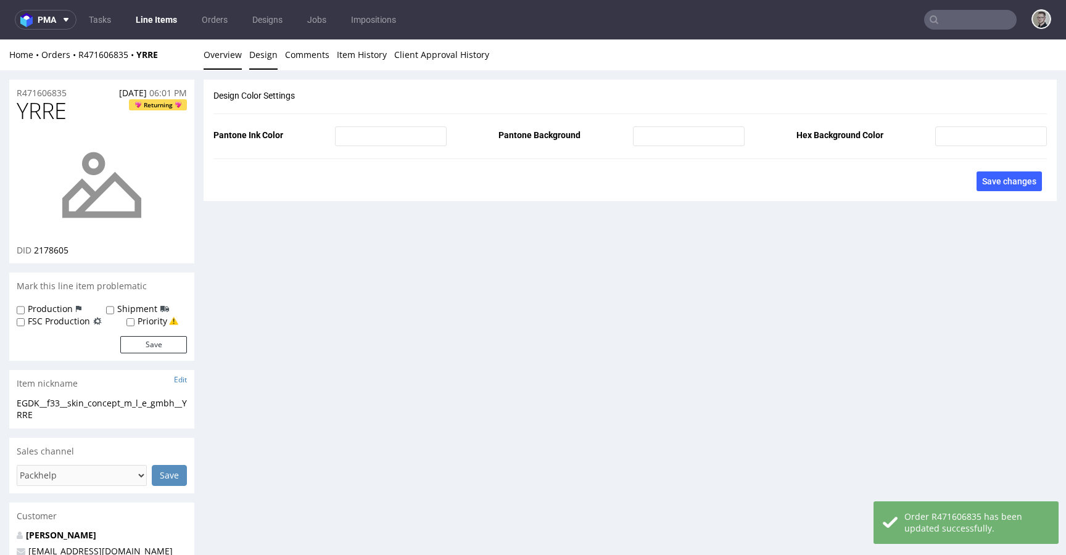
drag, startPoint x: 215, startPoint y: 56, endPoint x: 227, endPoint y: 59, distance: 12.7
click at [215, 56] on link "Overview" at bounding box center [223, 54] width 38 height 30
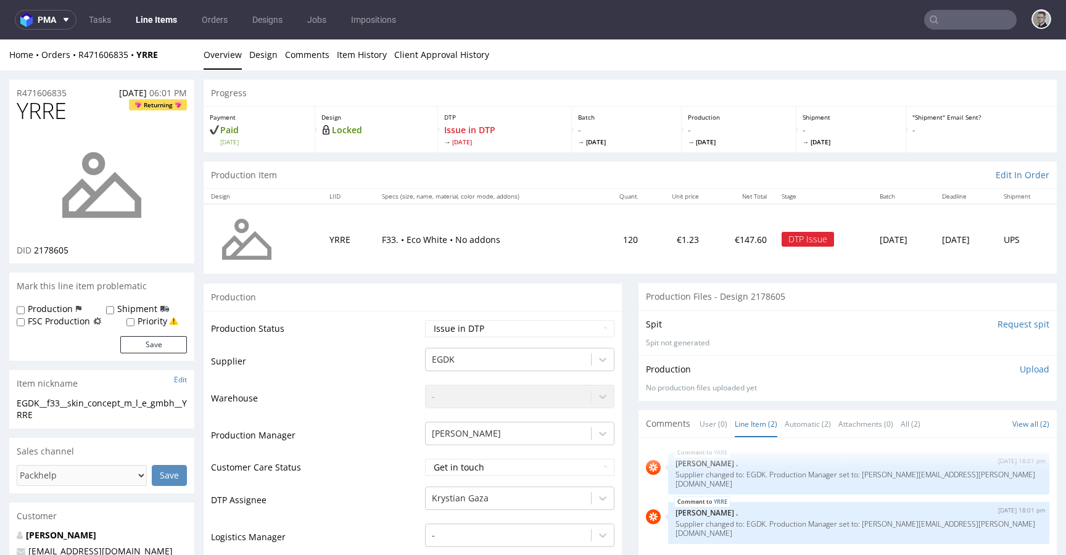
click at [64, 107] on span "YRRE" at bounding box center [42, 111] width 50 height 25
click at [60, 107] on span "YRRE" at bounding box center [42, 111] width 50 height 25
copy span "YRRE"
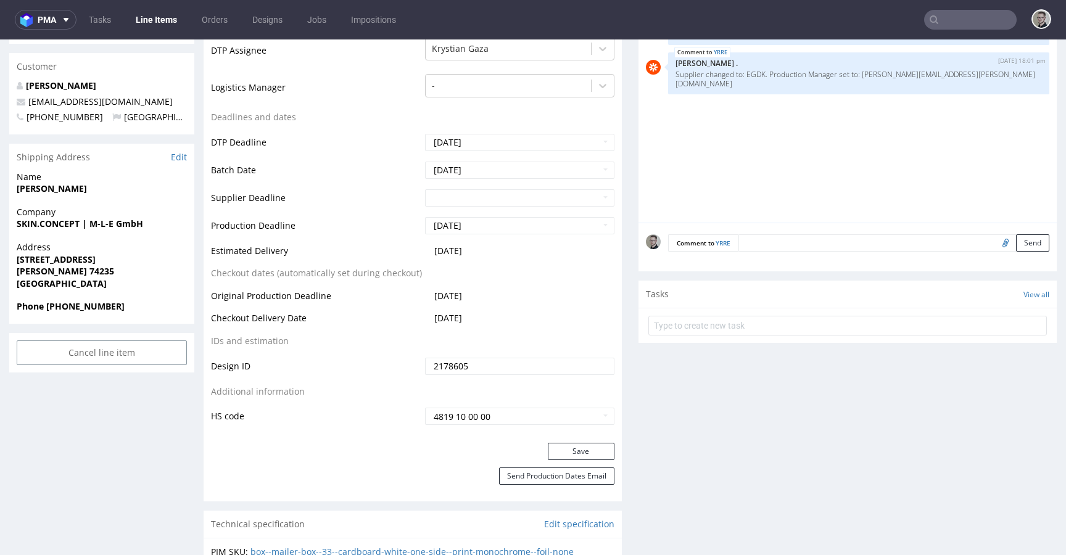
scroll to position [478, 0]
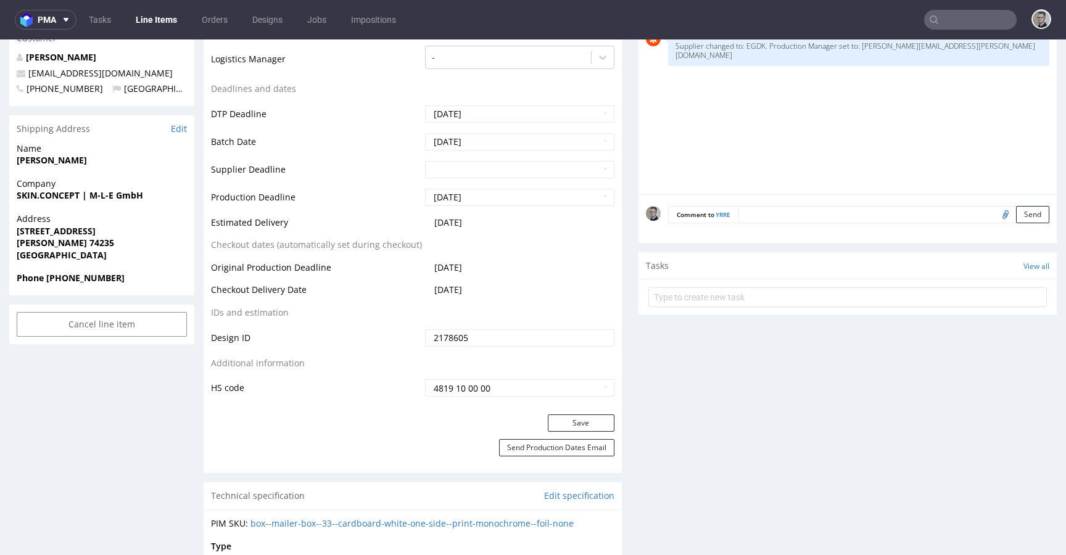
click at [764, 284] on form at bounding box center [847, 297] width 398 height 30
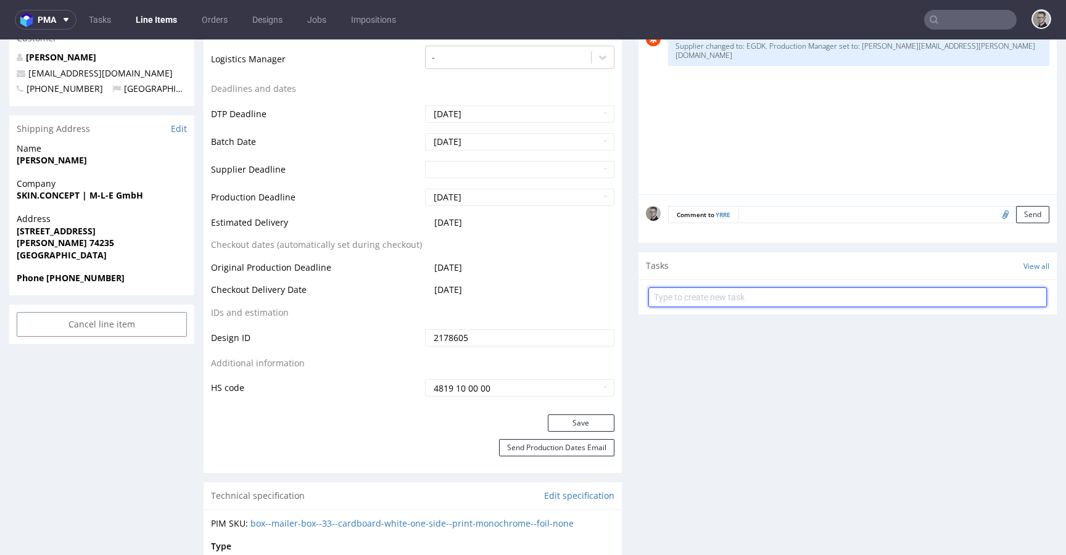
click at [767, 291] on input "text" at bounding box center [847, 297] width 398 height 20
type input "issue"
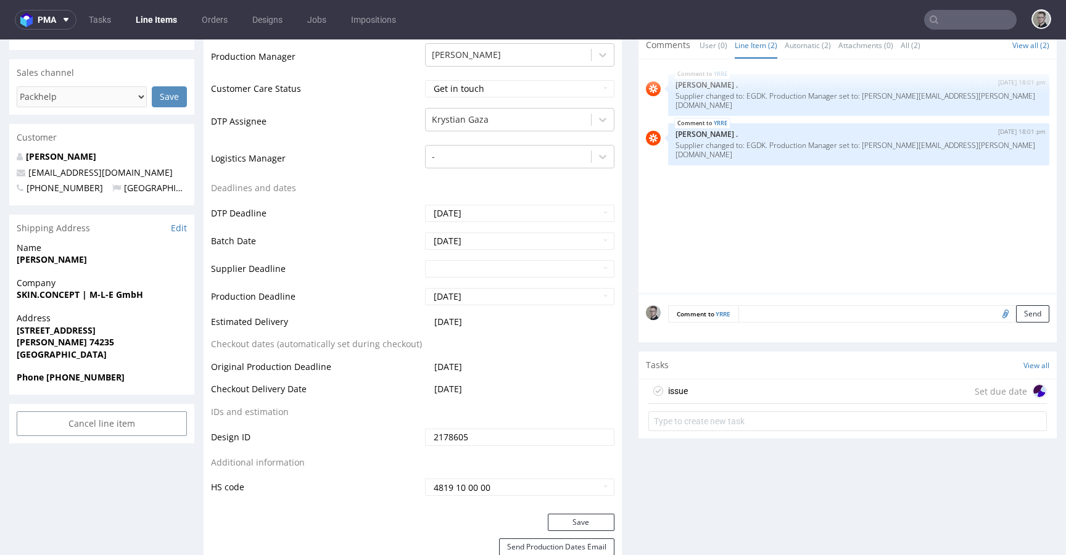
scroll to position [522, 0]
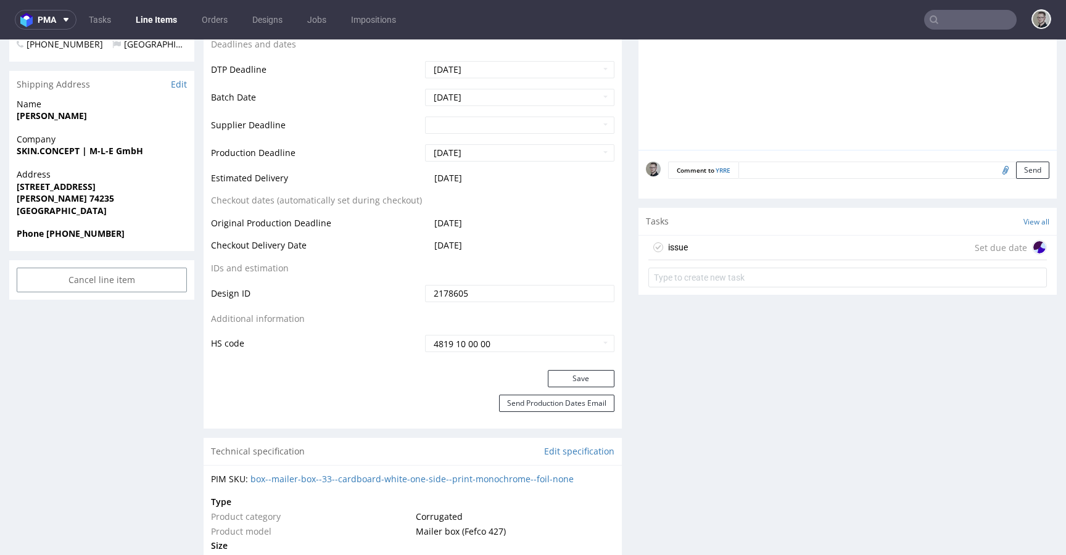
click at [778, 237] on div "issue Set due date" at bounding box center [847, 248] width 398 height 25
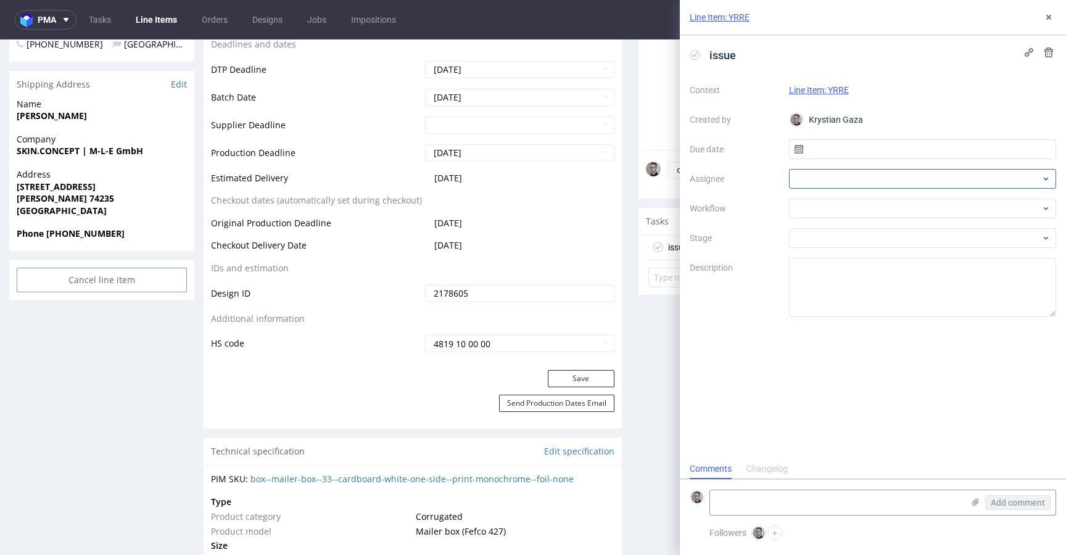
scroll to position [10, 0]
click at [868, 145] on input "text" at bounding box center [923, 149] width 268 height 20
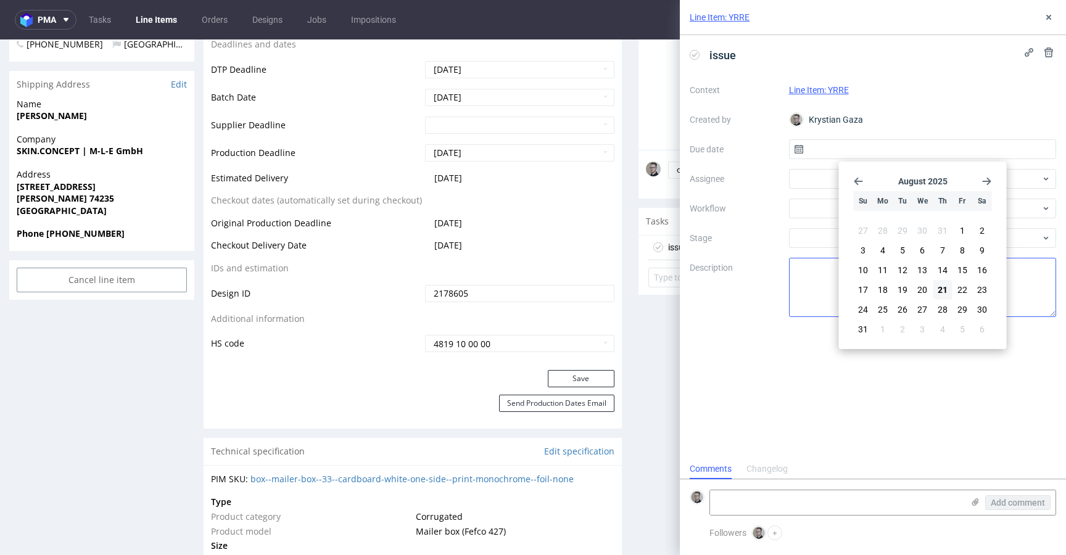
click at [944, 291] on span "21" at bounding box center [943, 290] width 10 height 12
type input "21/08/2025"
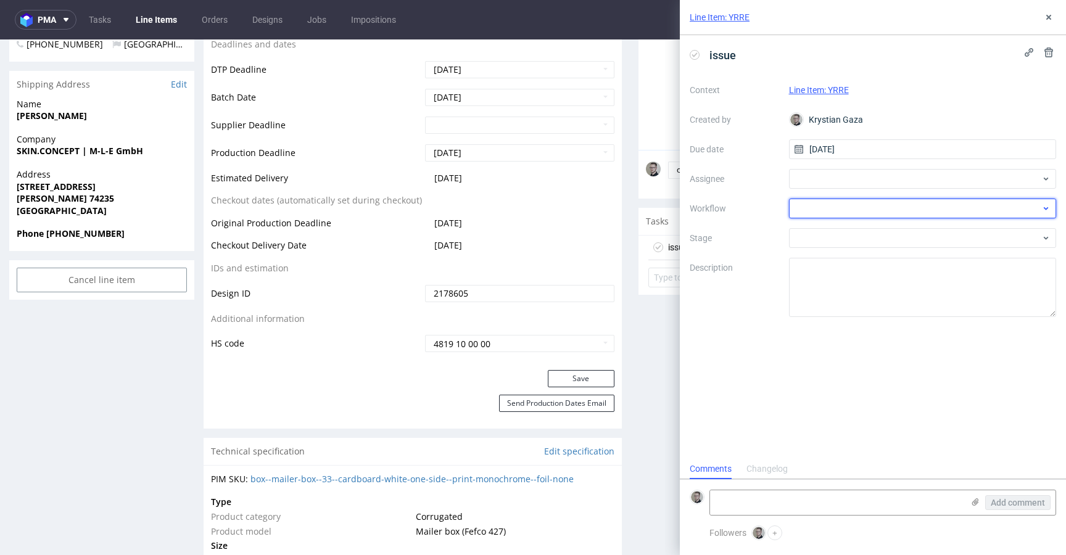
click at [913, 207] on div at bounding box center [923, 209] width 268 height 20
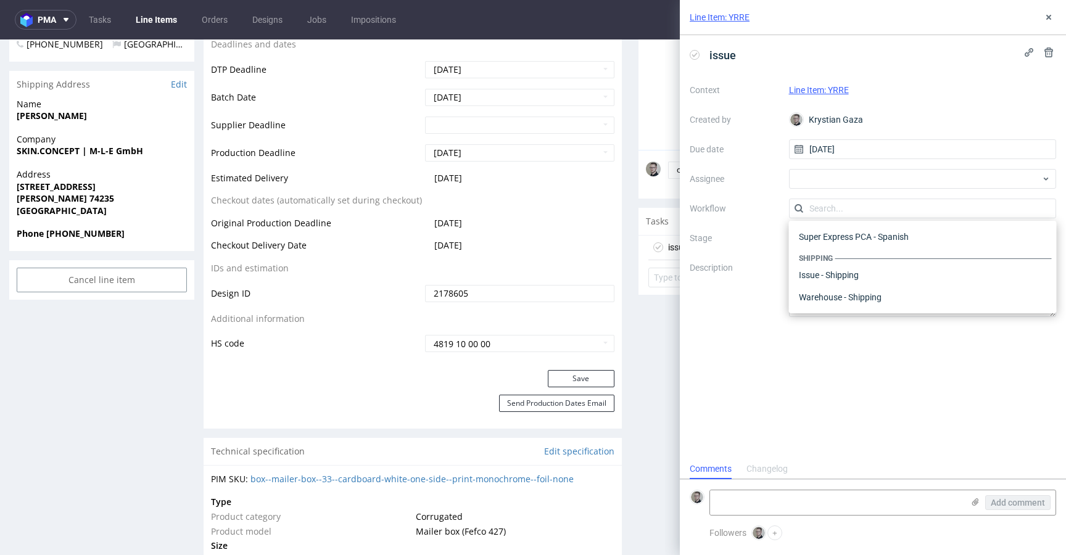
scroll to position [0, 0]
click at [868, 273] on div "DTP - Issue" at bounding box center [923, 275] width 258 height 22
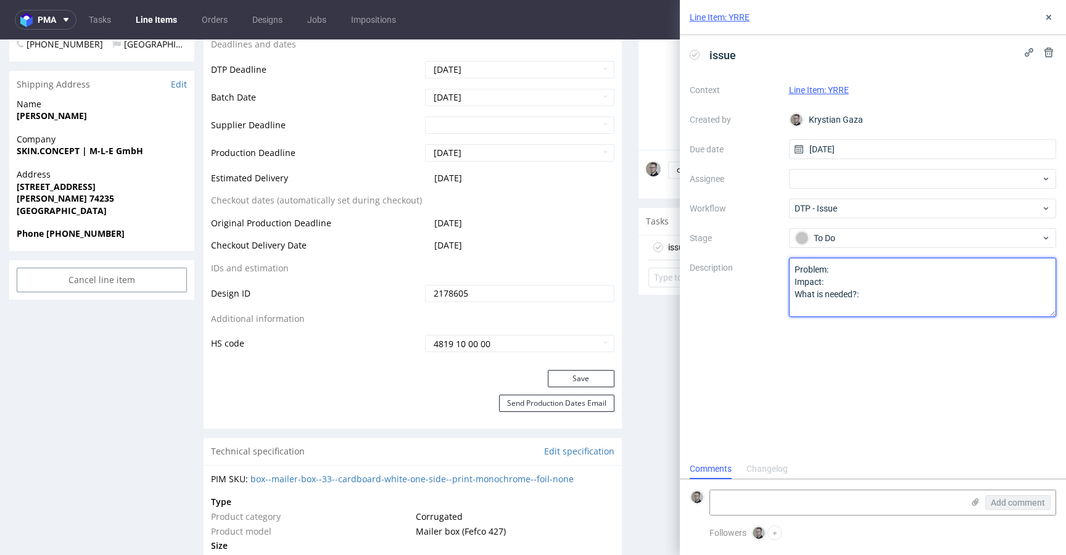
drag, startPoint x: 923, startPoint y: 331, endPoint x: 174, endPoint y: 139, distance: 773.6
paste textarea "no design uploaded"
click at [904, 274] on textarea "Problem: Impact: What is needed?:" at bounding box center [923, 287] width 268 height 59
click at [791, 266] on textarea "Problem: Impact: What is needed?:" at bounding box center [923, 287] width 268 height 59
type textarea "There is no design uploaded"
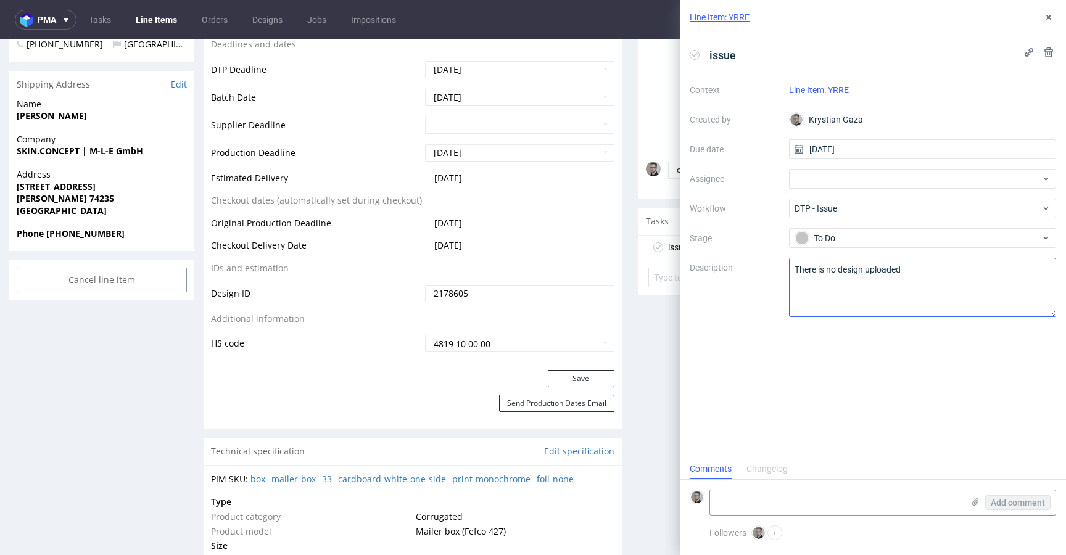
drag, startPoint x: 1027, startPoint y: 426, endPoint x: 1049, endPoint y: 268, distance: 158.8
click at [1028, 426] on div "issue Context Line Item: YRRE Created by Krystian Gaza Due date 21/08/2025 Assi…" at bounding box center [873, 247] width 386 height 424
click at [1052, 16] on icon at bounding box center [1049, 17] width 10 height 10
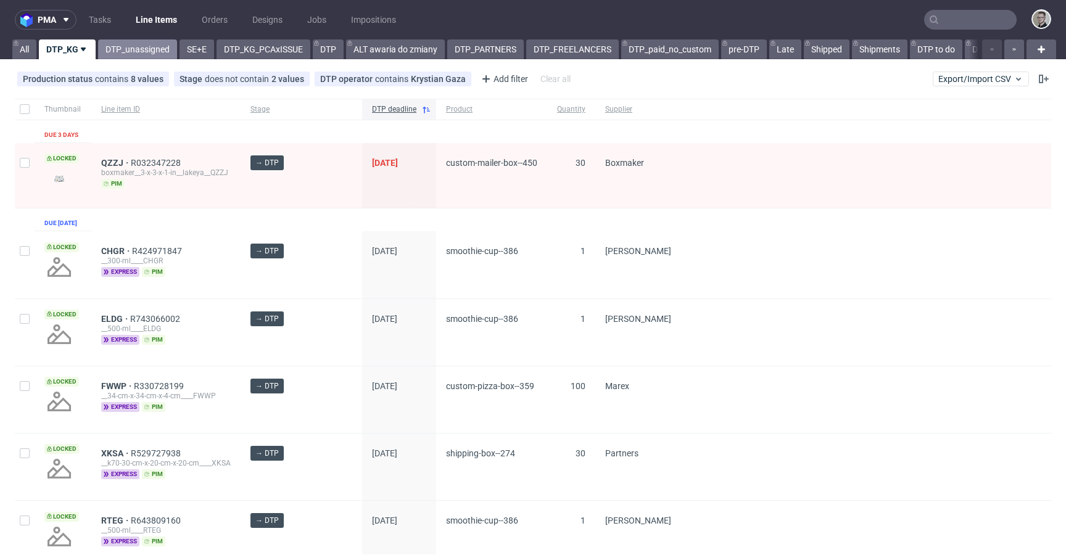
click at [131, 53] on link "DTP_unassigned" at bounding box center [137, 49] width 79 height 20
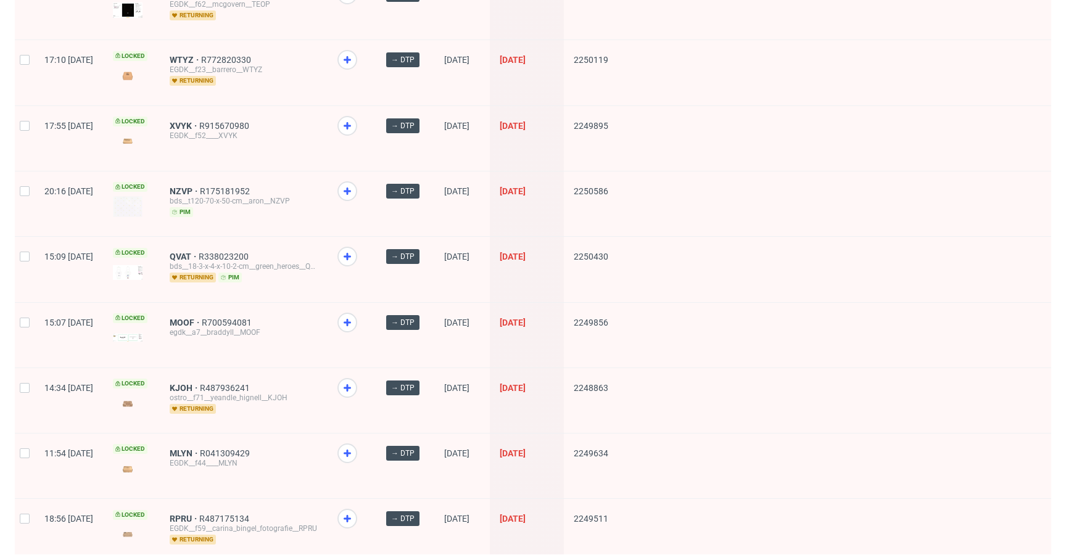
scroll to position [1640, 0]
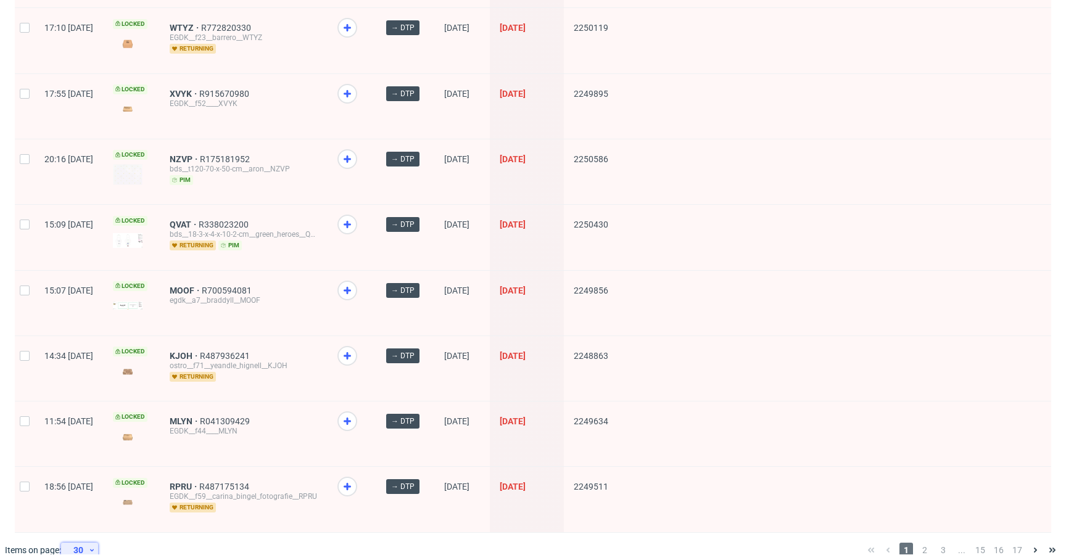
click at [74, 542] on div "30" at bounding box center [77, 550] width 22 height 17
click at [89, 479] on div "60" at bounding box center [84, 475] width 25 height 17
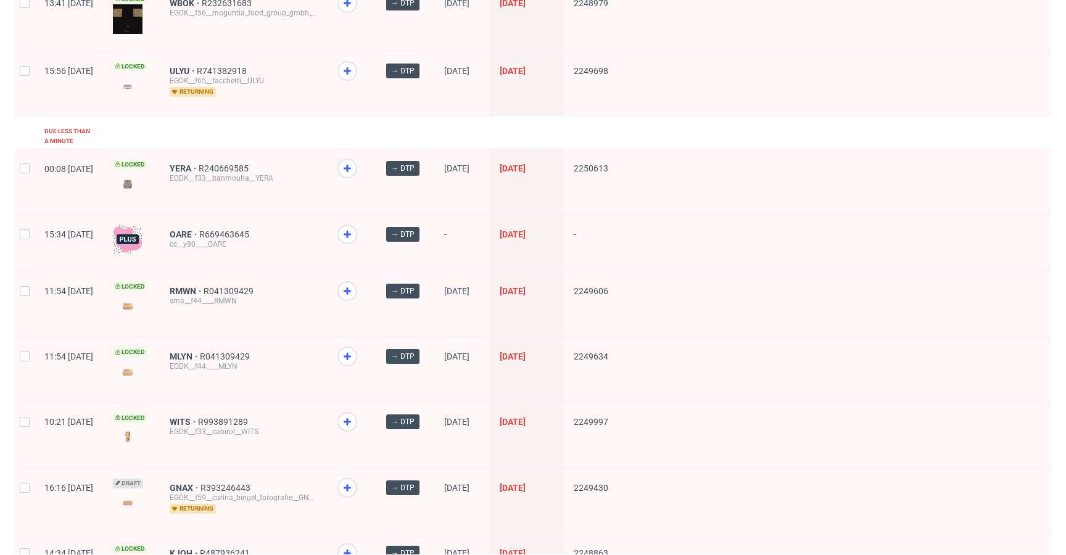
scroll to position [1060, 0]
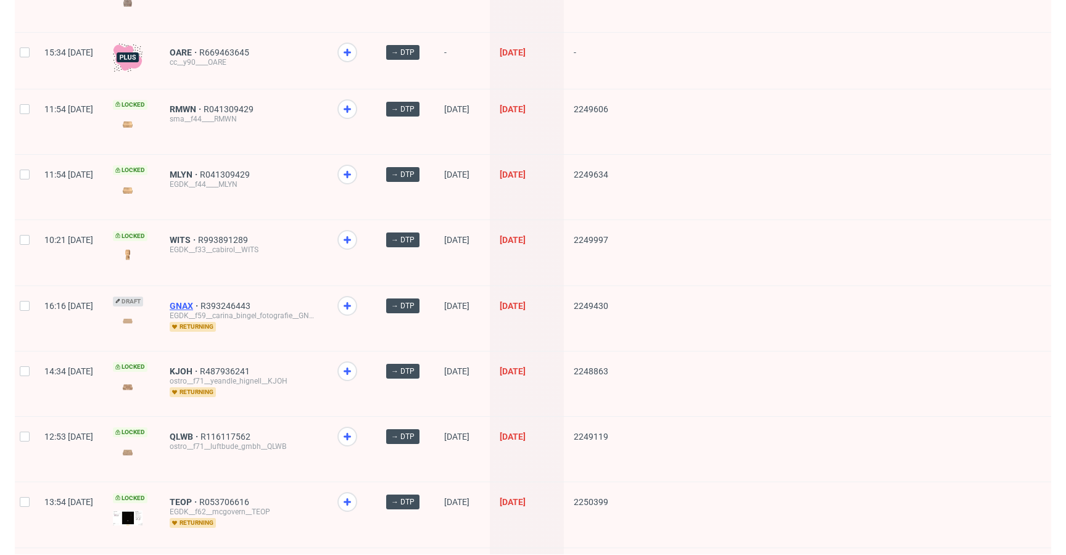
click at [200, 301] on span "GNAX" at bounding box center [185, 306] width 31 height 10
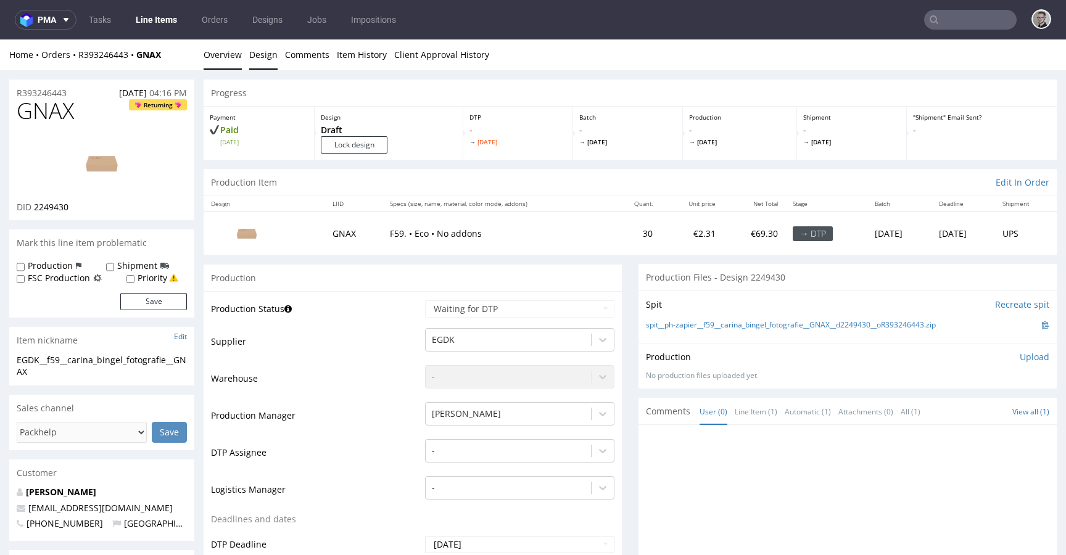
click at [266, 56] on link "Design" at bounding box center [263, 54] width 28 height 30
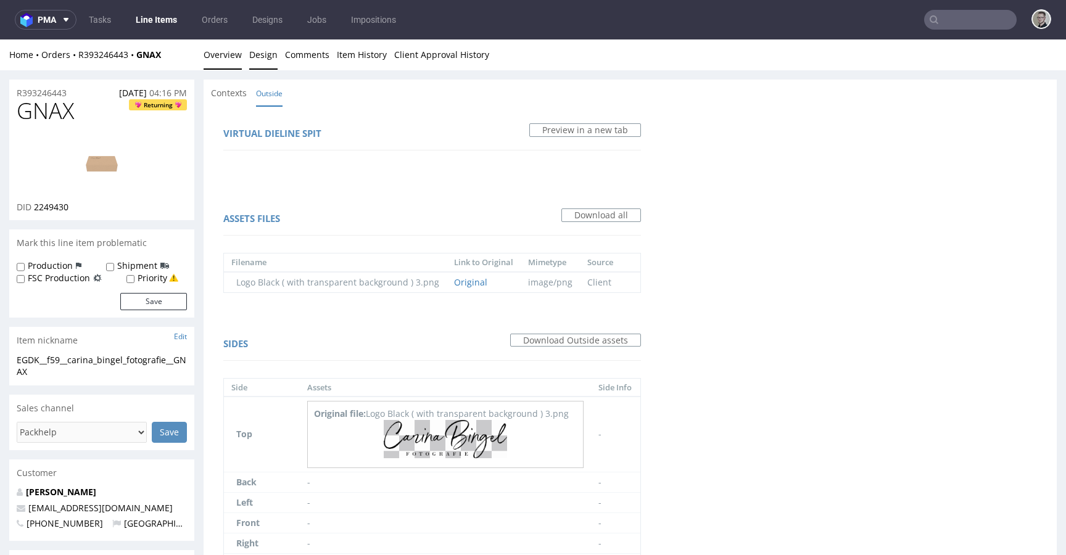
click at [220, 51] on link "Overview" at bounding box center [223, 54] width 38 height 30
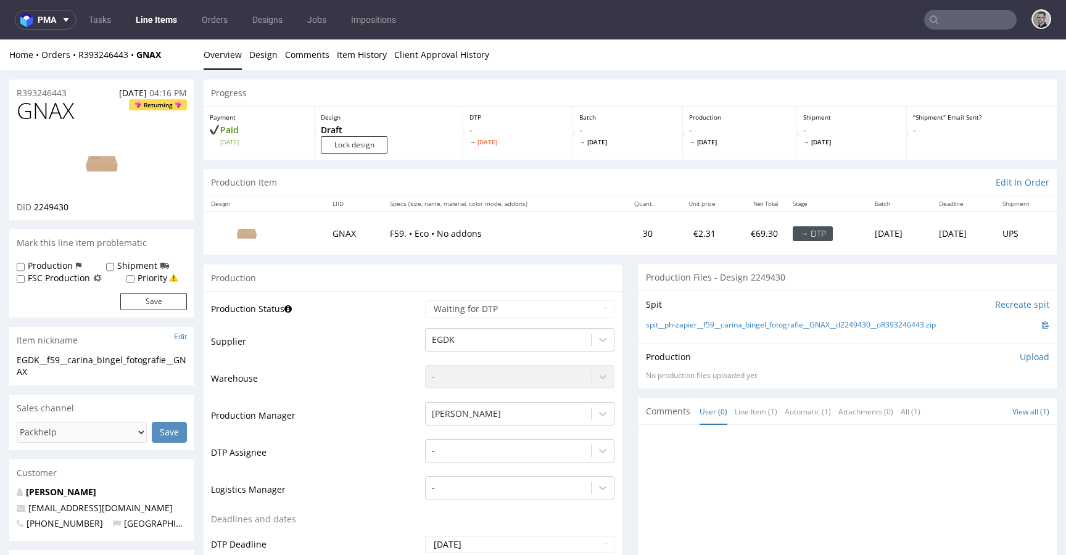
click at [43, 113] on span "GNAX" at bounding box center [45, 111] width 57 height 25
click at [43, 112] on span "GNAX" at bounding box center [45, 111] width 57 height 25
copy span "GNAX"
click at [371, 151] on input "Lock design" at bounding box center [354, 144] width 67 height 17
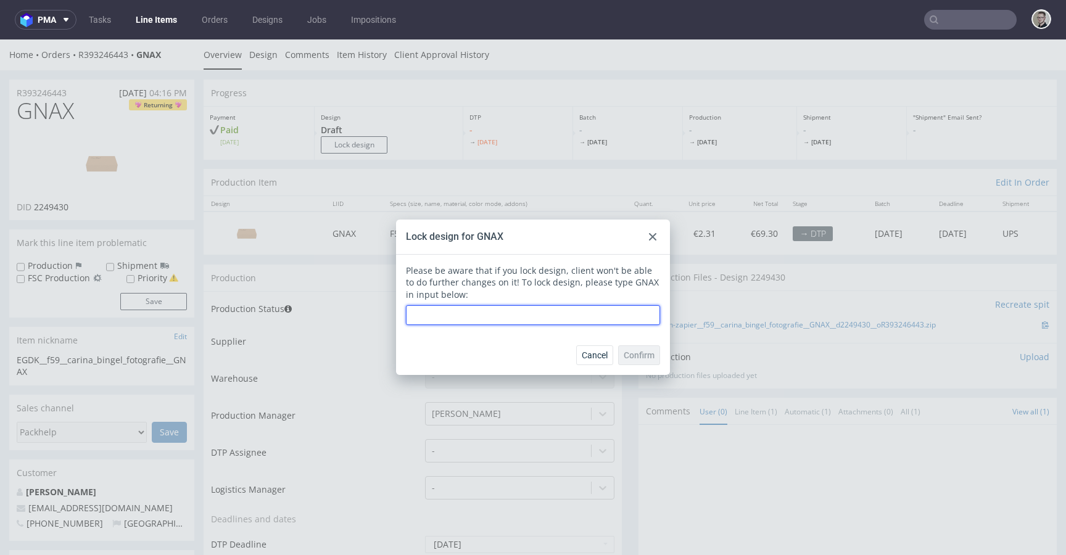
click at [498, 308] on input "text" at bounding box center [533, 315] width 254 height 20
paste input "GNAX"
type input "GNAX"
click at [637, 357] on span "Confirm" at bounding box center [639, 355] width 31 height 9
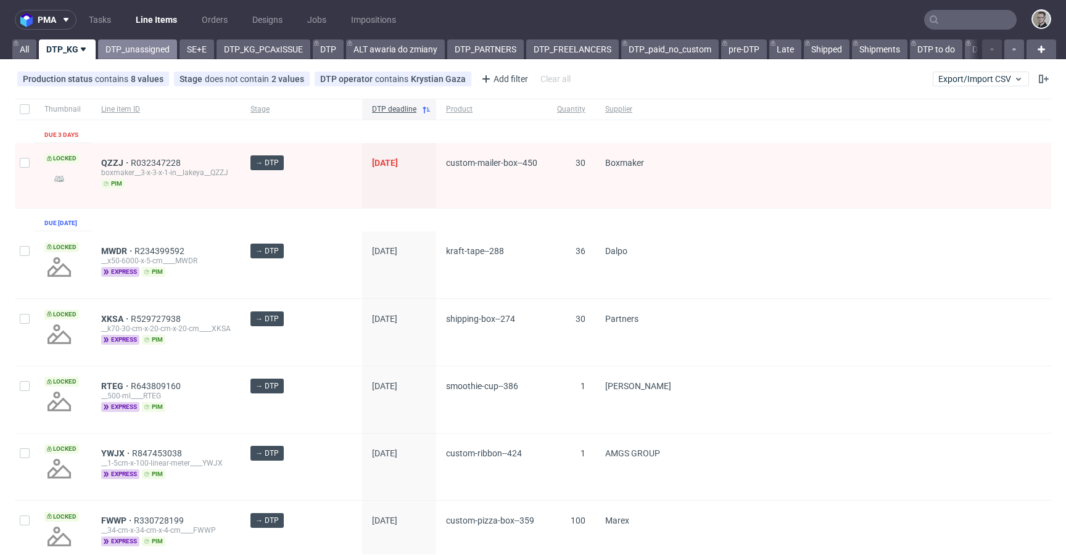
click at [129, 51] on link "DTP_unassigned" at bounding box center [137, 49] width 79 height 20
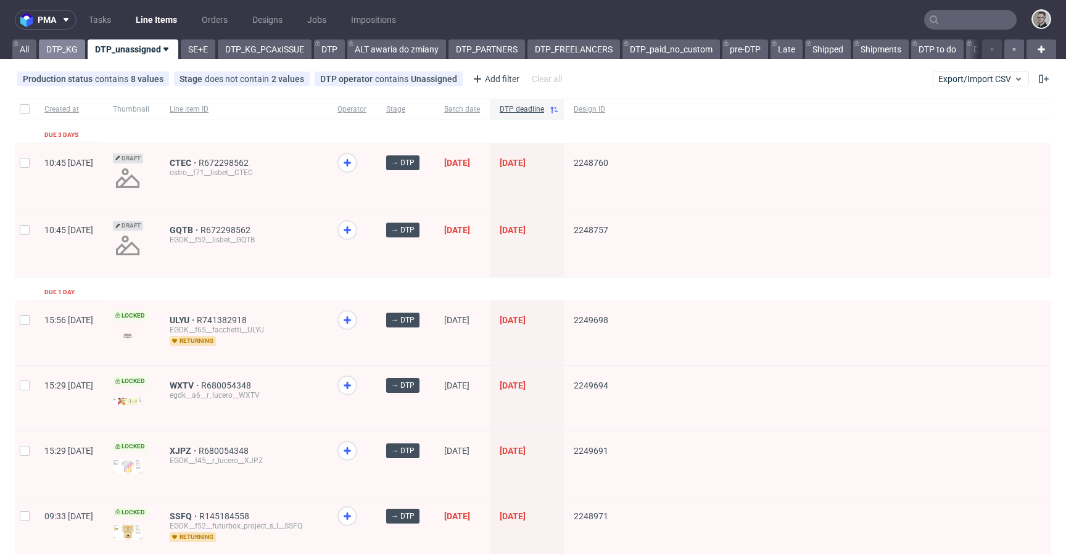
click at [71, 51] on link "DTP_KG" at bounding box center [62, 49] width 46 height 20
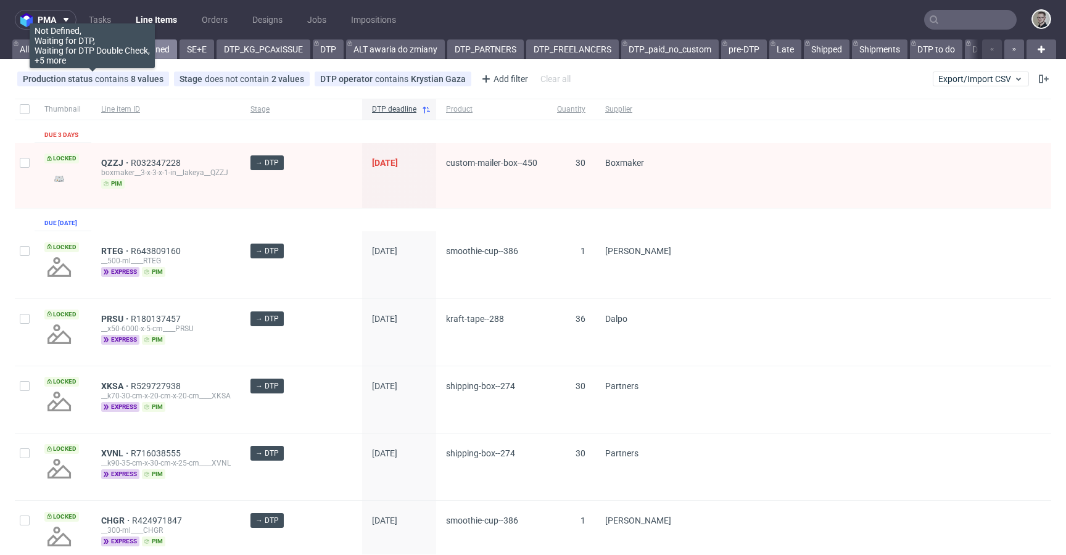
click at [132, 52] on link "DTP_unassigned" at bounding box center [137, 49] width 79 height 20
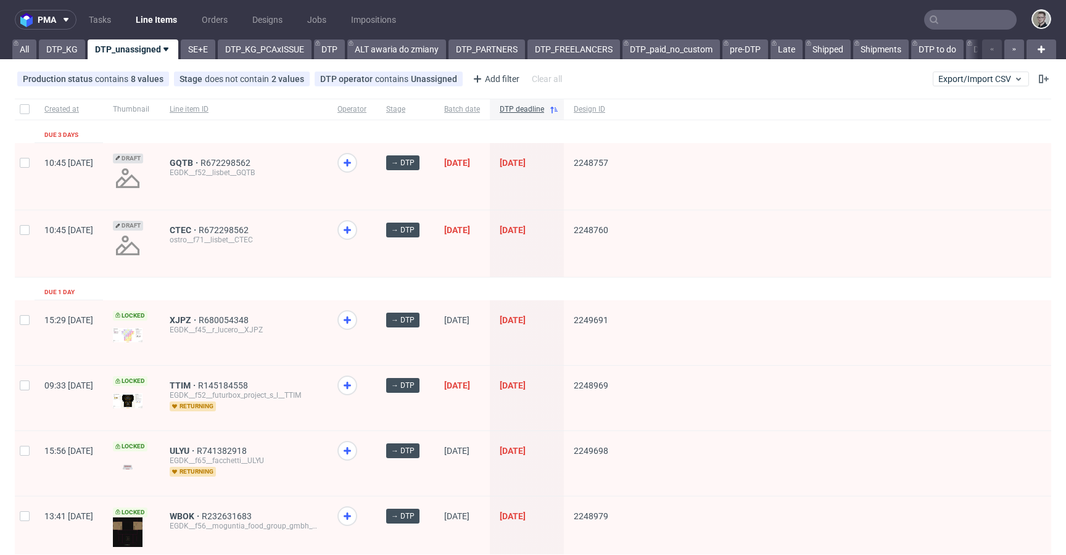
click at [66, 54] on link "DTP_KG" at bounding box center [62, 49] width 46 height 20
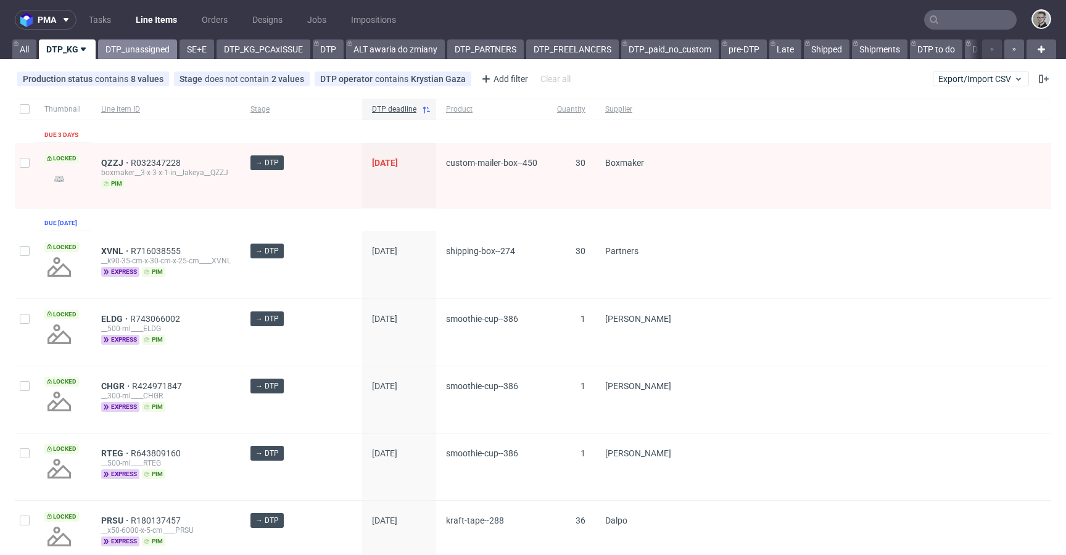
click at [127, 48] on link "DTP_unassigned" at bounding box center [137, 49] width 79 height 20
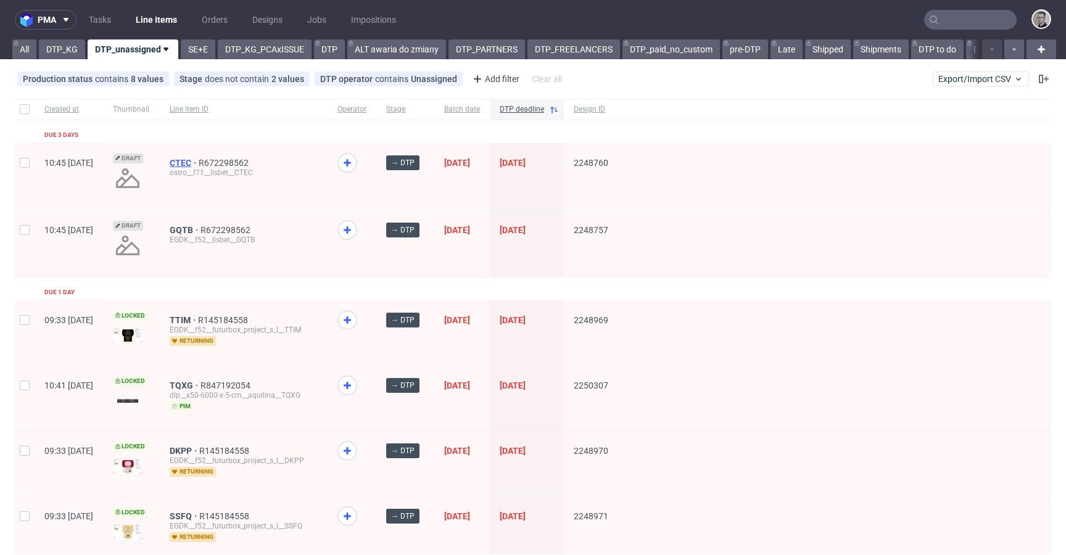
click at [199, 165] on span "CTEC" at bounding box center [184, 163] width 29 height 10
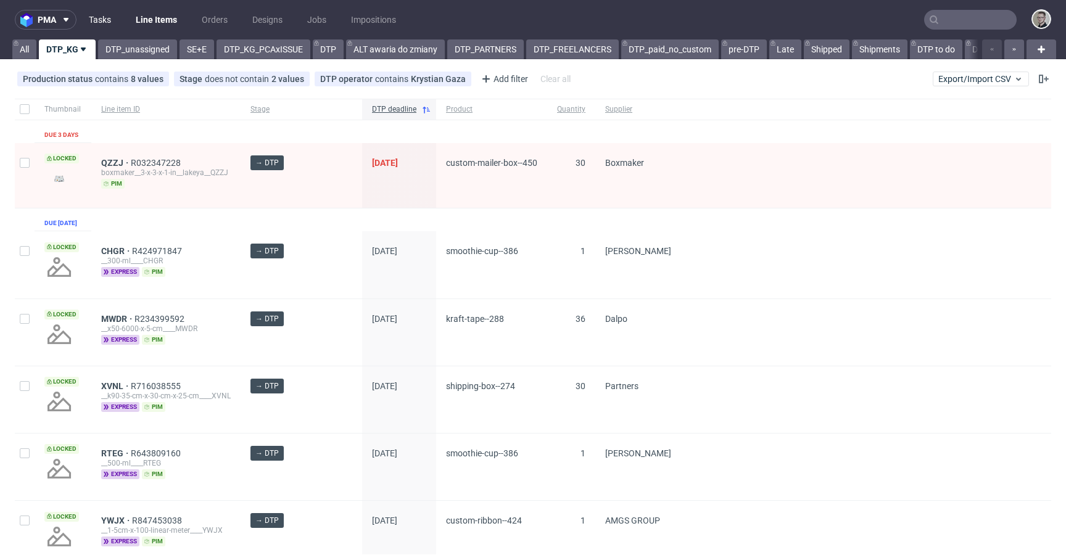
click at [105, 23] on link "Tasks" at bounding box center [99, 20] width 37 height 20
click at [142, 43] on link "DTP_unassigned" at bounding box center [137, 49] width 79 height 20
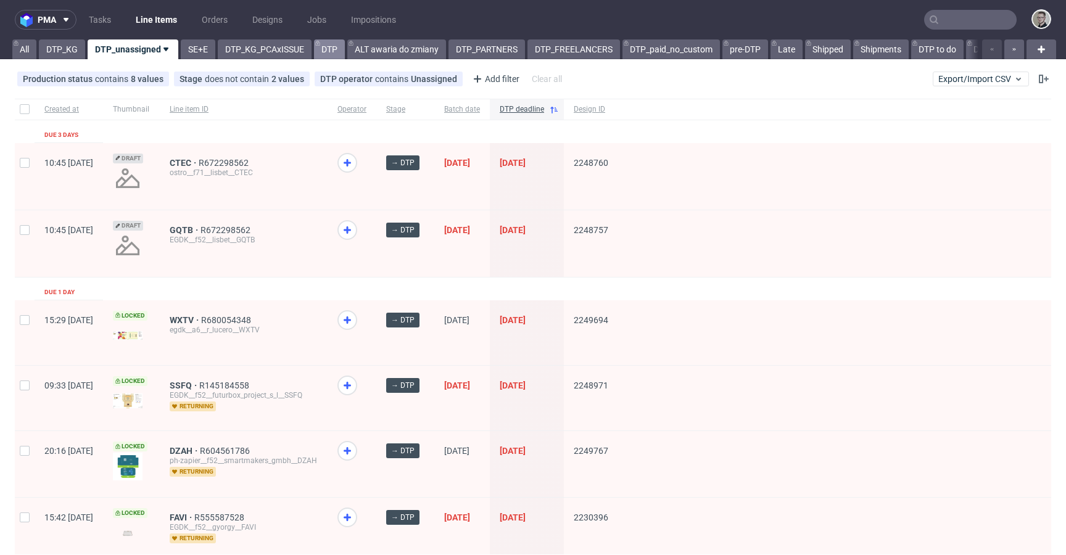
click at [340, 54] on link "DTP" at bounding box center [329, 49] width 31 height 20
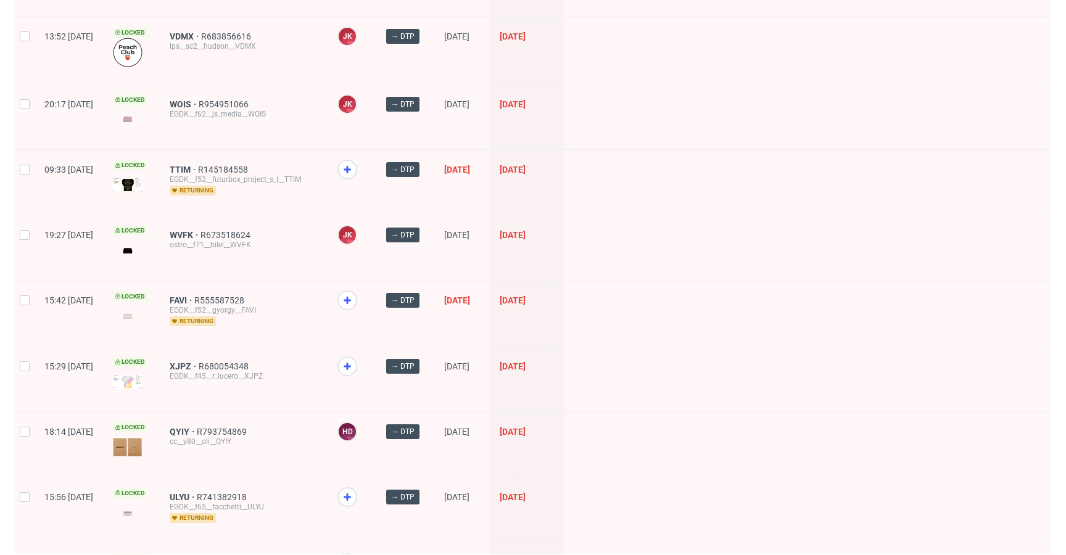
scroll to position [1639, 0]
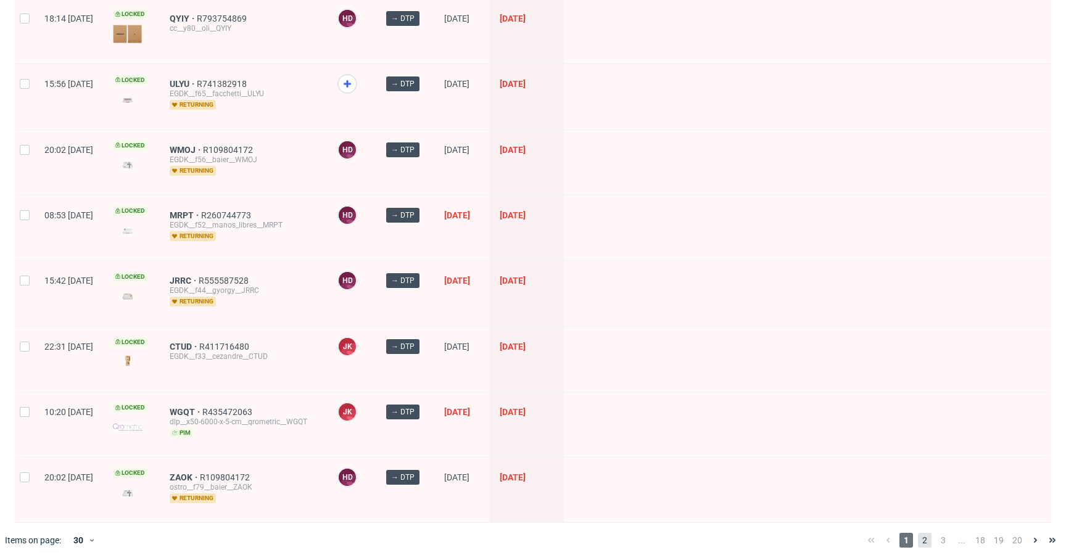
click at [918, 536] on span "2" at bounding box center [925, 540] width 14 height 15
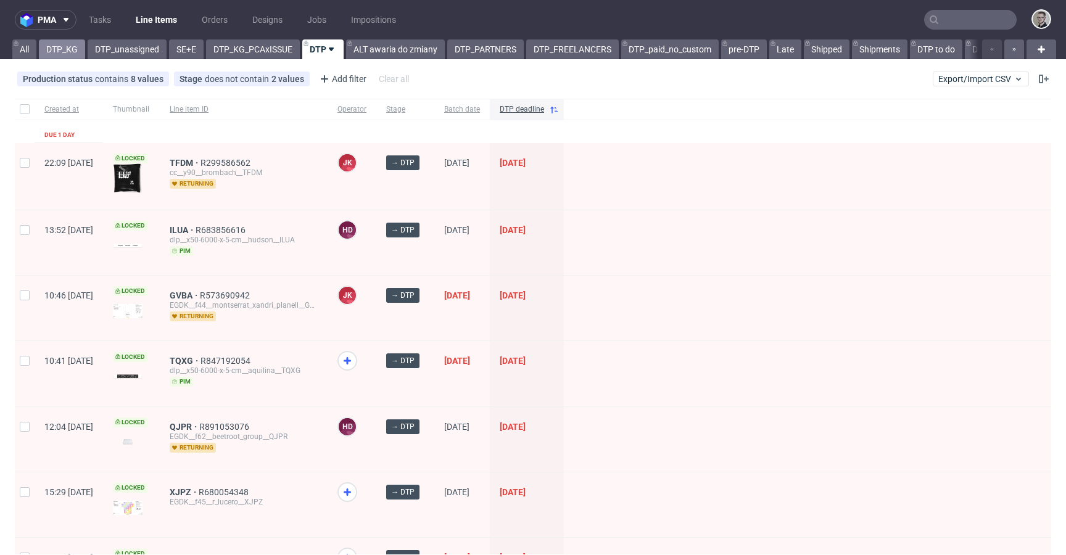
click at [53, 49] on link "DTP_KG" at bounding box center [62, 49] width 46 height 20
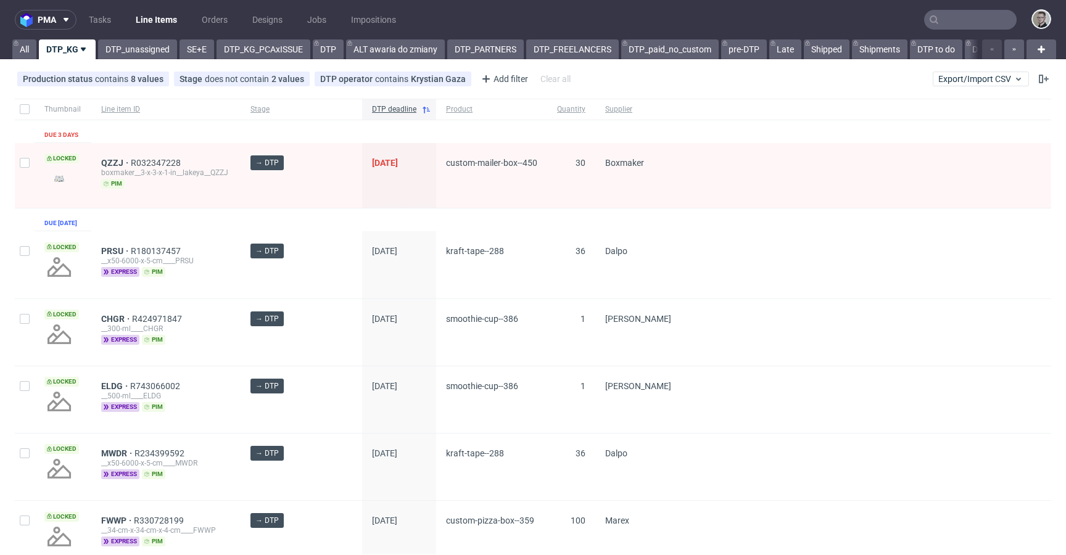
click at [162, 52] on link "DTP_unassigned" at bounding box center [137, 49] width 79 height 20
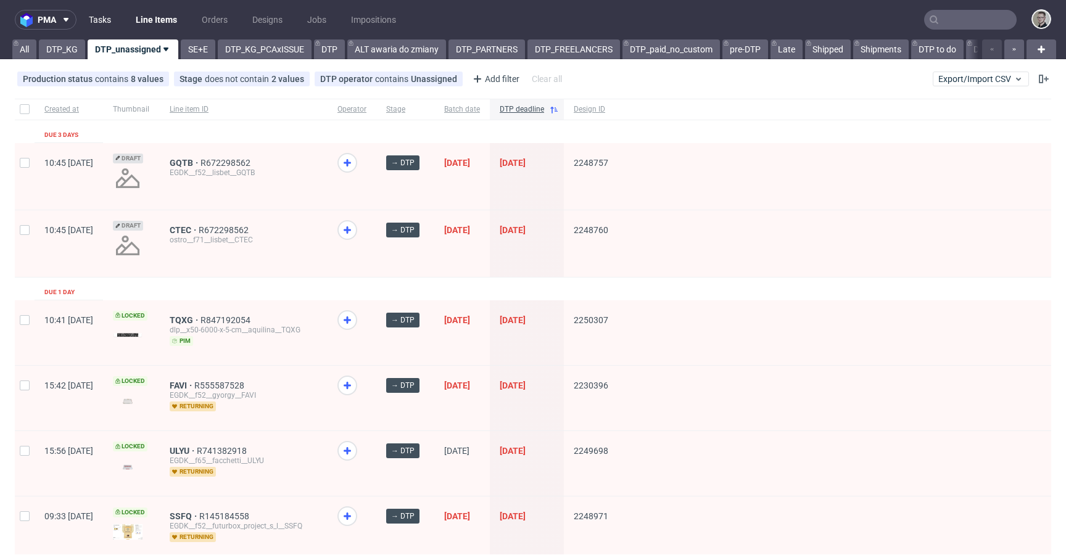
click at [97, 25] on link "Tasks" at bounding box center [99, 20] width 37 height 20
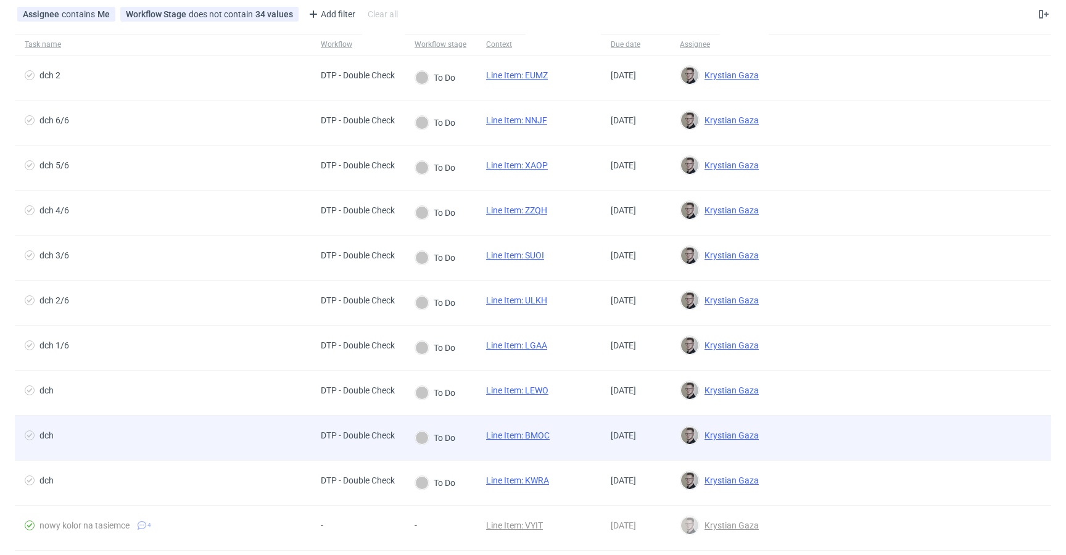
scroll to position [62, 0]
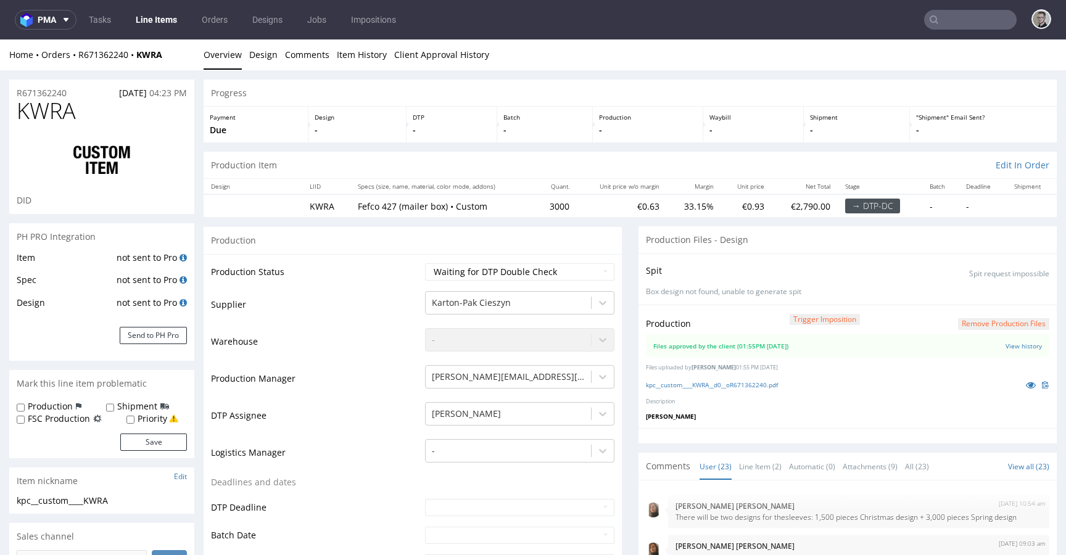
scroll to position [920, 0]
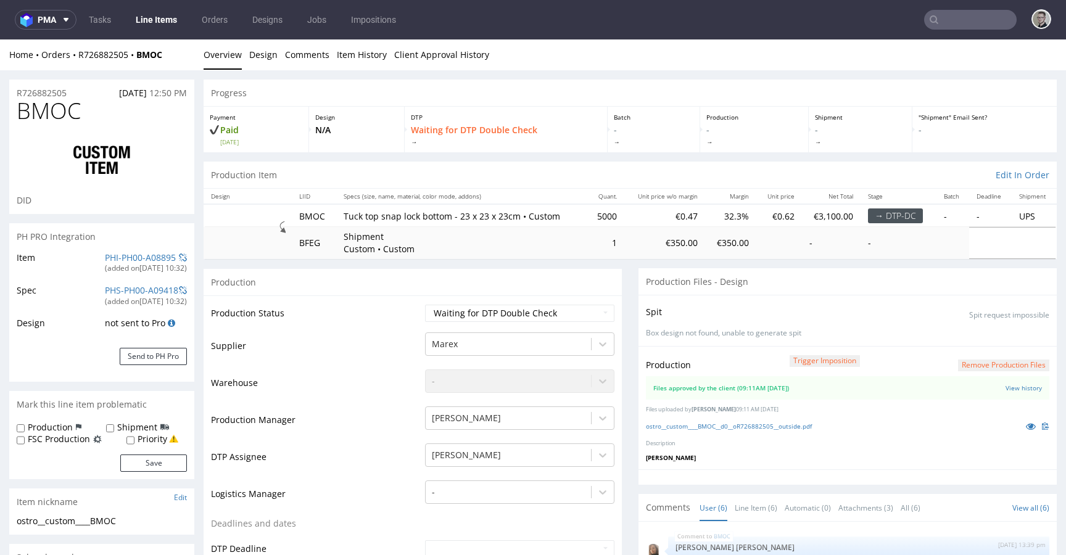
scroll to position [65, 0]
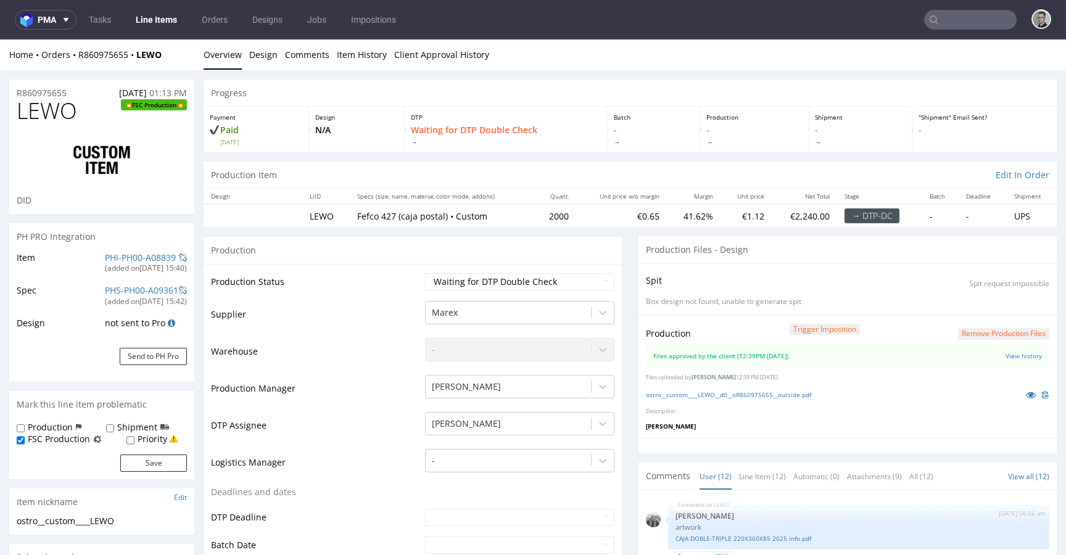
scroll to position [809, 0]
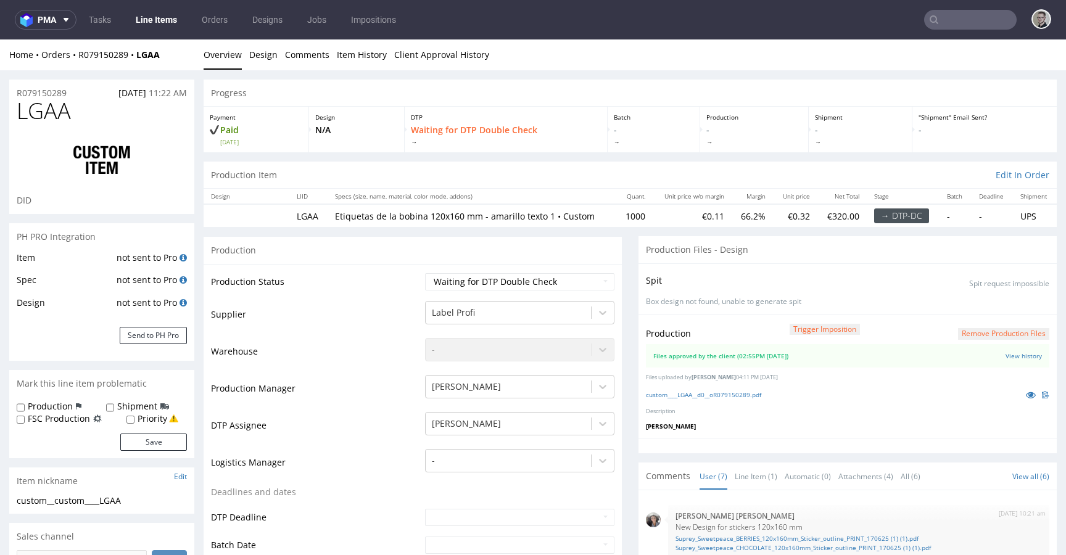
scroll to position [157, 0]
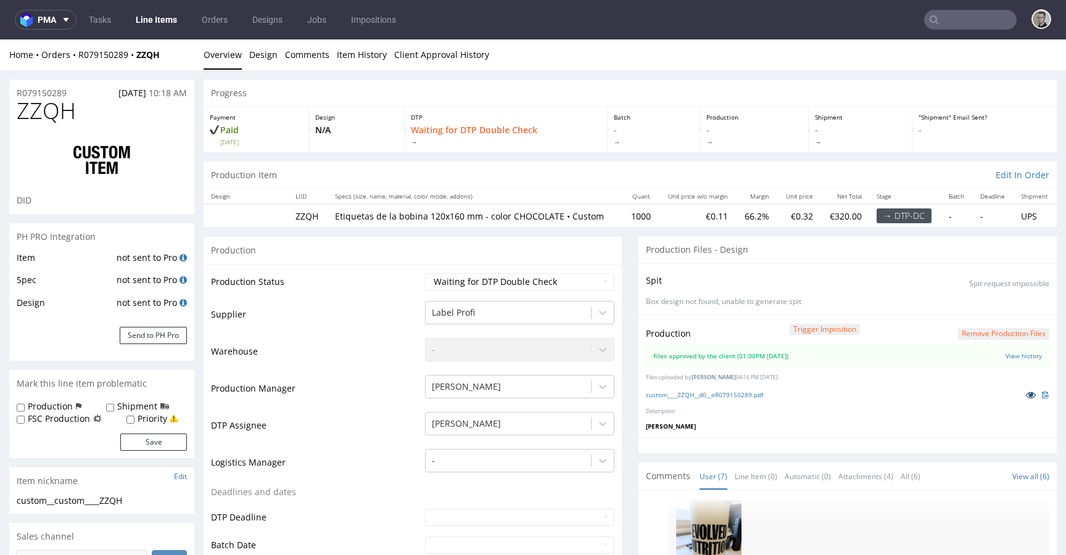
click at [1026, 394] on icon at bounding box center [1031, 394] width 10 height 9
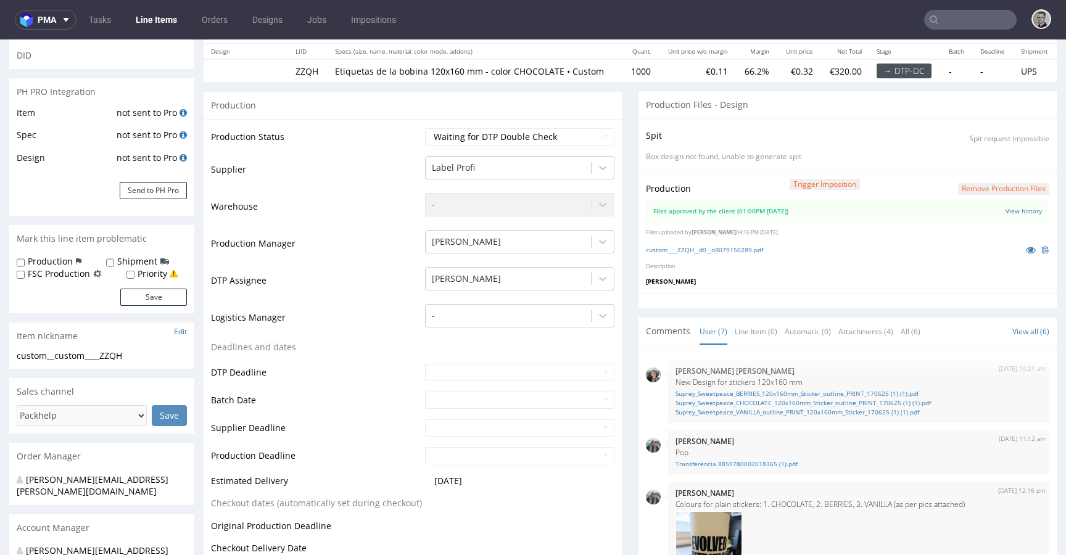
scroll to position [0, 0]
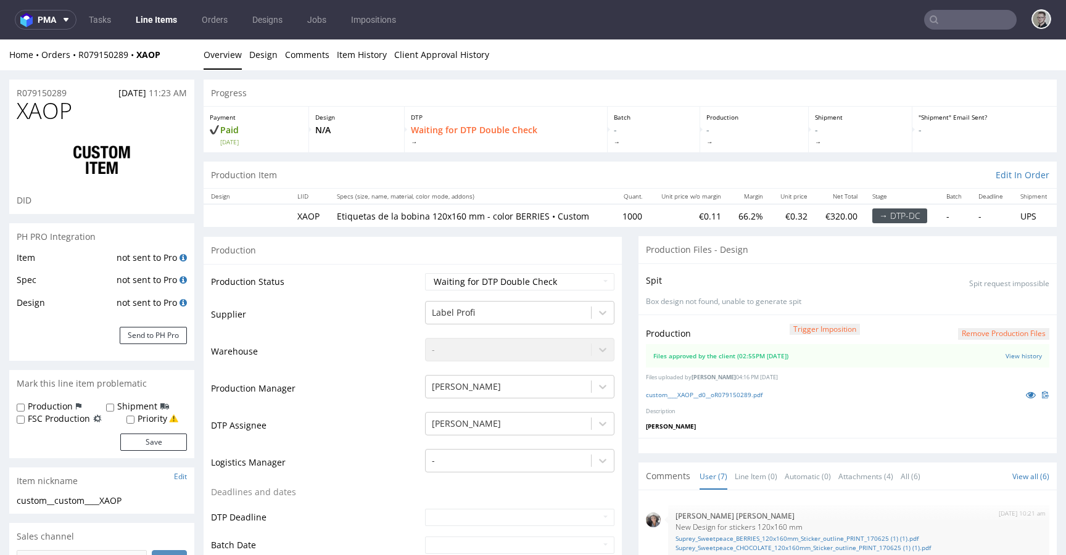
scroll to position [157, 0]
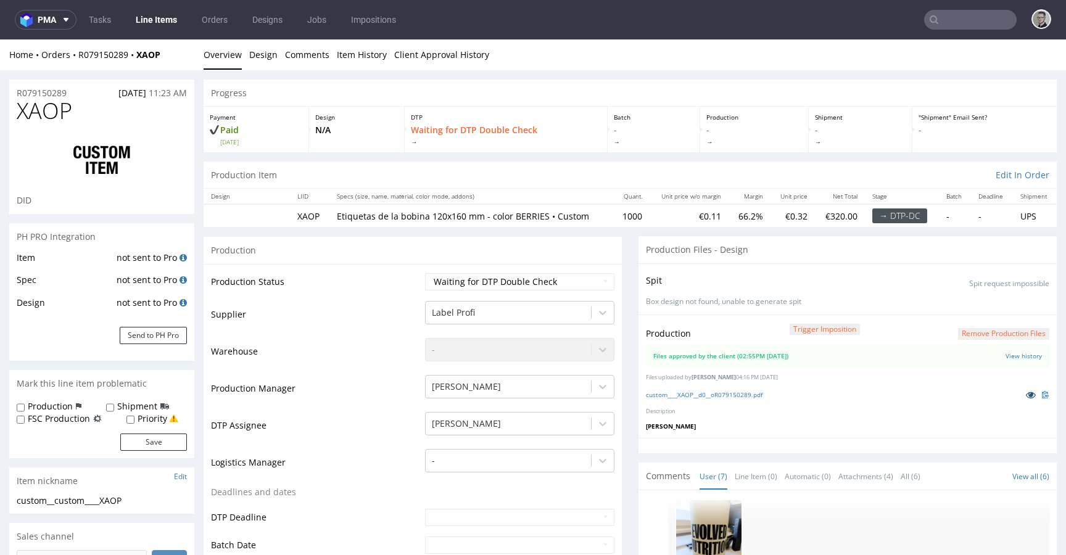
click at [1026, 393] on icon at bounding box center [1031, 394] width 10 height 9
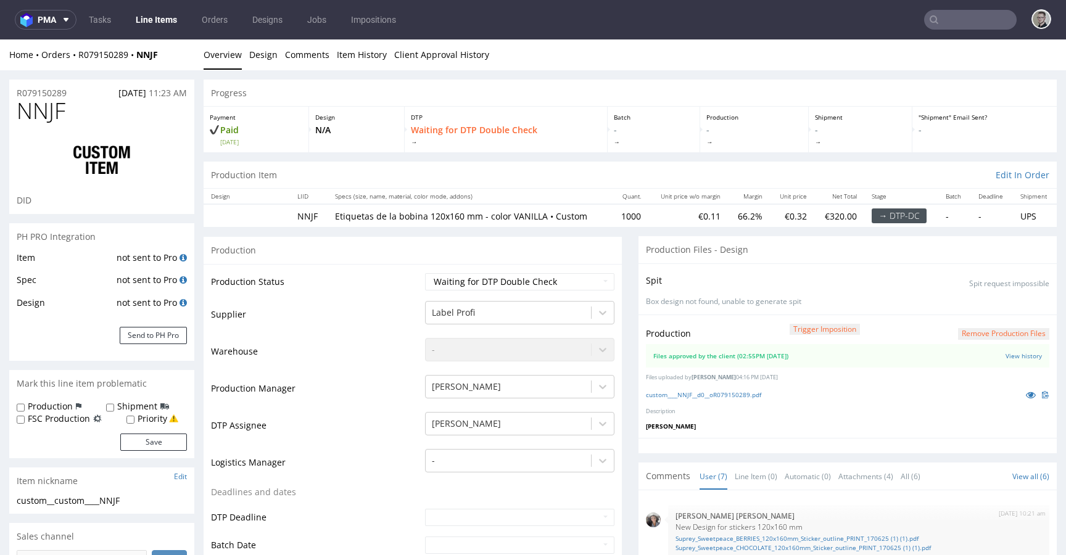
scroll to position [157, 0]
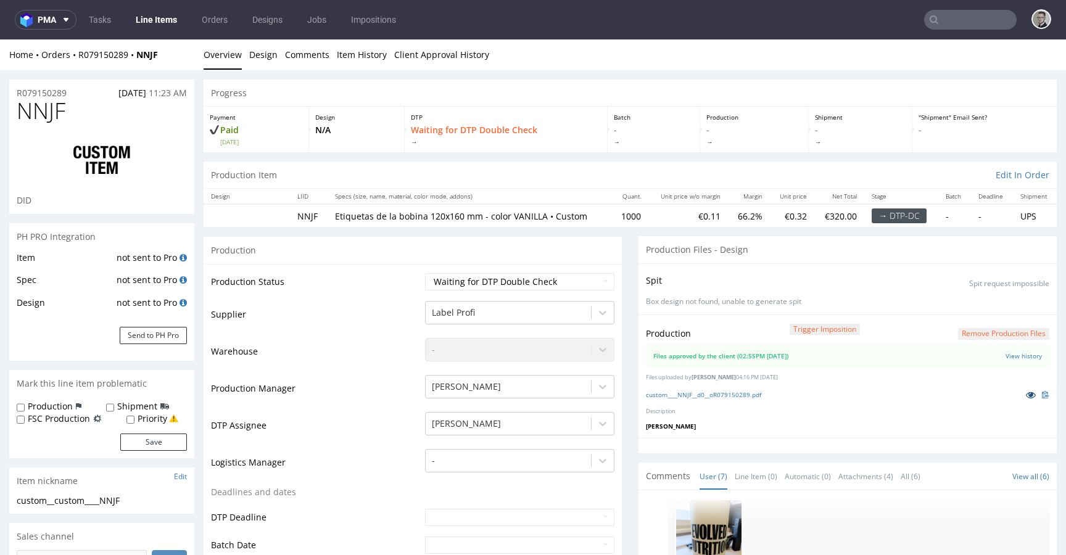
click at [1026, 394] on icon at bounding box center [1031, 394] width 10 height 9
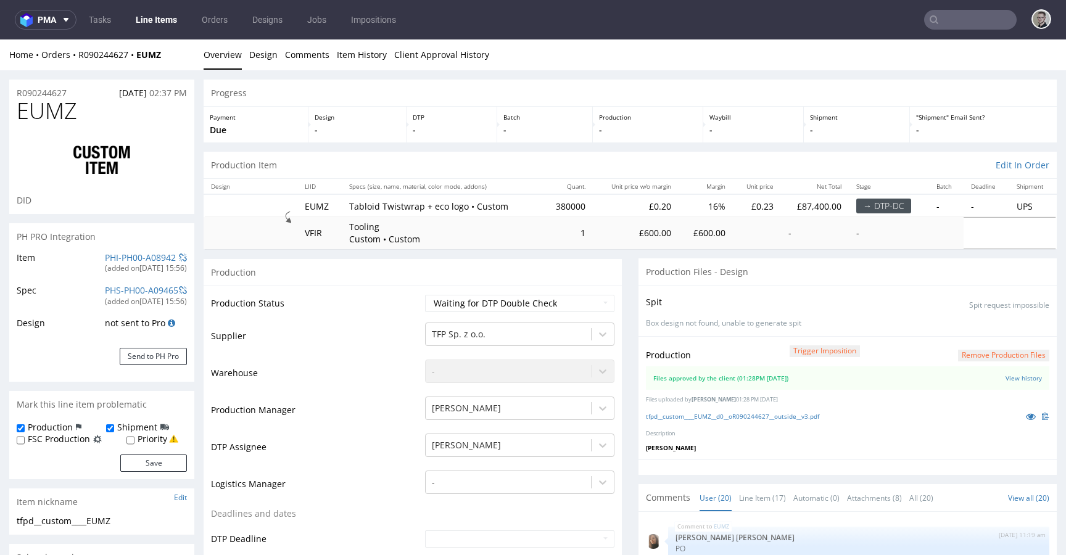
scroll to position [801, 0]
click at [1026, 415] on icon at bounding box center [1031, 416] width 10 height 9
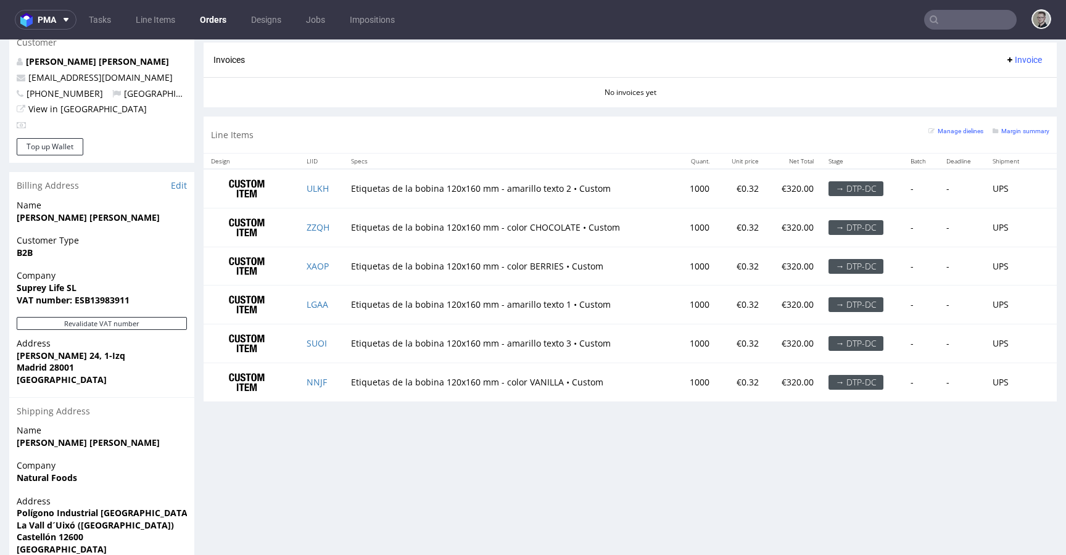
scroll to position [631, 0]
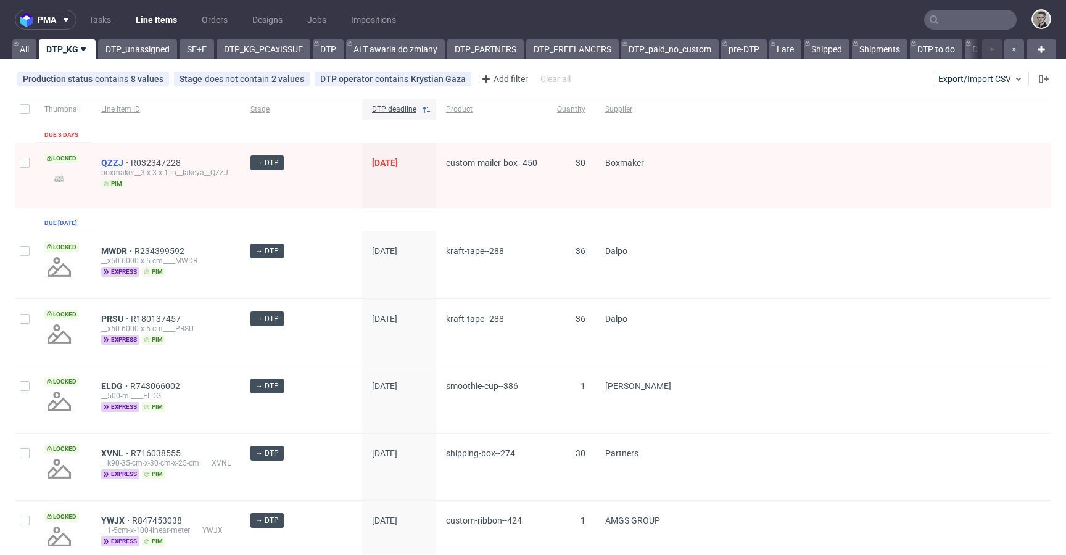
click at [108, 163] on span "QZZJ" at bounding box center [116, 163] width 30 height 10
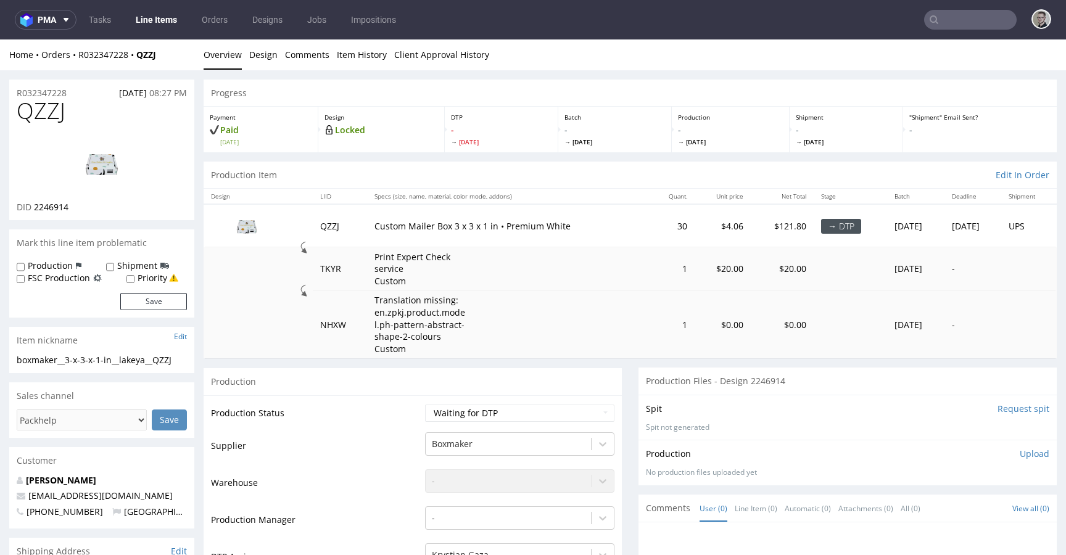
click at [122, 164] on img at bounding box center [101, 164] width 99 height 56
click at [260, 56] on link "Design" at bounding box center [263, 54] width 28 height 30
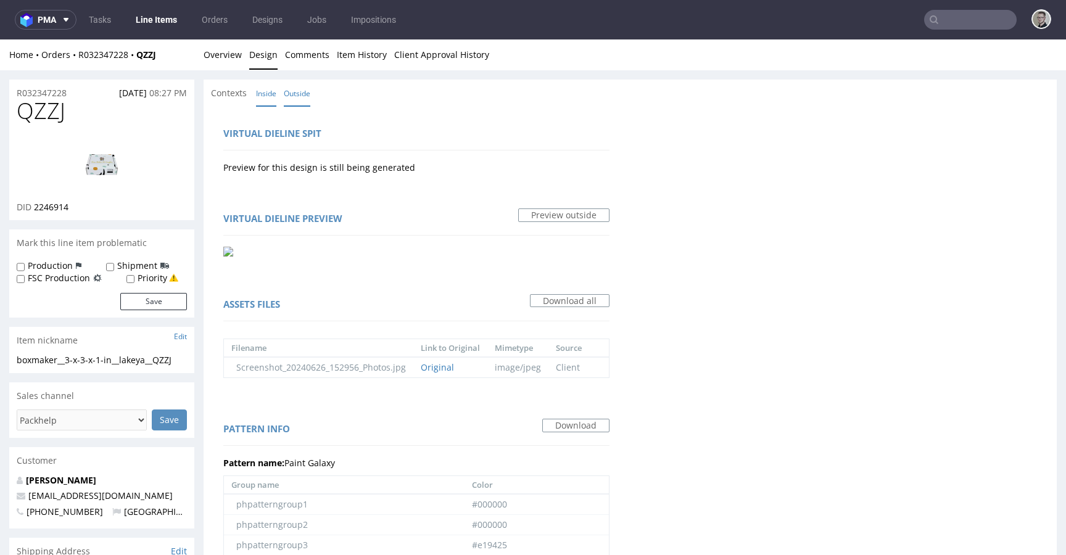
click at [273, 91] on link "Inside" at bounding box center [266, 93] width 20 height 27
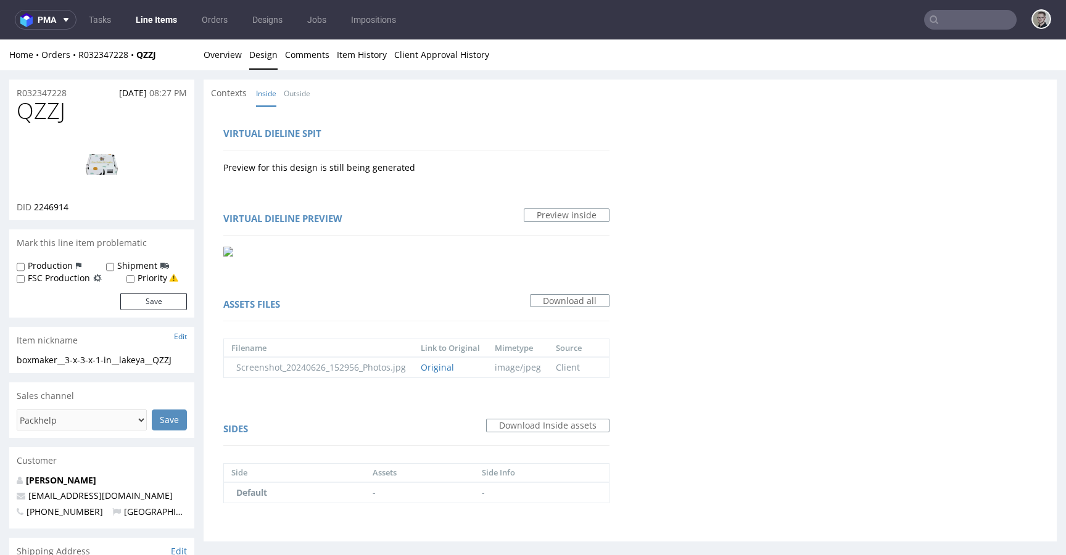
click at [322, 97] on div "Contexts Inside Outside" at bounding box center [630, 93] width 853 height 27
click at [308, 91] on link "Outside" at bounding box center [297, 93] width 27 height 27
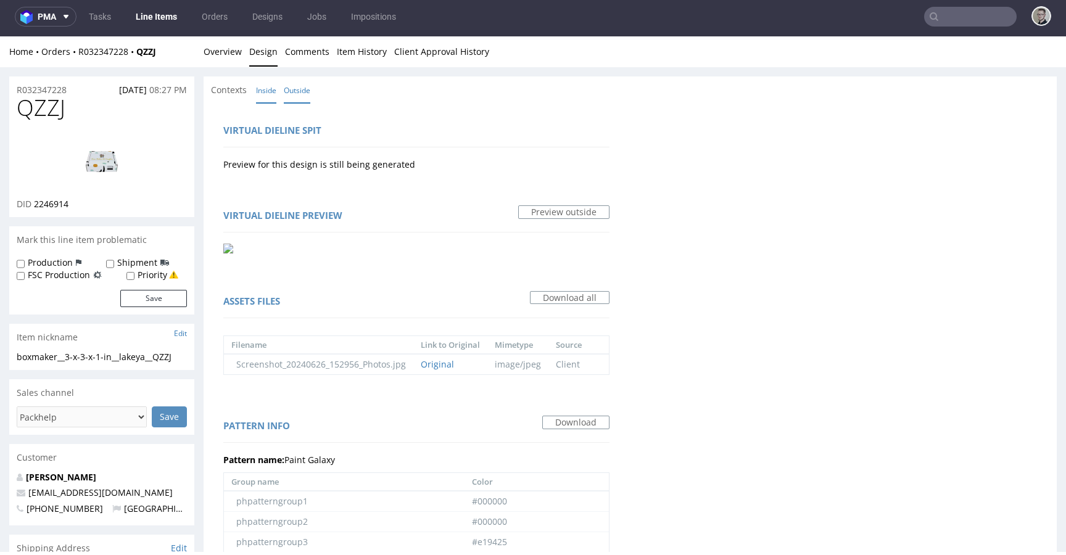
drag, startPoint x: 258, startPoint y: 85, endPoint x: 433, endPoint y: 234, distance: 229.7
click at [258, 85] on link "Inside" at bounding box center [266, 90] width 20 height 27
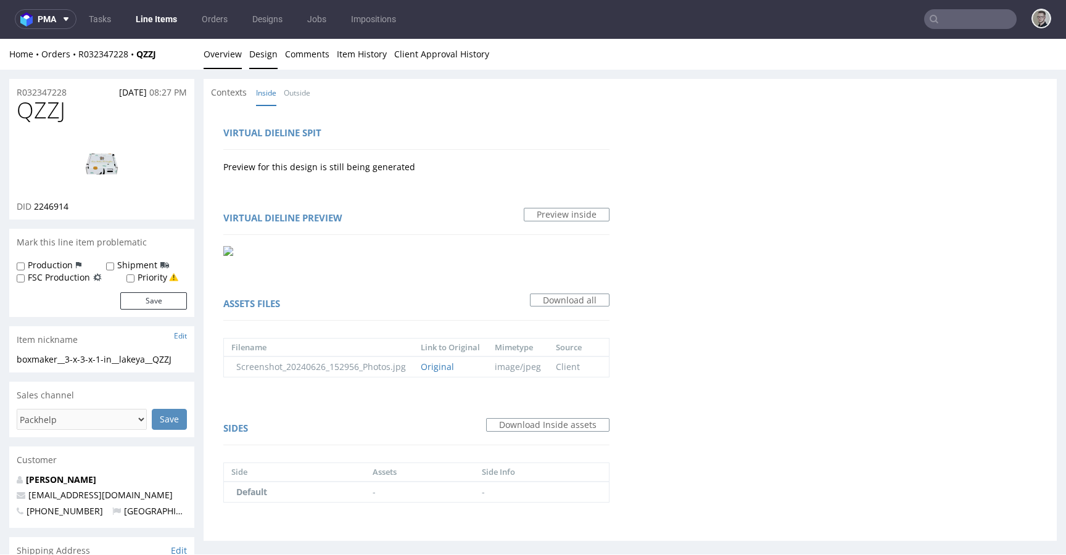
click at [228, 57] on link "Overview" at bounding box center [223, 54] width 38 height 30
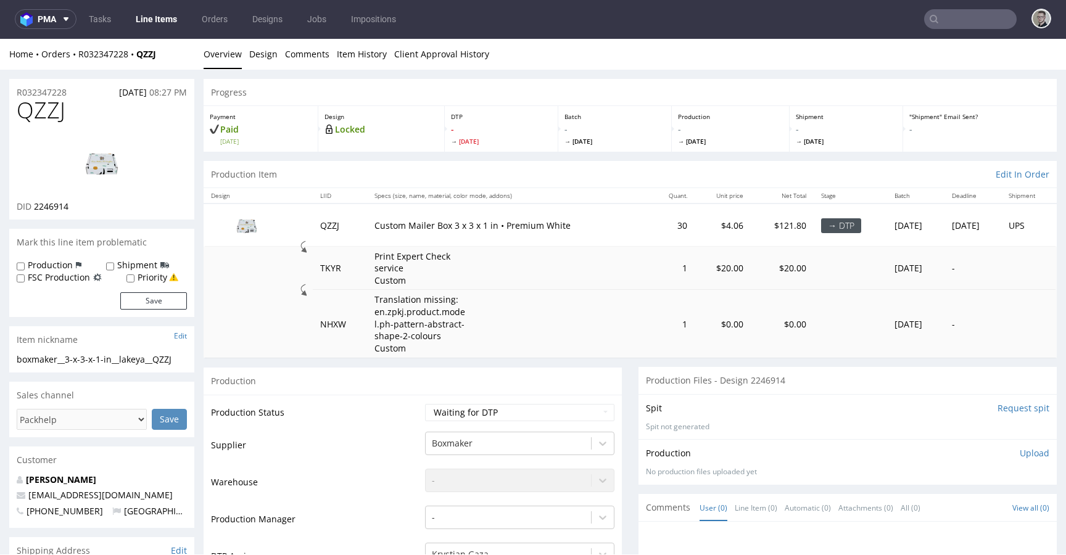
click at [255, 35] on nav "pma Tasks Line Items Orders Designs Jobs Impositions" at bounding box center [533, 18] width 1066 height 39
click at [259, 46] on link "Design" at bounding box center [263, 54] width 28 height 30
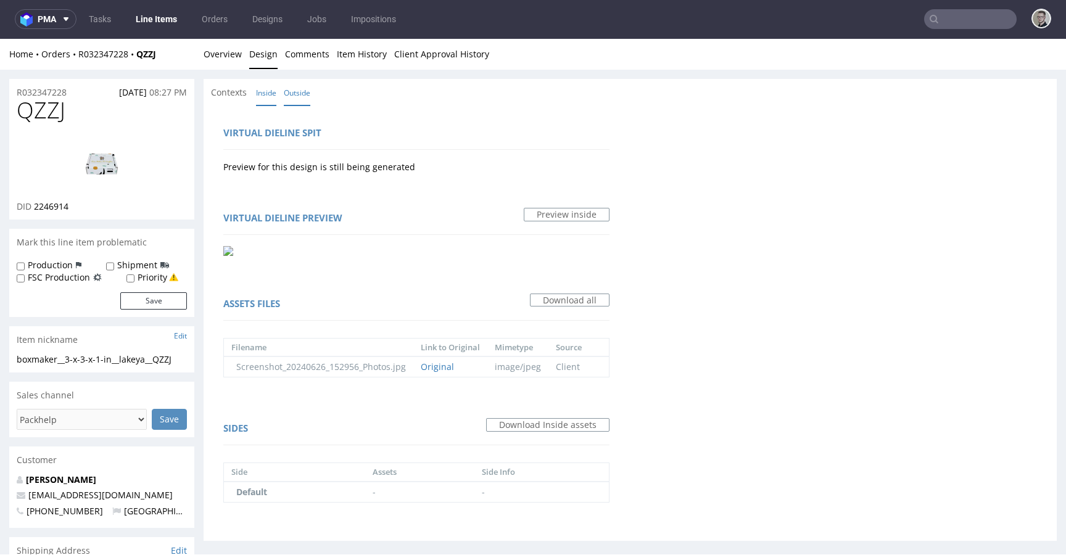
click at [292, 89] on link "Outside" at bounding box center [297, 93] width 27 height 27
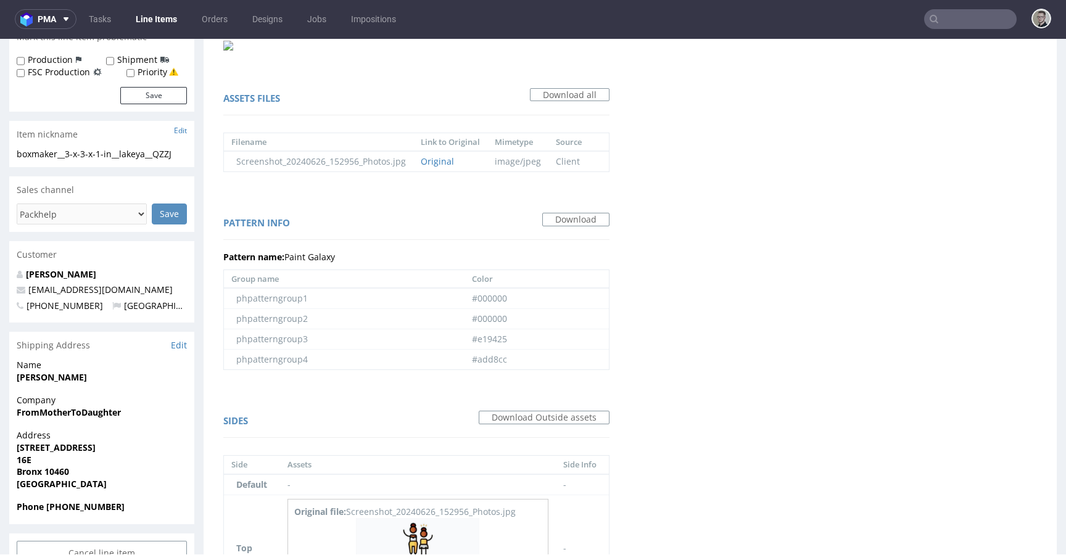
scroll to position [315, 0]
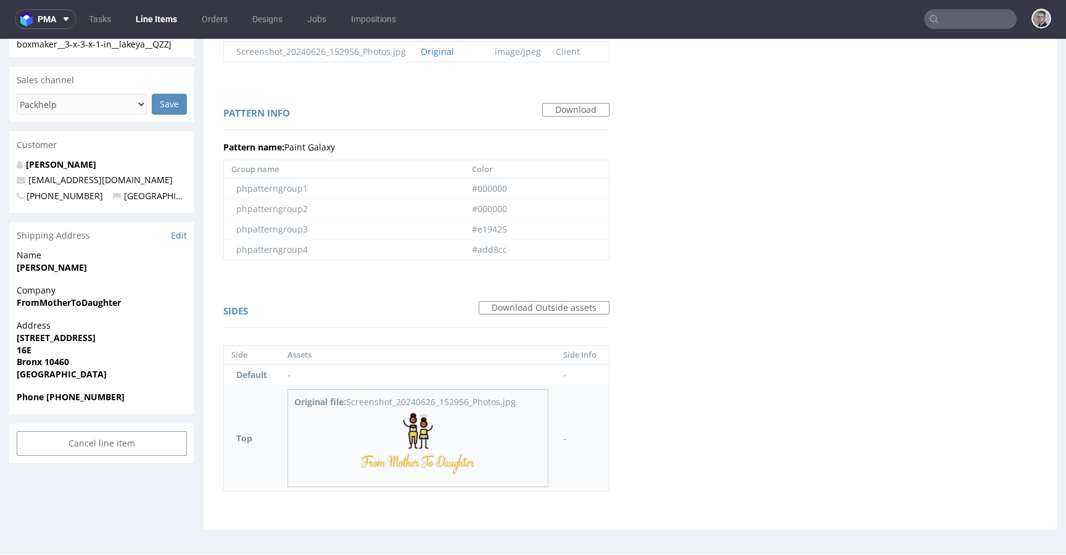
click at [438, 439] on img at bounding box center [417, 443] width 123 height 70
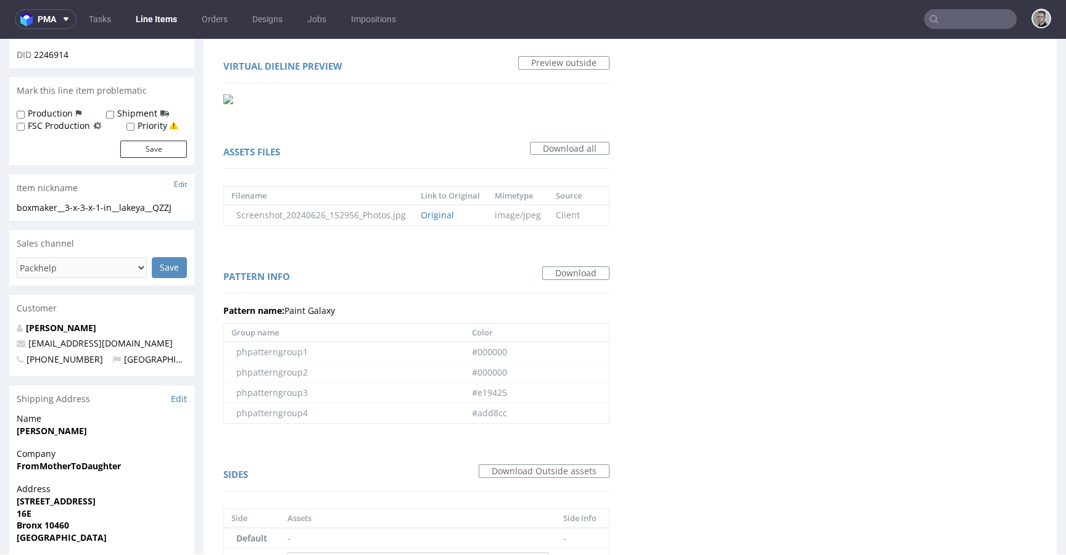
scroll to position [0, 0]
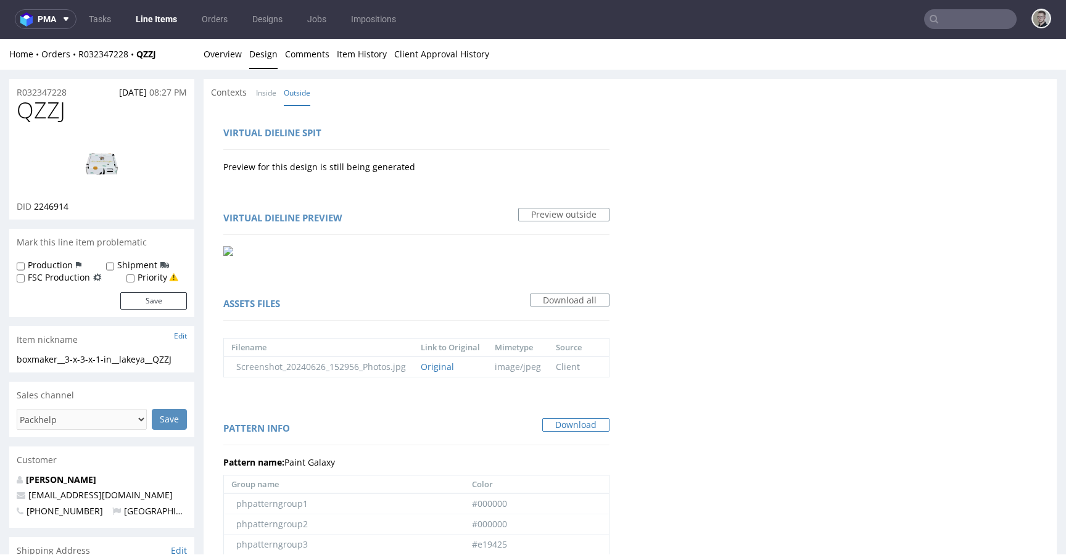
click at [587, 425] on link "Download" at bounding box center [575, 425] width 67 height 14
click at [239, 58] on link "Overview" at bounding box center [223, 54] width 38 height 30
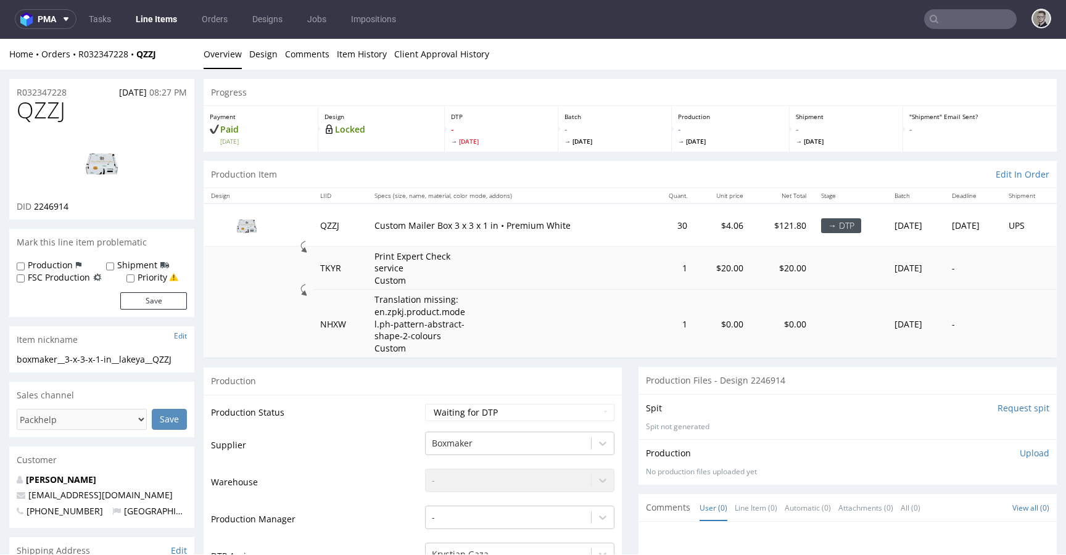
click at [96, 357] on div "boxmaker__3-x-3-x-1-in__lakeya__QZZJ" at bounding box center [102, 359] width 170 height 12
copy div "boxmaker__3-x-3-x-1-in__lakeya__QZZJ Update"
drag, startPoint x: 31, startPoint y: 91, endPoint x: 0, endPoint y: 91, distance: 30.8
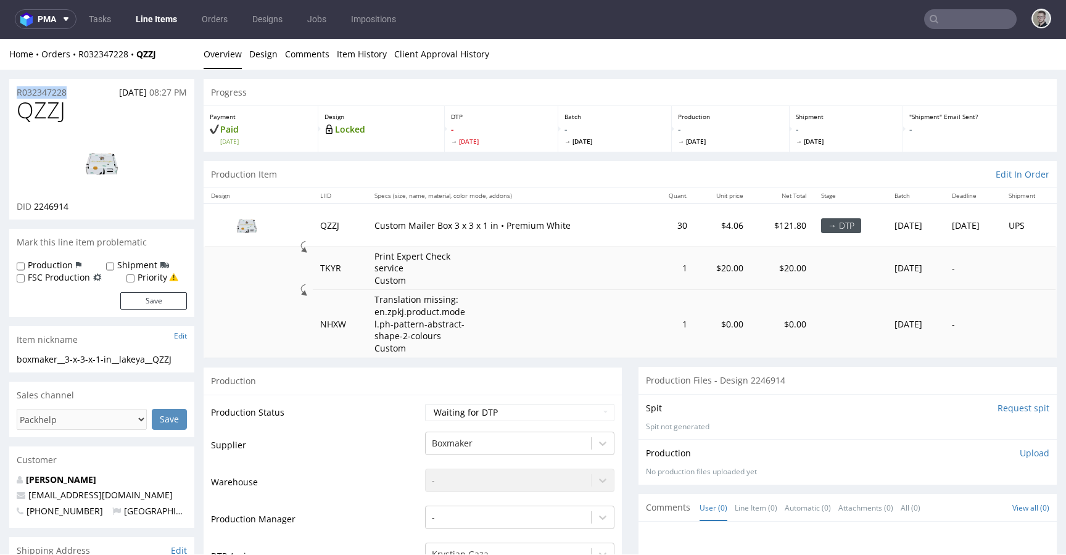
copy p "R032347228"
click at [258, 55] on link "Design" at bounding box center [263, 54] width 28 height 30
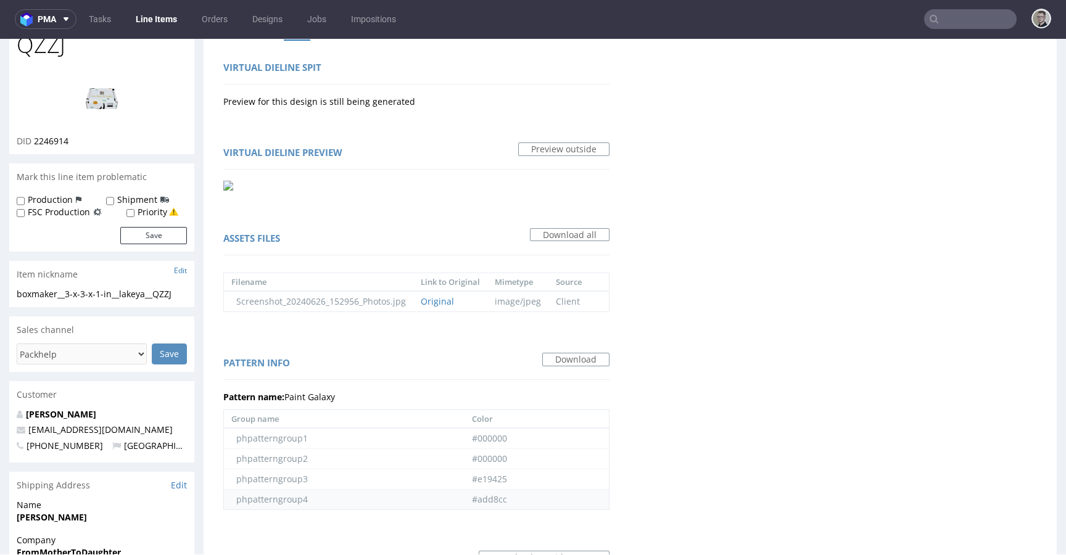
scroll to position [315, 0]
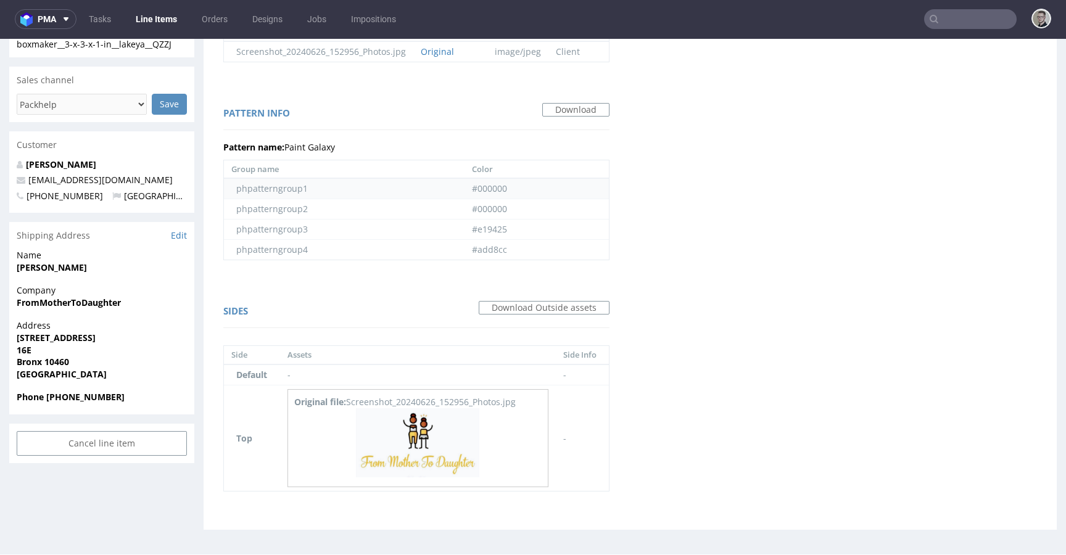
click at [489, 181] on td "#000000" at bounding box center [536, 188] width 144 height 21
click at [493, 189] on td "#000000" at bounding box center [536, 188] width 144 height 21
copy td "000000"
click at [494, 213] on td "#000000" at bounding box center [536, 209] width 144 height 20
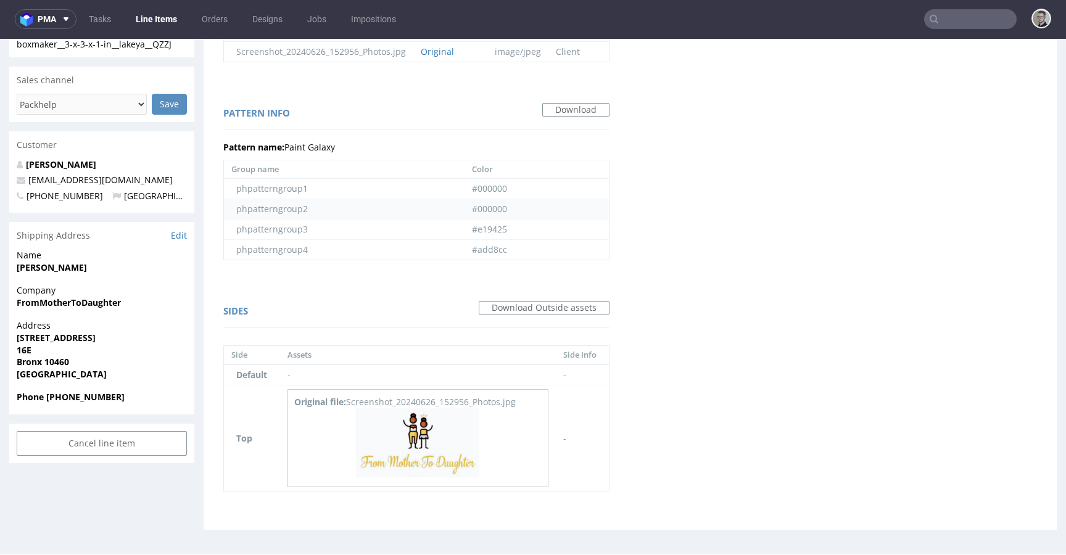
click at [495, 212] on td "#000000" at bounding box center [536, 209] width 144 height 20
click at [526, 205] on td "#000000" at bounding box center [536, 209] width 144 height 20
click at [503, 209] on td "#000000" at bounding box center [536, 209] width 144 height 20
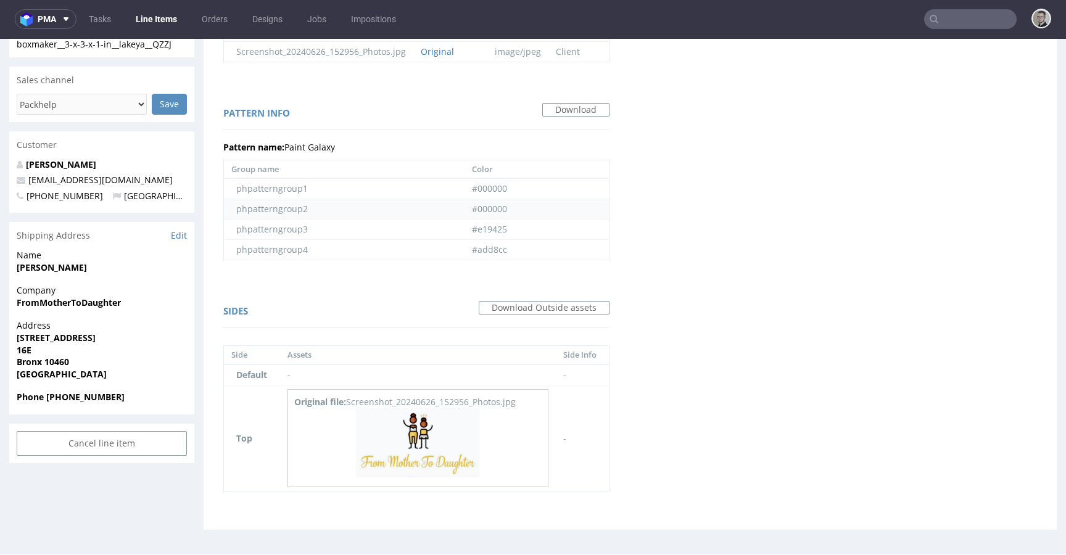
click at [503, 209] on td "#000000" at bounding box center [536, 209] width 144 height 20
click at [494, 204] on td "#000000" at bounding box center [536, 209] width 144 height 20
copy td "000000"
click at [490, 228] on td "#e19425" at bounding box center [536, 230] width 144 height 20
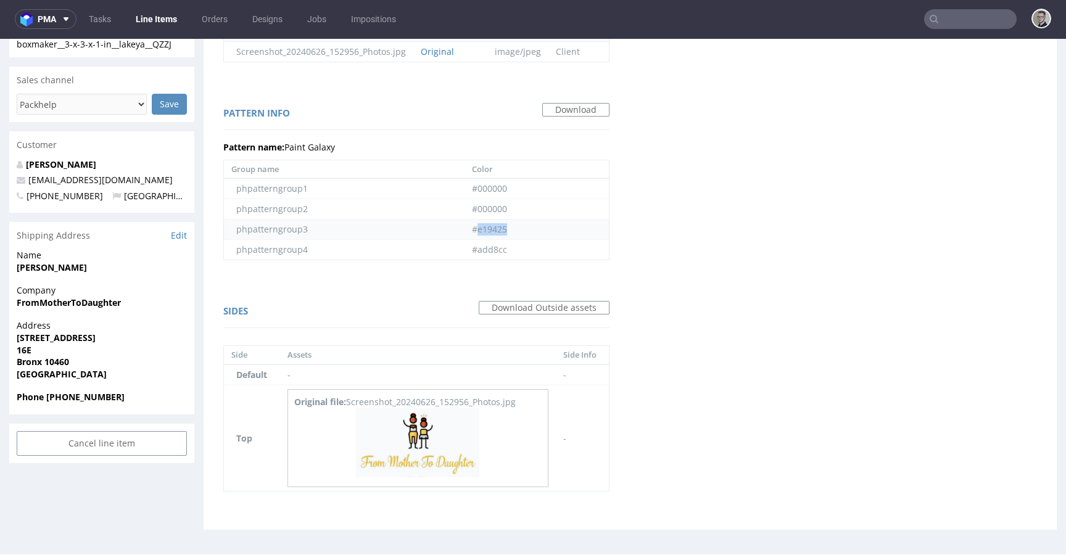
click at [490, 228] on td "#e19425" at bounding box center [536, 230] width 144 height 20
copy td "e19425"
click at [493, 250] on td "#add8cc" at bounding box center [536, 250] width 144 height 20
copy td "add8cc"
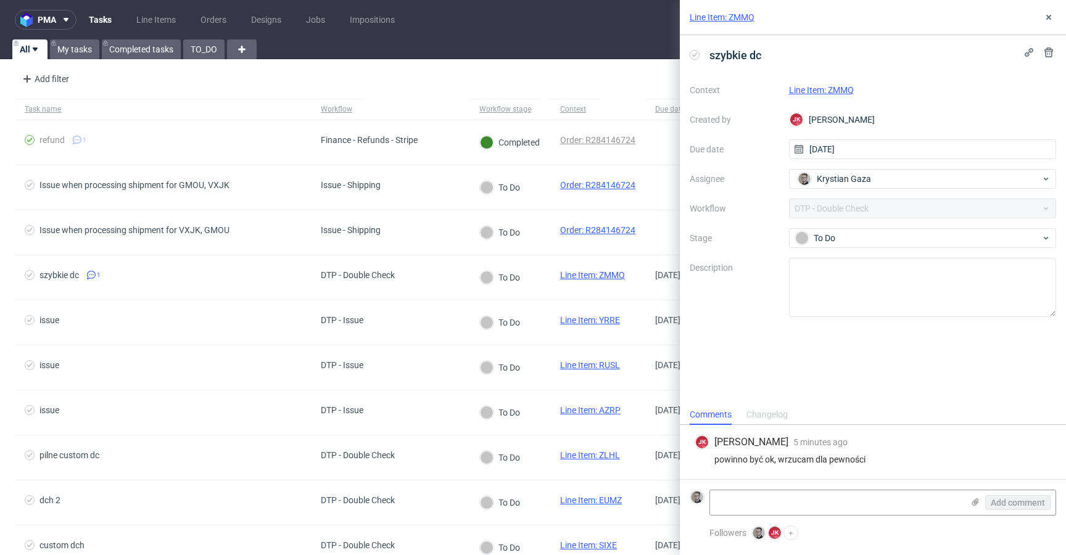
click at [846, 87] on link "Line Item: ZMMQ" at bounding box center [821, 90] width 65 height 10
